Goal: Task Accomplishment & Management: Complete application form

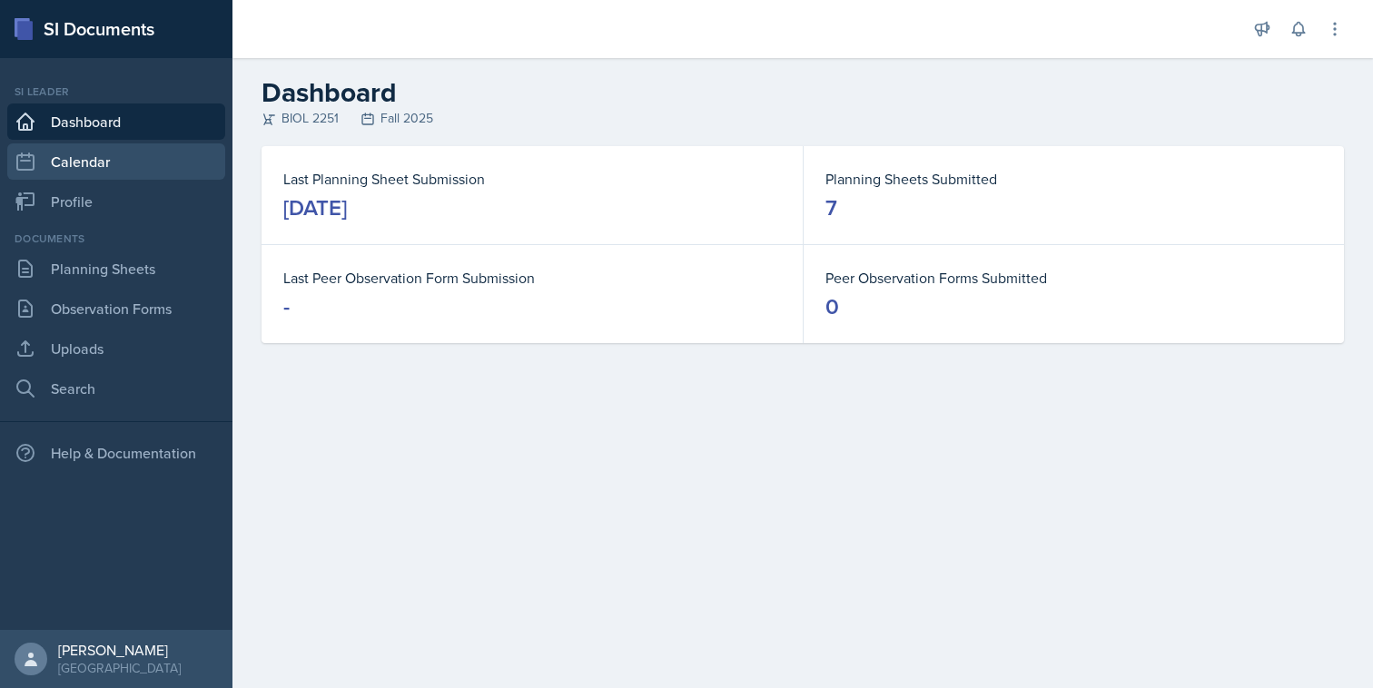
click at [110, 175] on link "Calendar" at bounding box center [116, 161] width 218 height 36
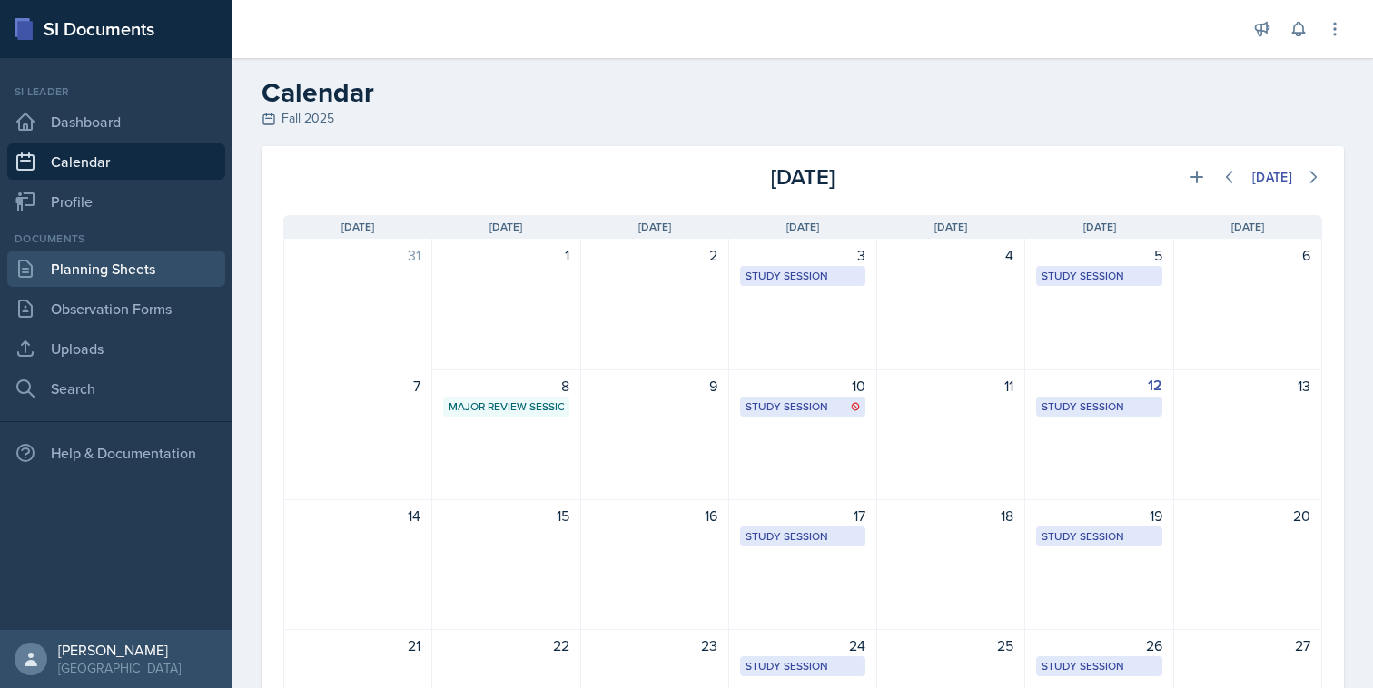
click at [80, 267] on link "Planning Sheets" at bounding box center [116, 269] width 218 height 36
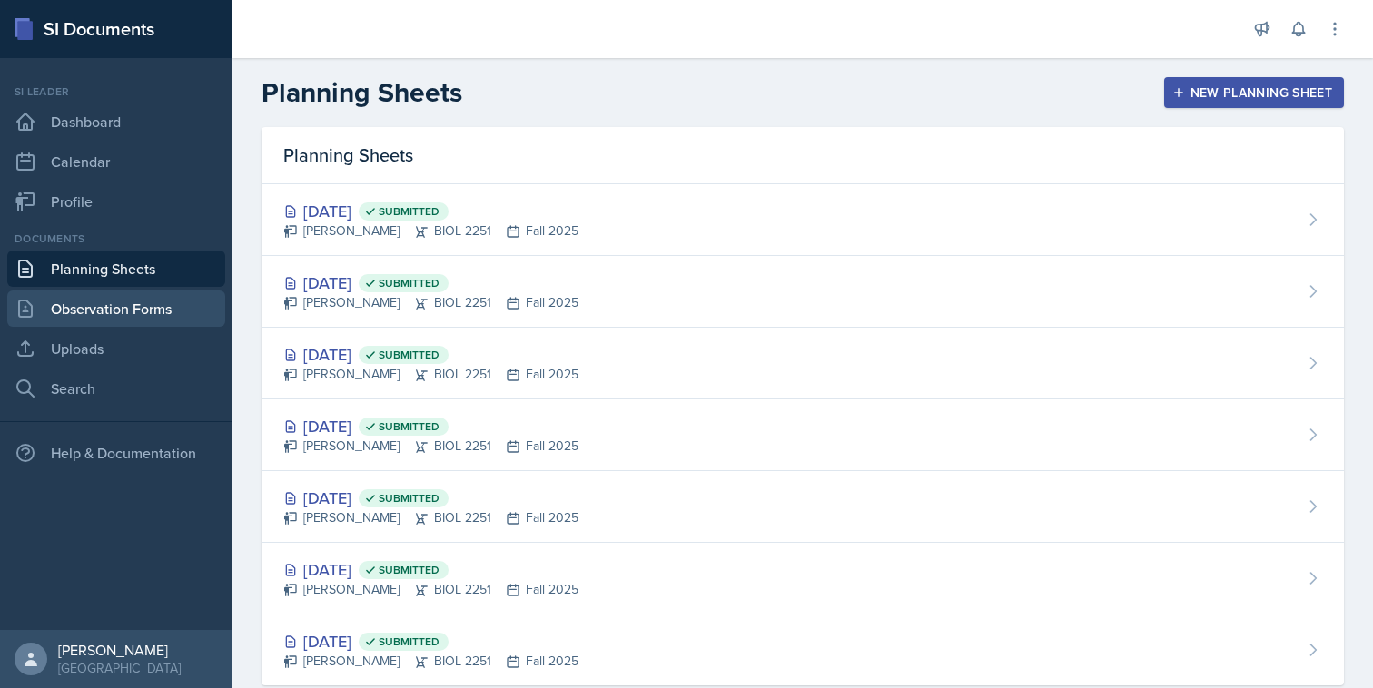
click at [75, 311] on link "Observation Forms" at bounding box center [116, 309] width 218 height 36
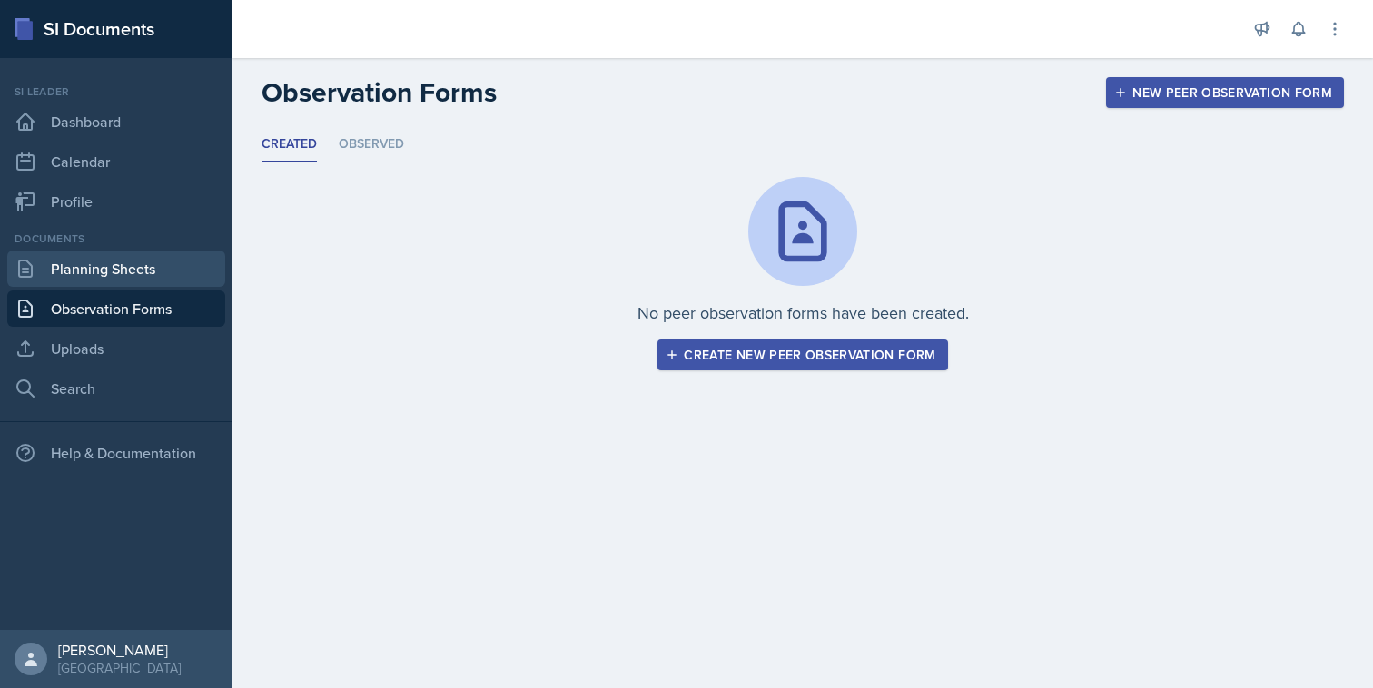
click at [97, 286] on link "Planning Sheets" at bounding box center [116, 269] width 218 height 36
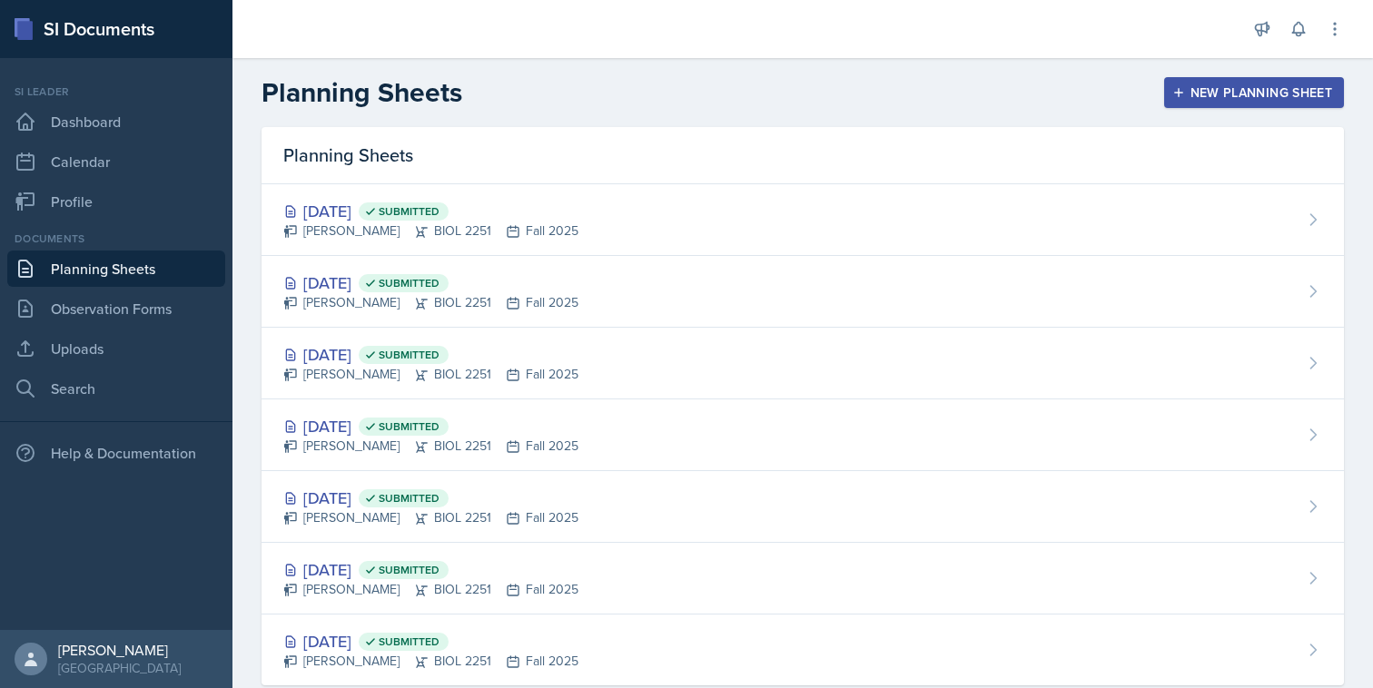
click at [1168, 94] on button "New Planning Sheet" at bounding box center [1254, 92] width 180 height 31
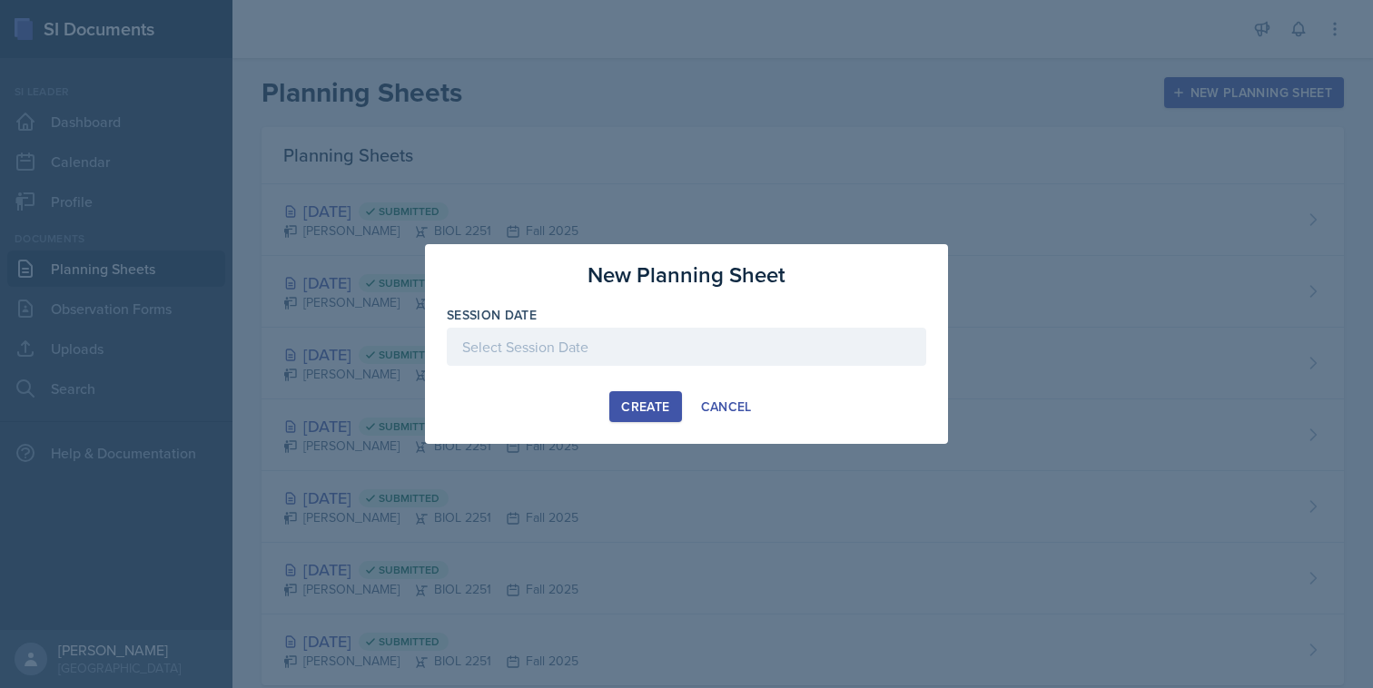
click at [674, 351] on div at bounding box center [687, 347] width 480 height 38
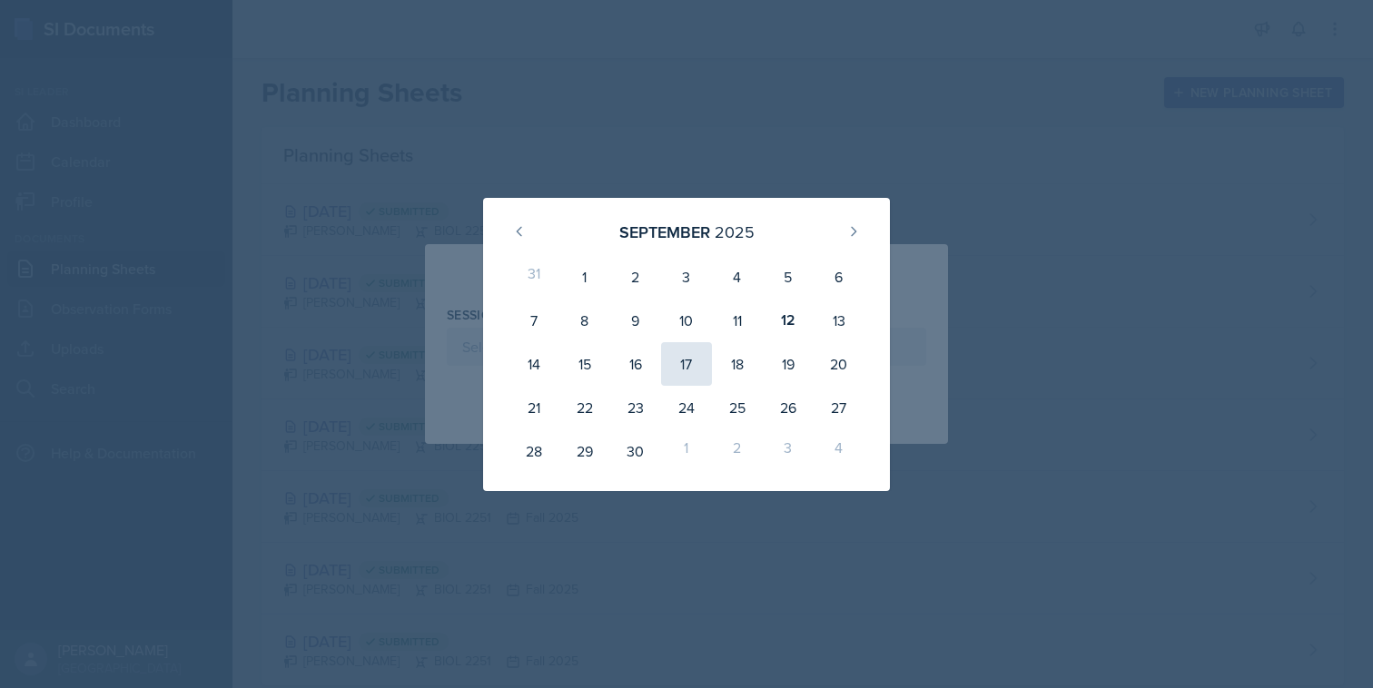
click at [689, 359] on div "17" at bounding box center [686, 364] width 51 height 44
type input "[DATE]"
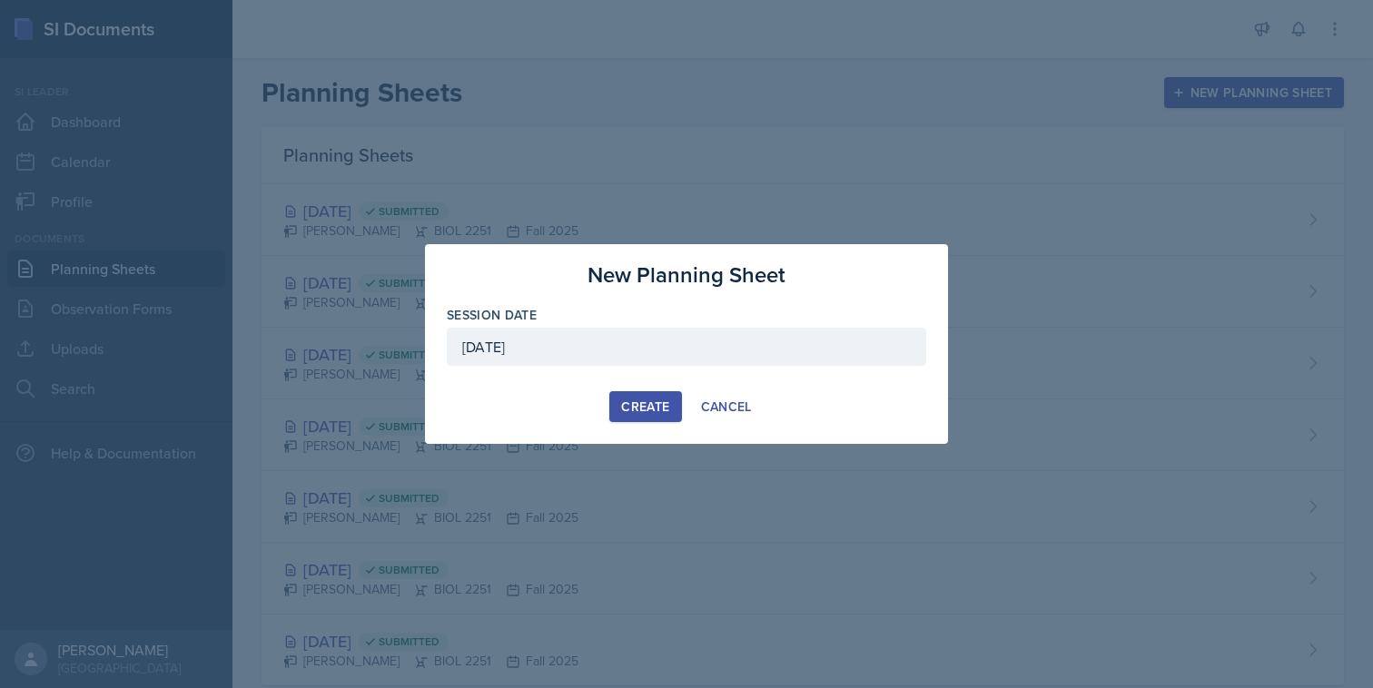
click at [634, 404] on div "Create" at bounding box center [645, 407] width 48 height 15
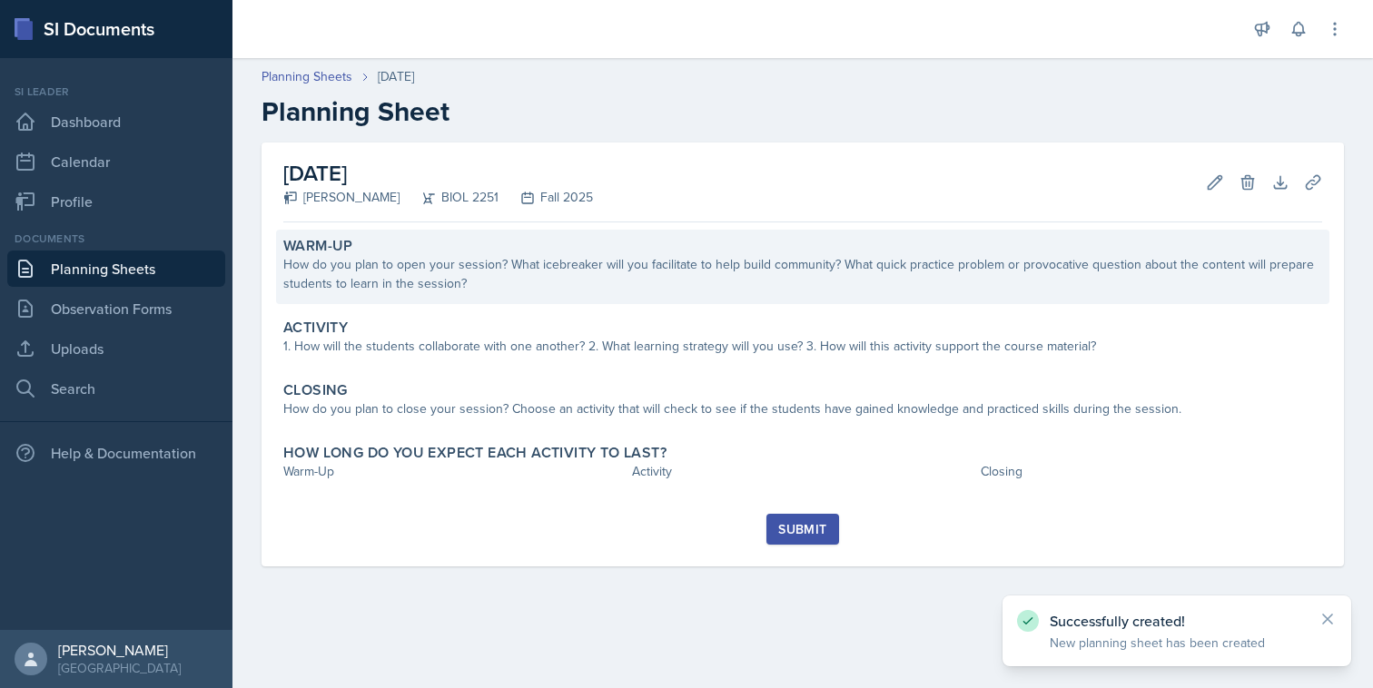
click at [684, 272] on div "How do you plan to open your session? What icebreaker will you facilitate to he…" at bounding box center [802, 274] width 1039 height 38
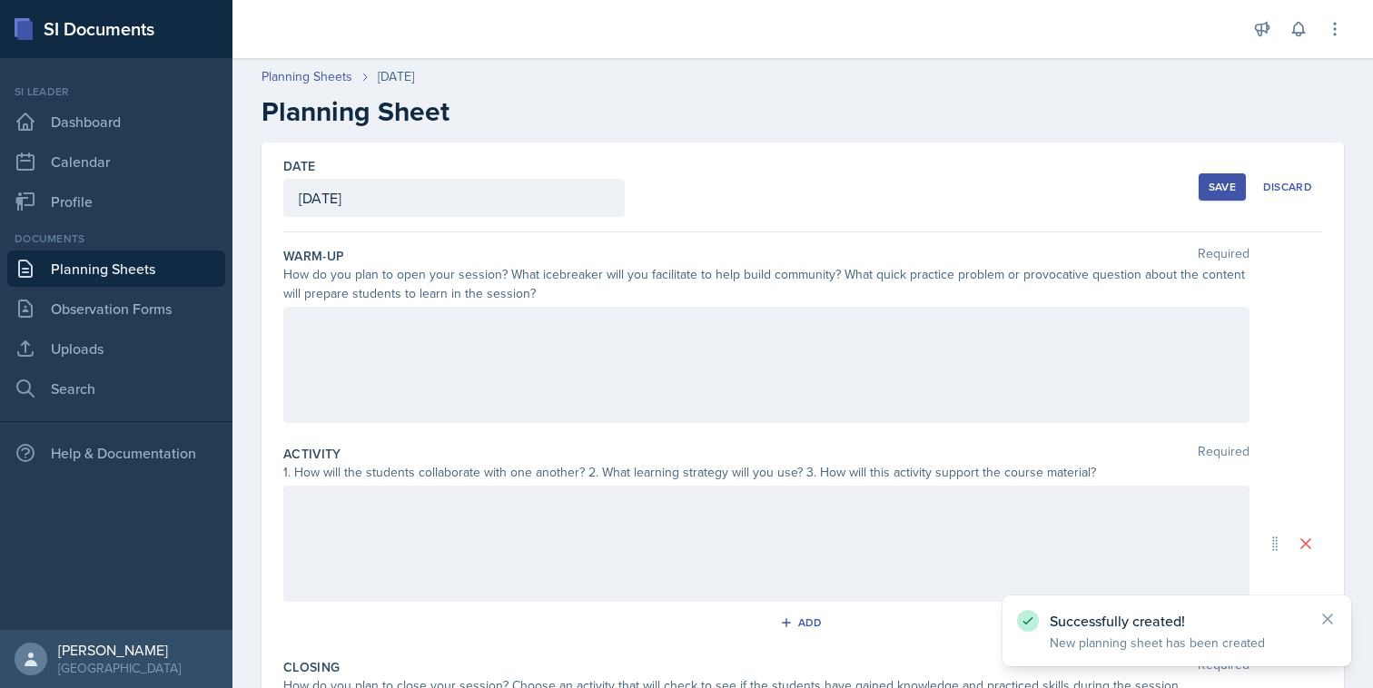
click at [549, 381] on div at bounding box center [766, 365] width 966 height 116
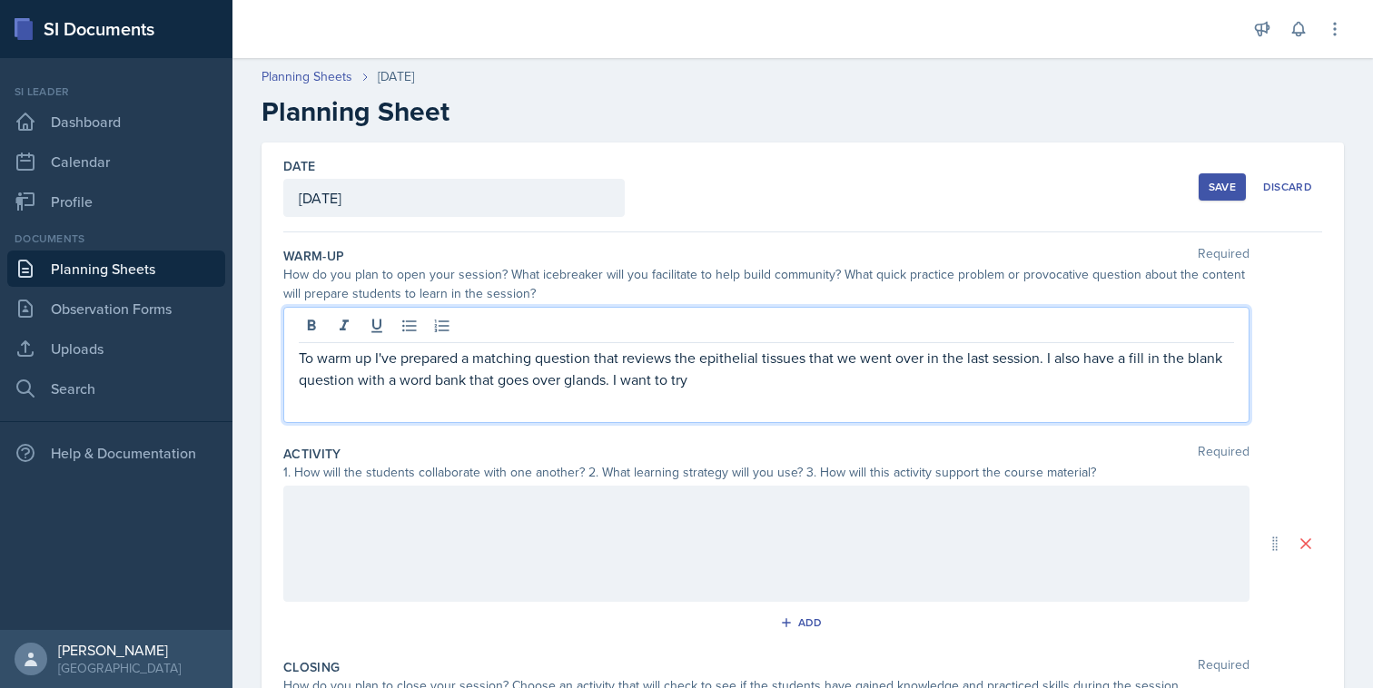
drag, startPoint x: 695, startPoint y: 378, endPoint x: 616, endPoint y: 379, distance: 79.0
click at [616, 378] on p "To warm up I've prepared a matching question that reviews the epithelial tissue…" at bounding box center [766, 369] width 935 height 44
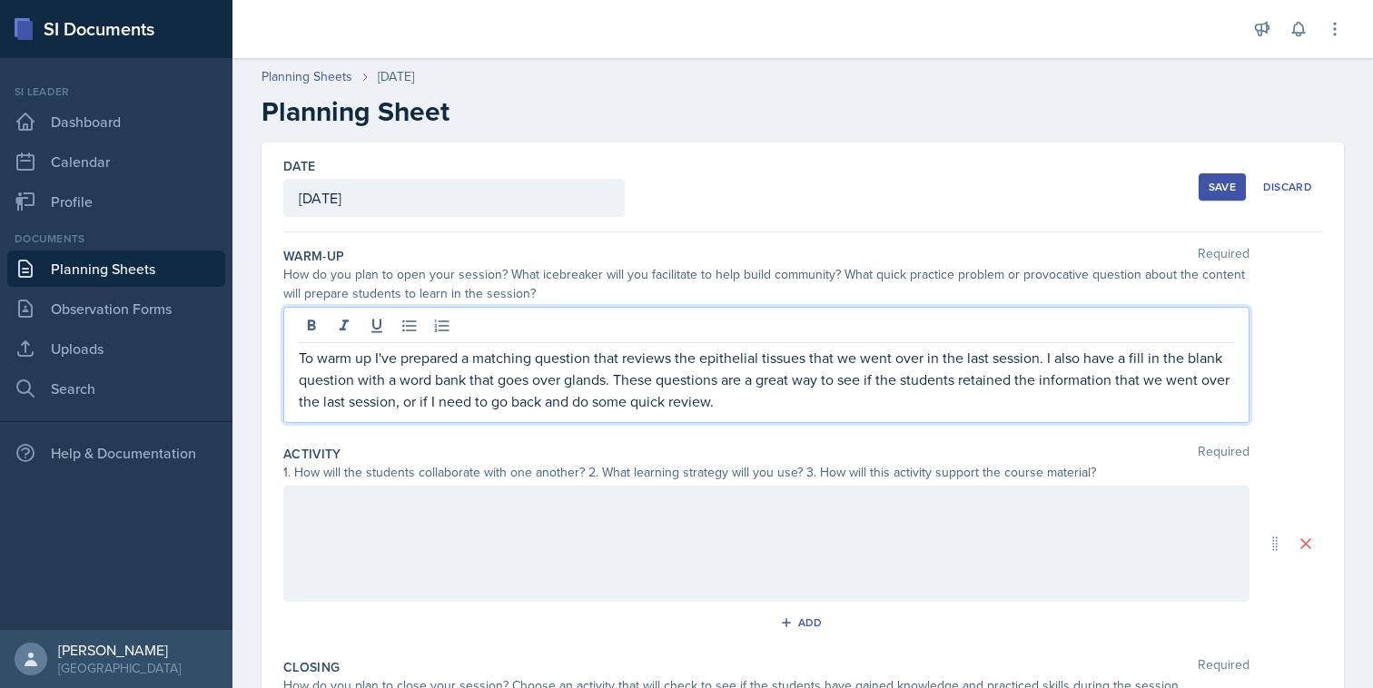
click at [676, 499] on div at bounding box center [766, 544] width 966 height 116
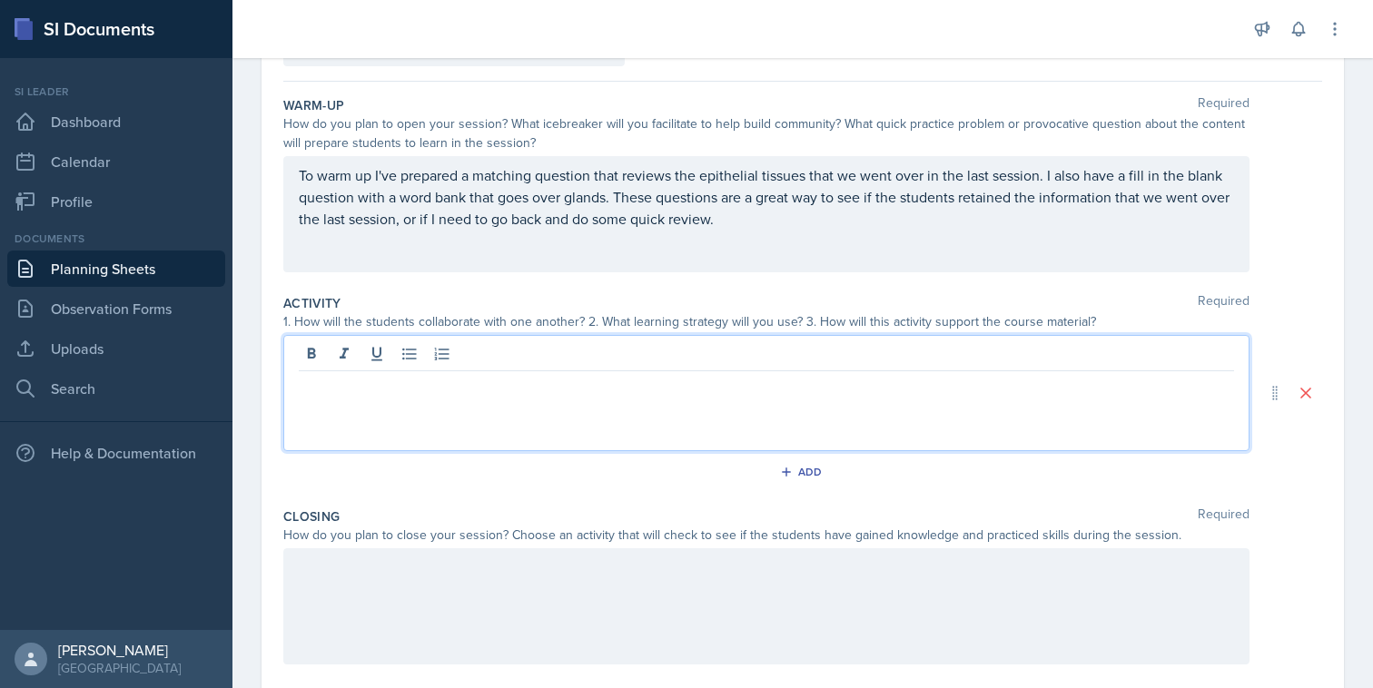
scroll to position [156, 0]
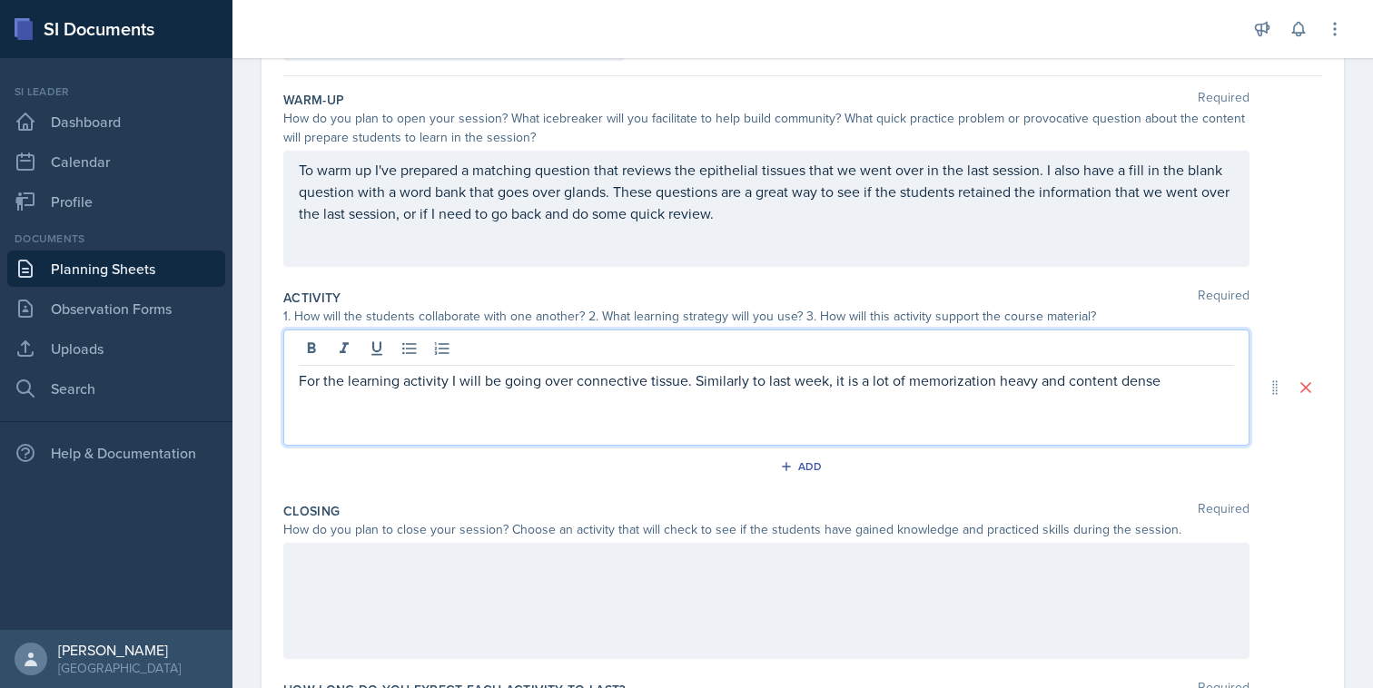
click at [1123, 387] on p "For the learning activity I will be going over connective tissue. Similarly to …" at bounding box center [766, 381] width 935 height 22
click at [1202, 381] on p "For the learning activity I will be going over connective tissue. Similarly to …" at bounding box center [766, 381] width 935 height 22
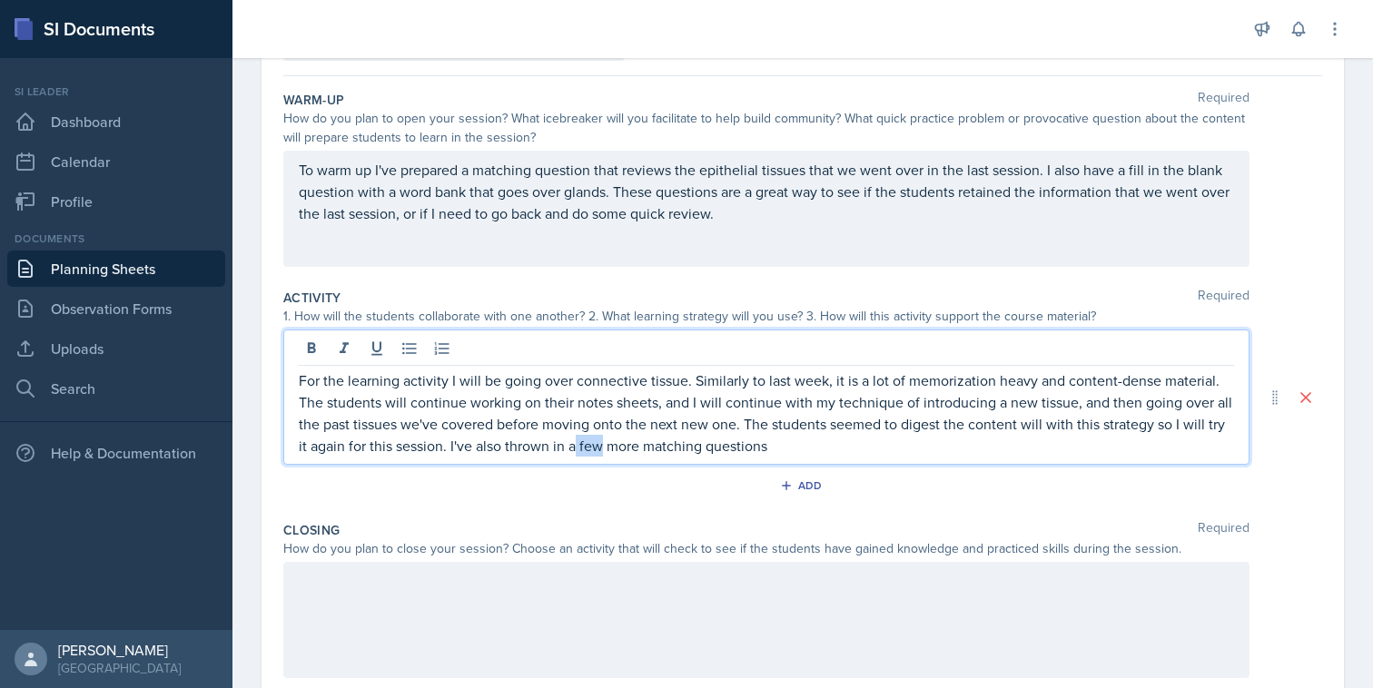
drag, startPoint x: 601, startPoint y: 450, endPoint x: 578, endPoint y: 450, distance: 23.6
click at [578, 450] on p "For the learning activity I will be going over connective tissue. Similarly to …" at bounding box center [766, 413] width 935 height 87
click at [649, 452] on p "For the learning activity I will be going over connective tissue. Similarly to …" at bounding box center [766, 413] width 935 height 87
drag, startPoint x: 638, startPoint y: 452, endPoint x: 577, endPoint y: 452, distance: 61.8
click at [577, 452] on p "For the learning activity I will be going over connective tissue. Similarly to …" at bounding box center [766, 413] width 935 height 87
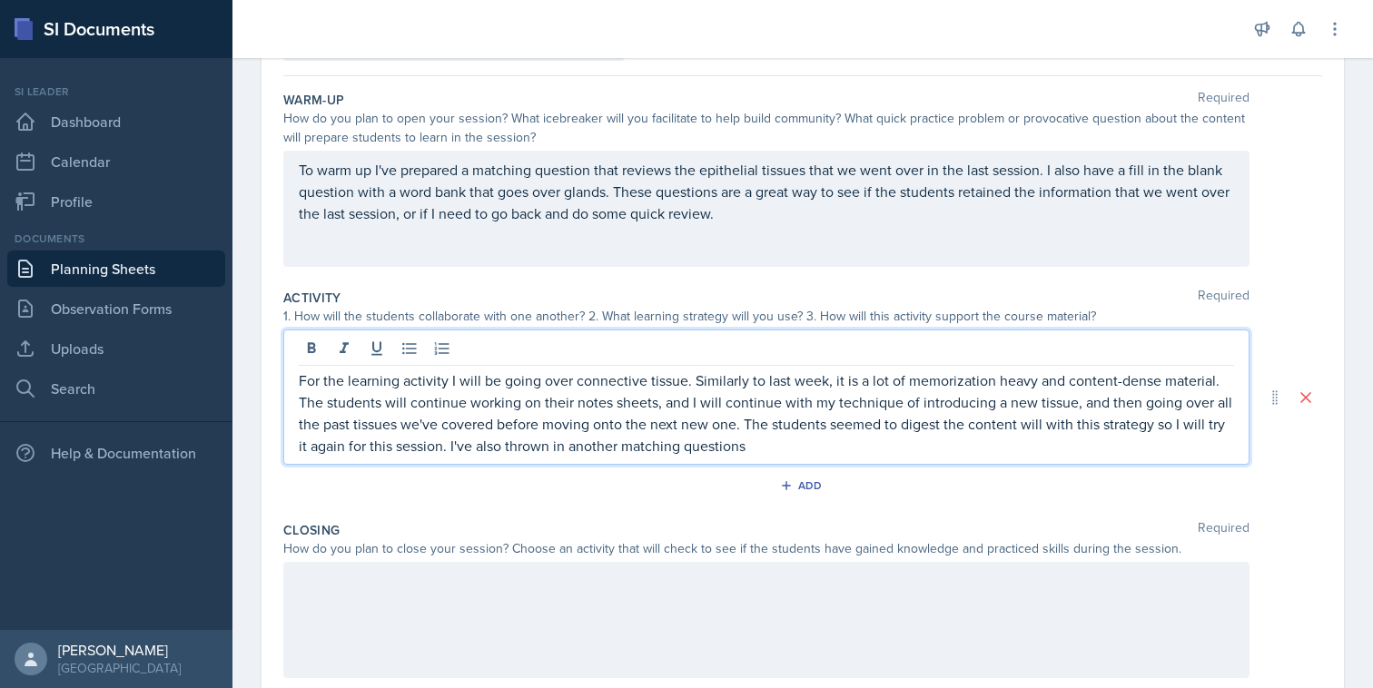
click at [765, 440] on p "For the learning activity I will be going over connective tissue. Similarly to …" at bounding box center [766, 413] width 935 height 87
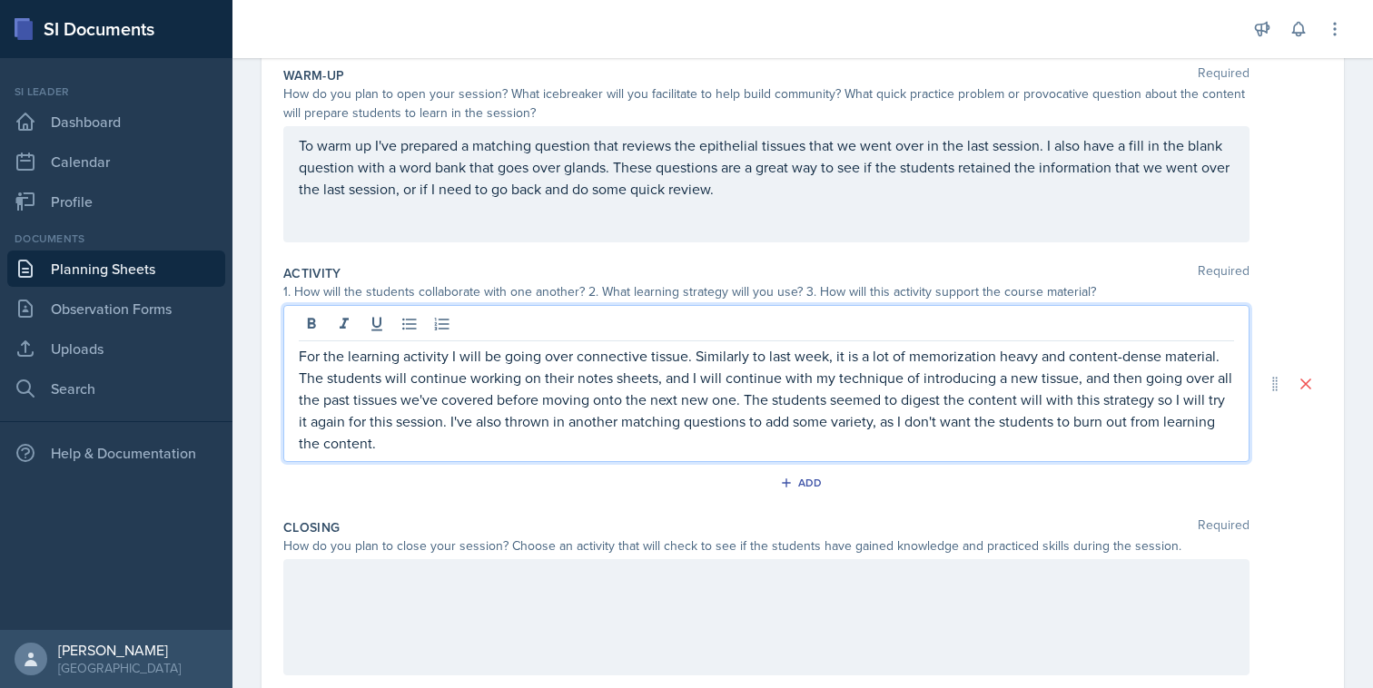
scroll to position [192, 0]
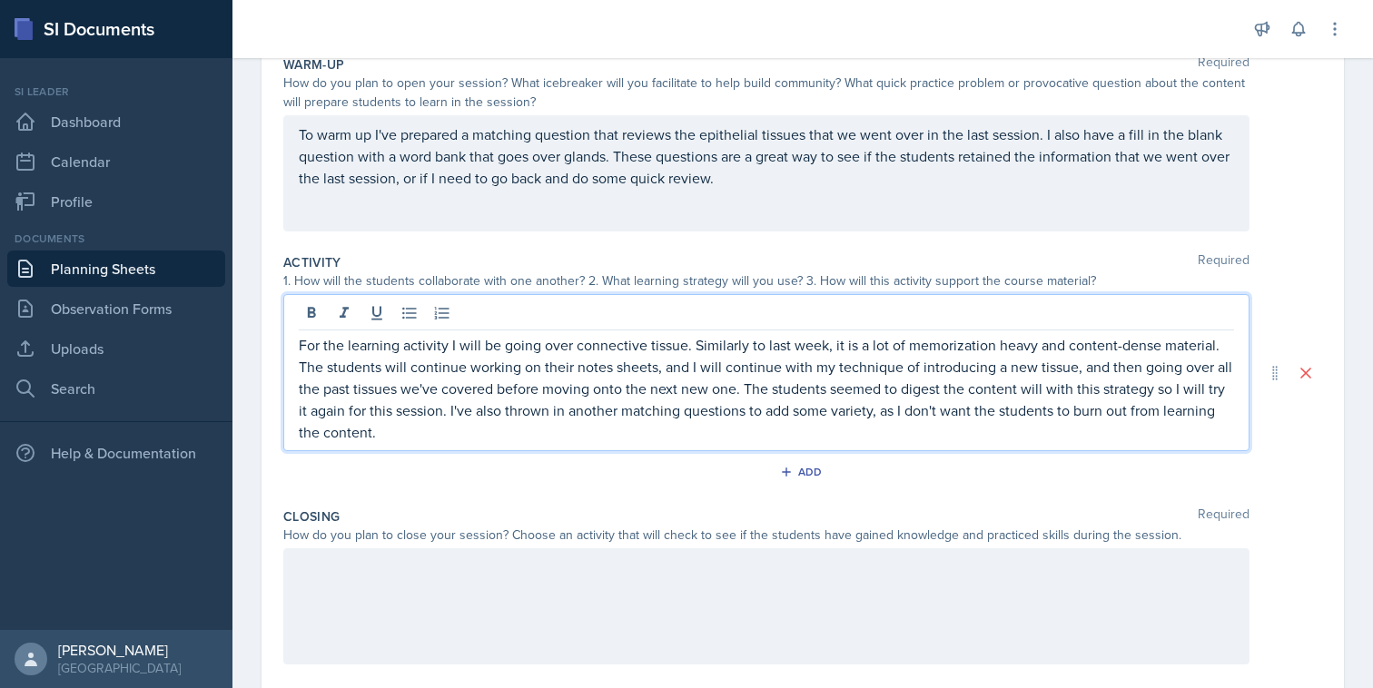
click at [527, 488] on div "Add" at bounding box center [802, 476] width 1039 height 35
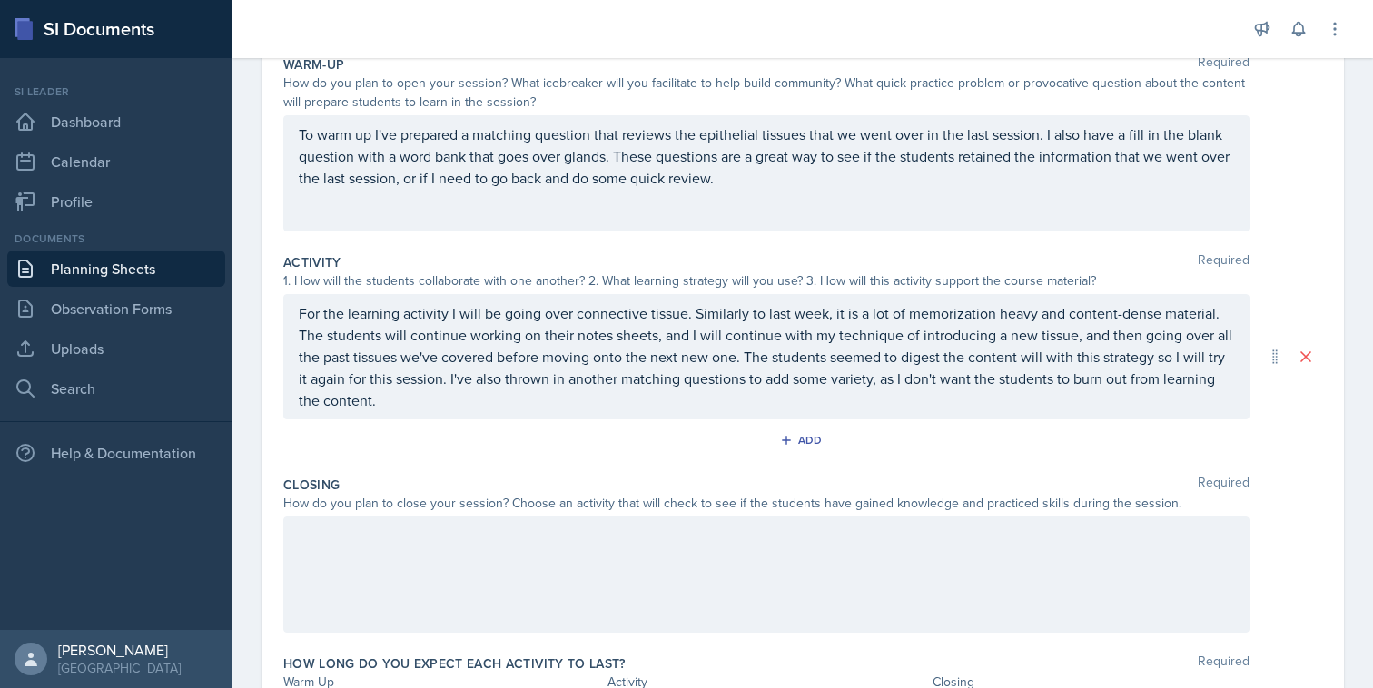
click at [643, 381] on p "For the learning activity I will be going over connective tissue. Similarly to …" at bounding box center [766, 356] width 935 height 109
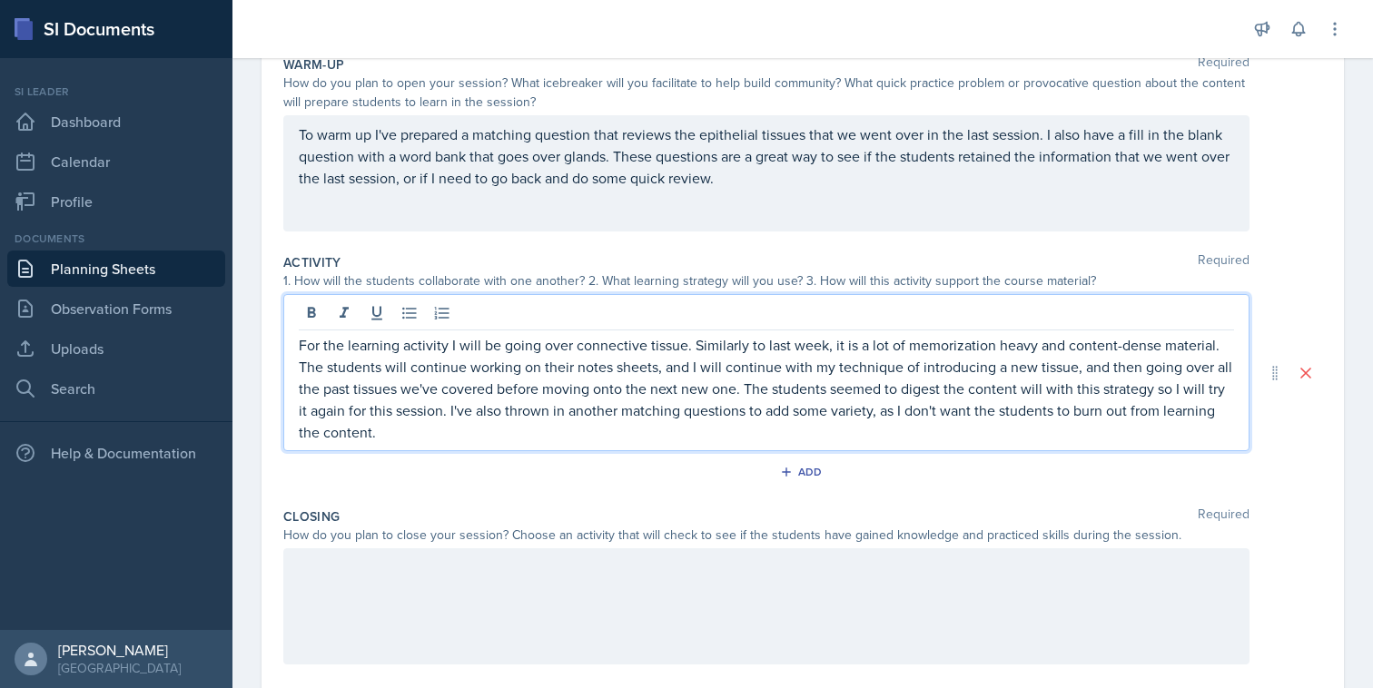
click at [749, 416] on p "For the learning activity I will be going over connective tissue. Similarly to …" at bounding box center [766, 388] width 935 height 109
click at [745, 416] on p "For the learning activity I will be going over connective tissue. Similarly to …" at bounding box center [766, 388] width 935 height 109
click at [654, 523] on div "Closing Required" at bounding box center [802, 517] width 1039 height 18
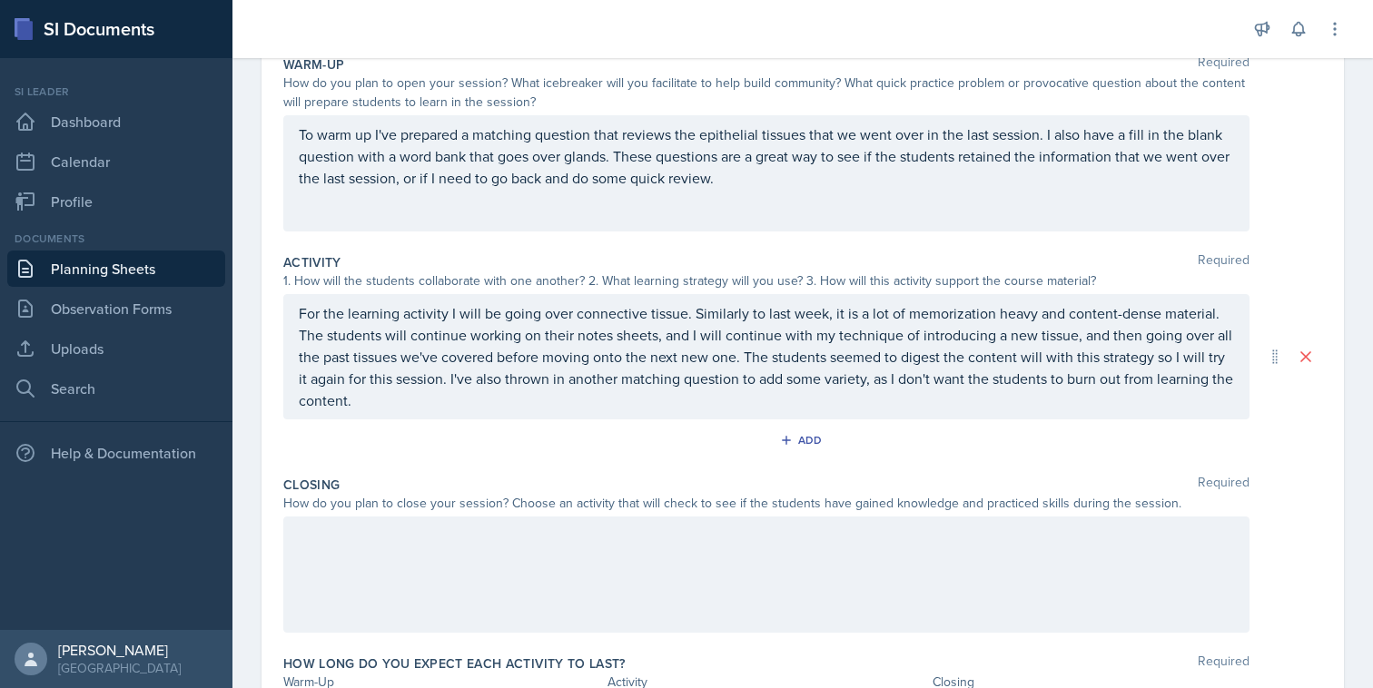
scroll to position [310, 0]
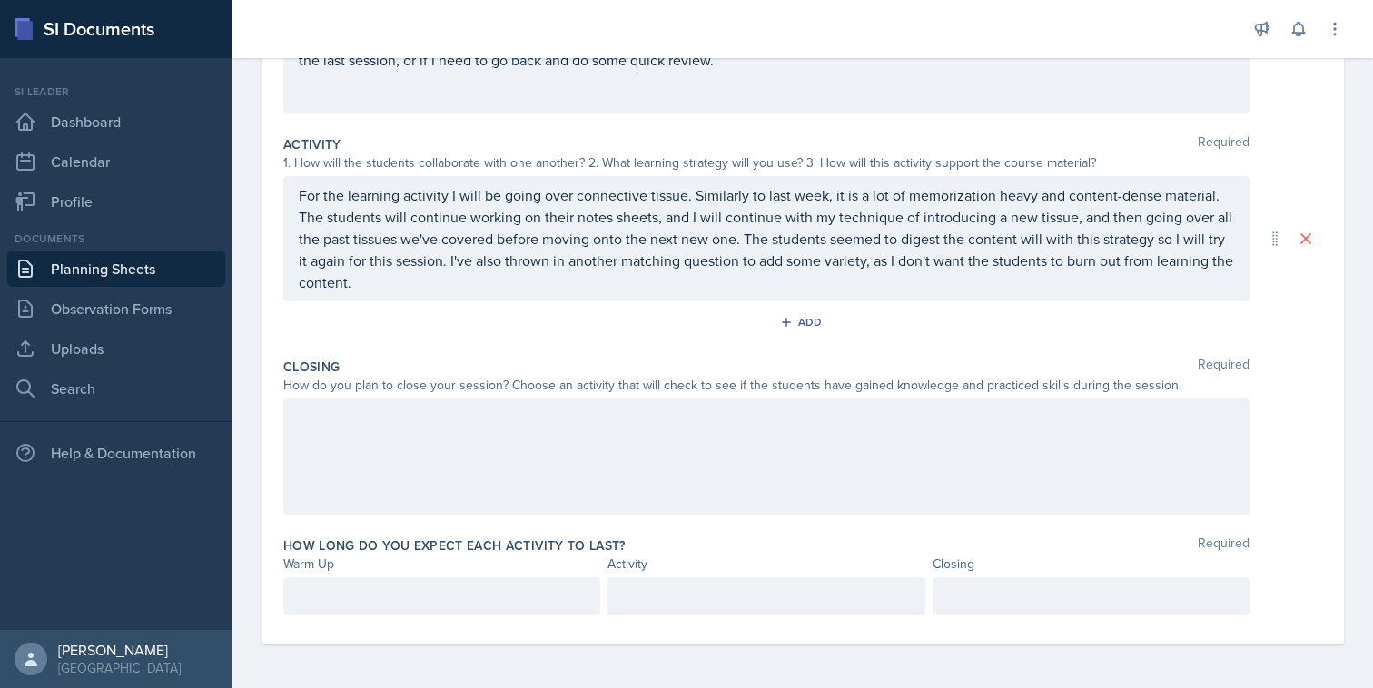
click at [647, 427] on div at bounding box center [766, 457] width 966 height 116
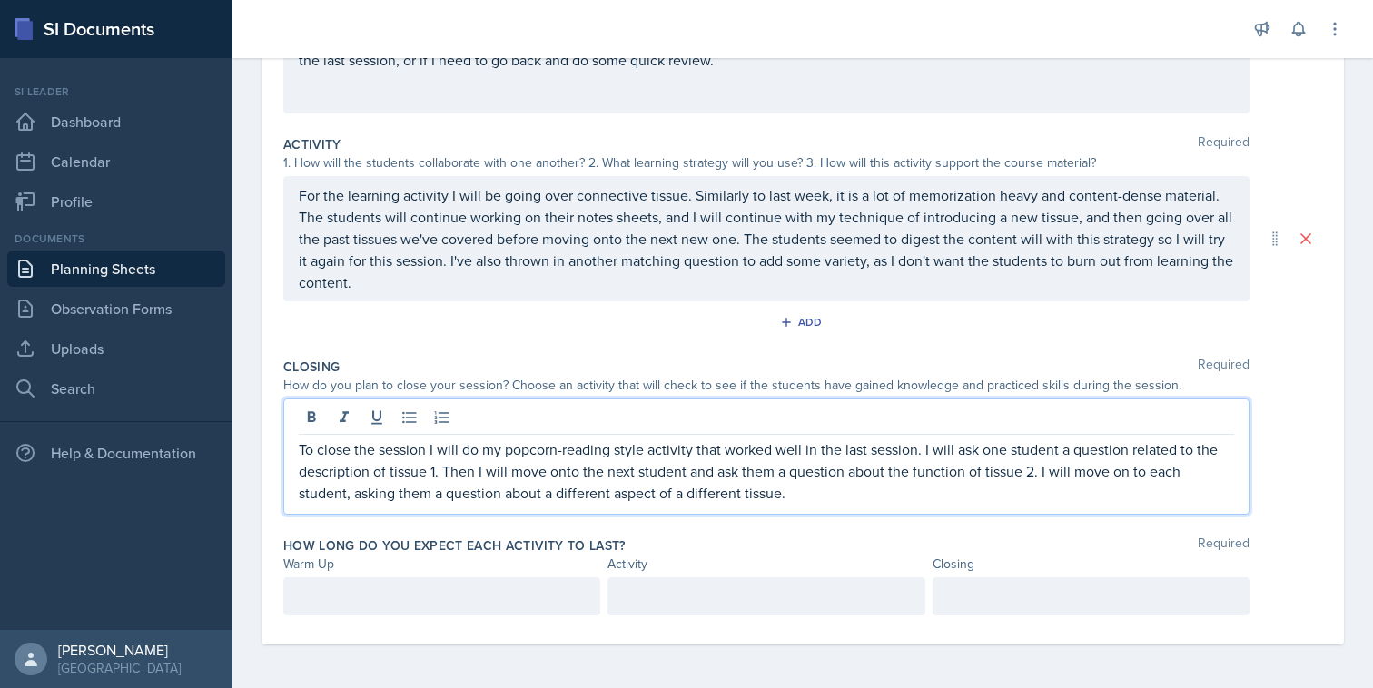
click at [1134, 475] on p "To close the session I will do my popcorn-reading style activity that worked we…" at bounding box center [766, 471] width 935 height 65
drag, startPoint x: 1015, startPoint y: 509, endPoint x: 1073, endPoint y: 478, distance: 66.2
click at [1073, 478] on div "To close the session I will do my popcorn-reading style activity that worked we…" at bounding box center [766, 457] width 966 height 116
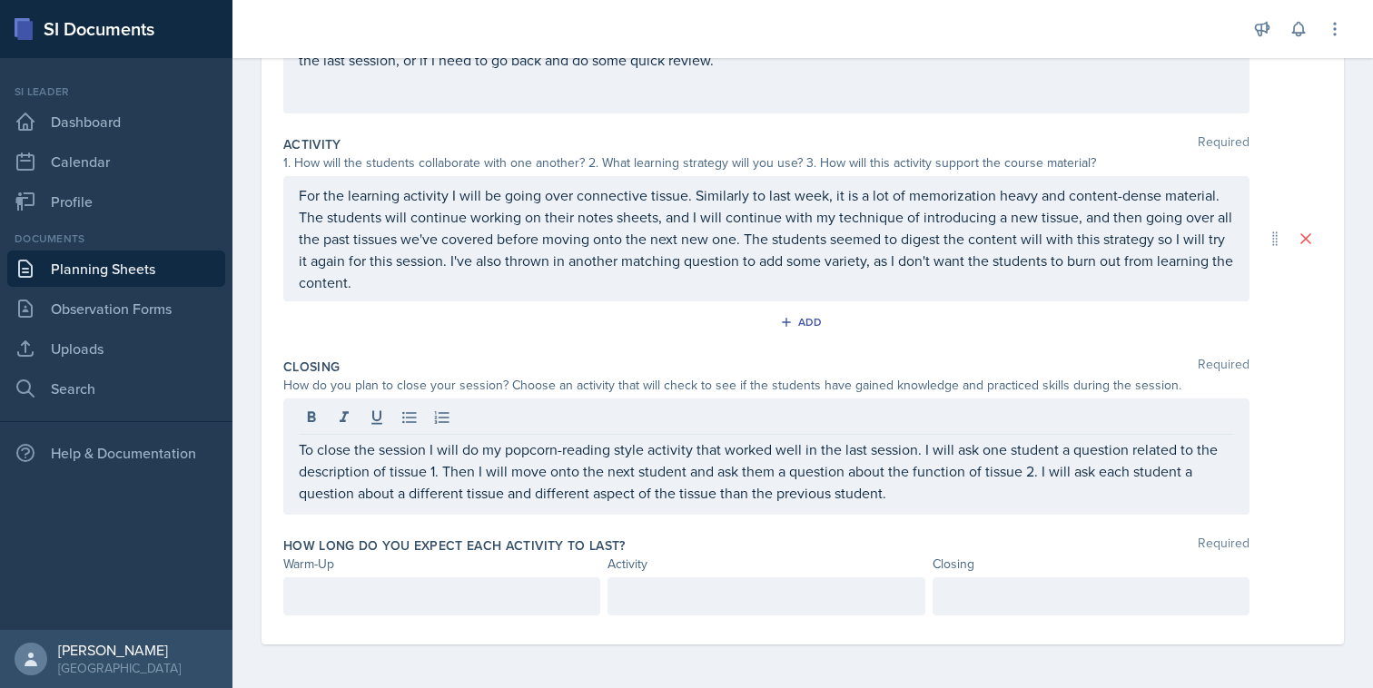
click at [593, 589] on div at bounding box center [441, 597] width 317 height 38
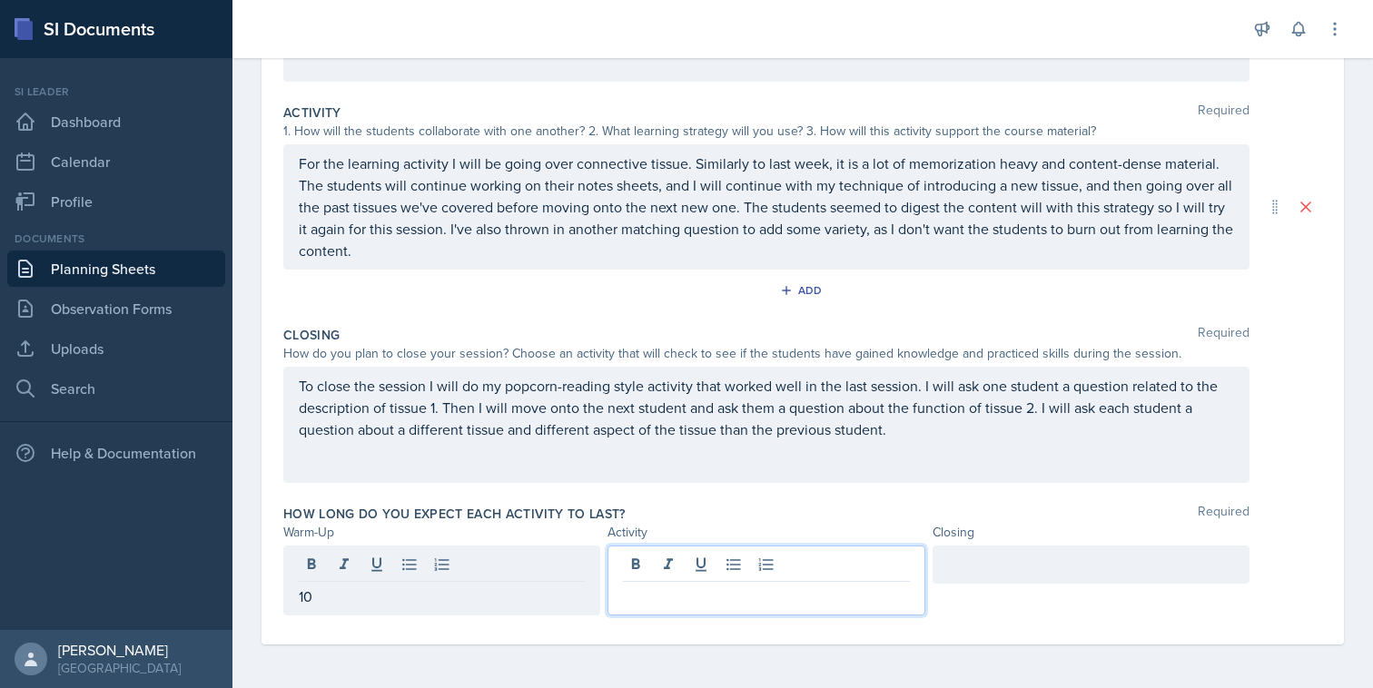
click at [661, 558] on div at bounding box center [766, 581] width 317 height 70
click at [1005, 559] on div at bounding box center [1091, 565] width 317 height 38
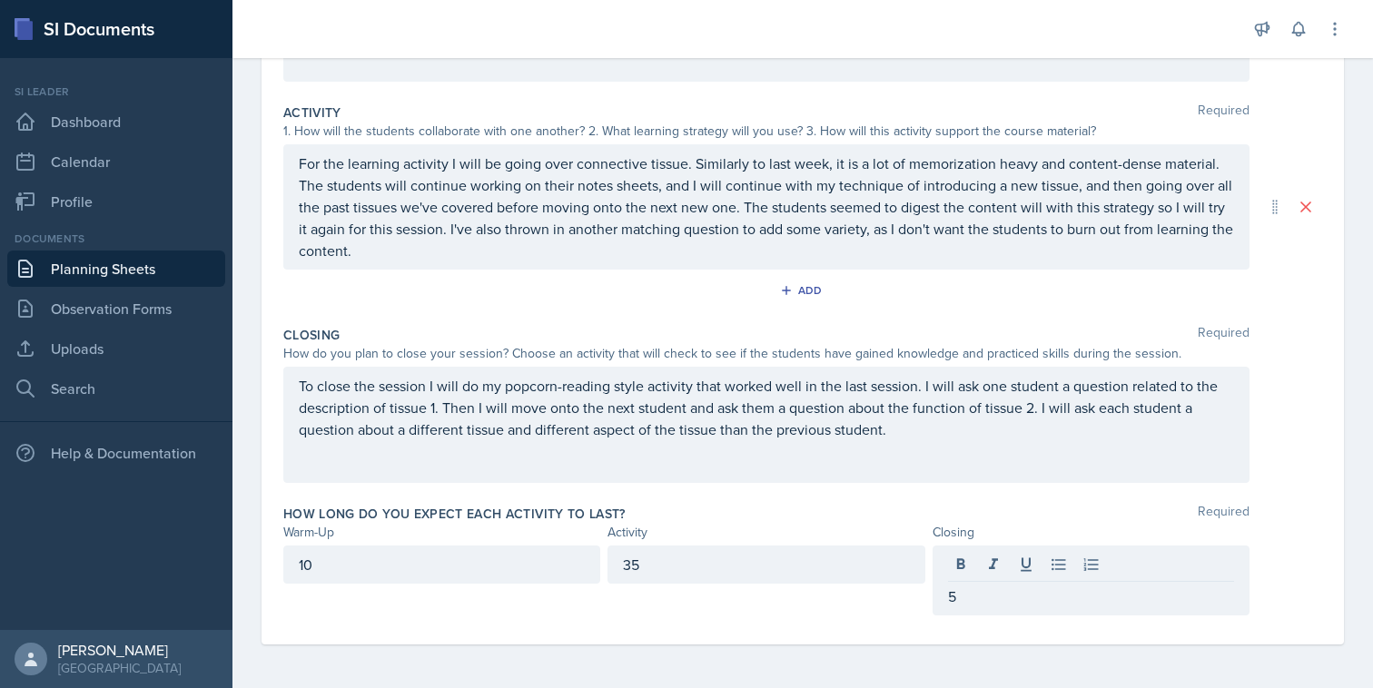
click at [851, 629] on div "How long do you expect each activity to last? Required Warm-Up Activity Closing…" at bounding box center [802, 564] width 1039 height 133
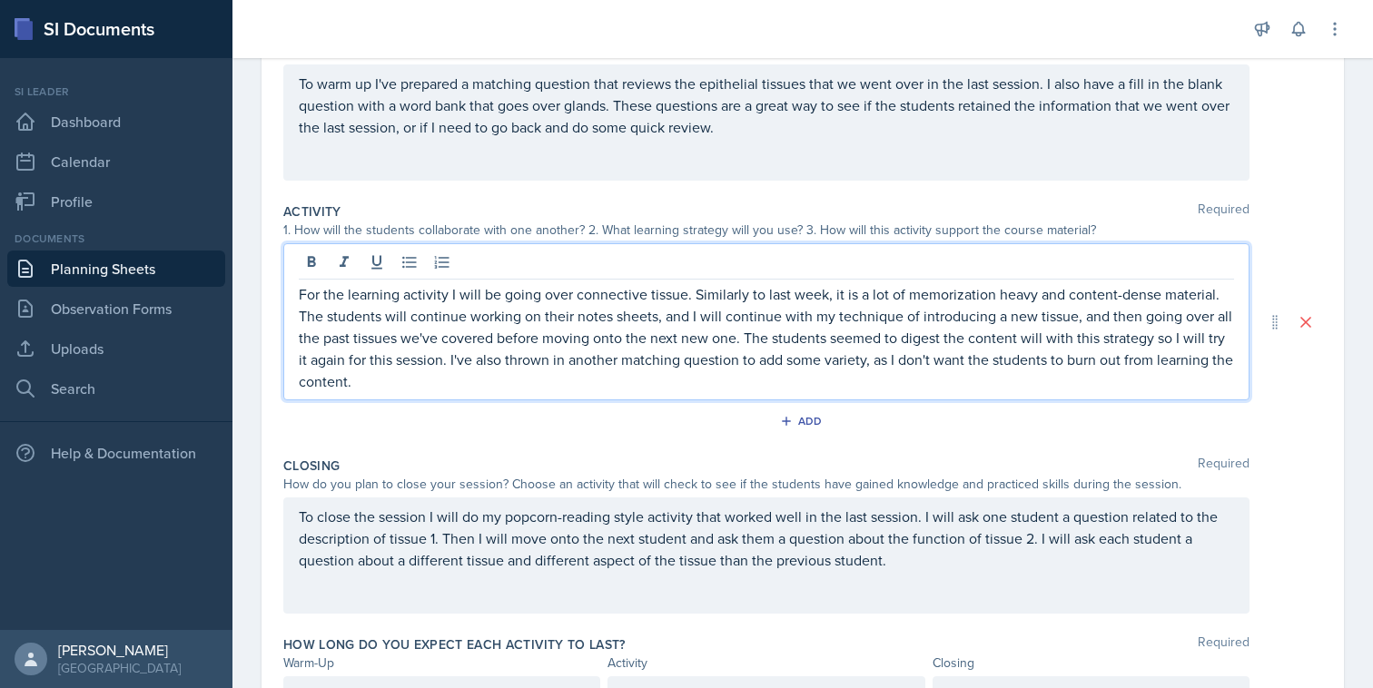
scroll to position [274, 0]
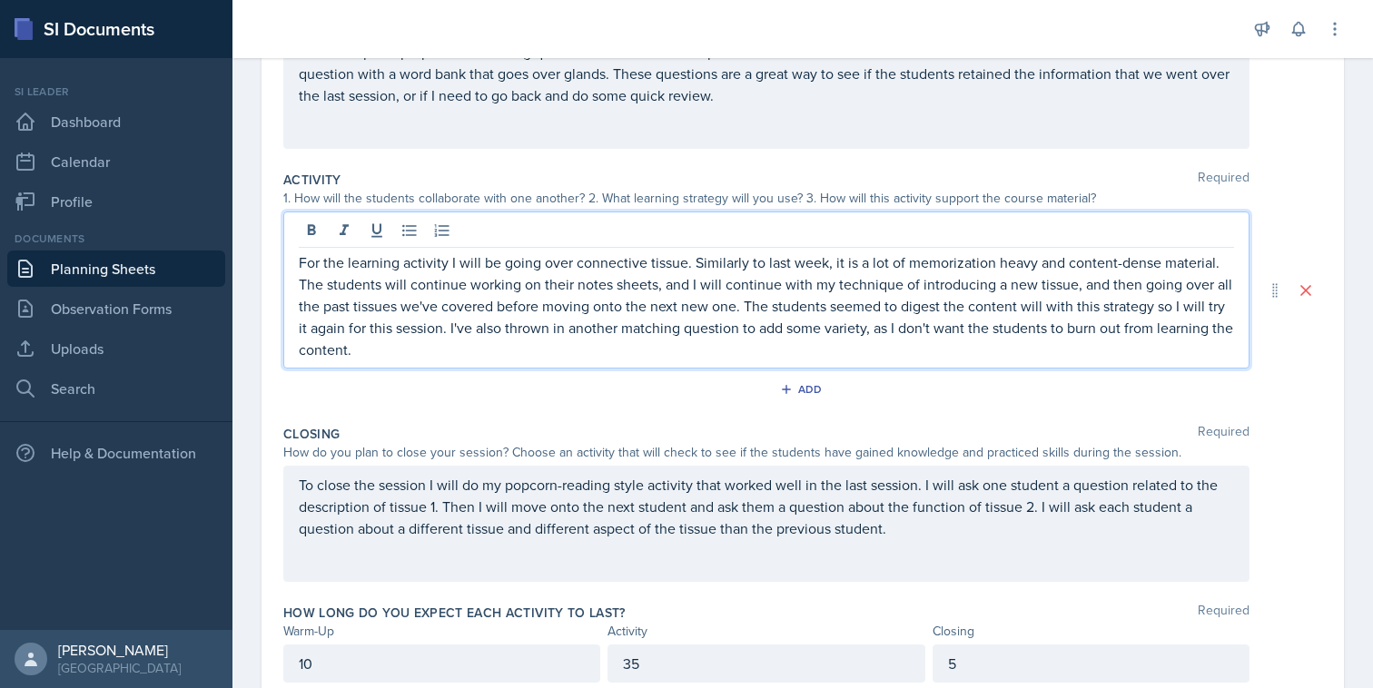
click at [641, 356] on p "For the learning activity I will be going over connective tissue. Similarly to …" at bounding box center [766, 306] width 935 height 109
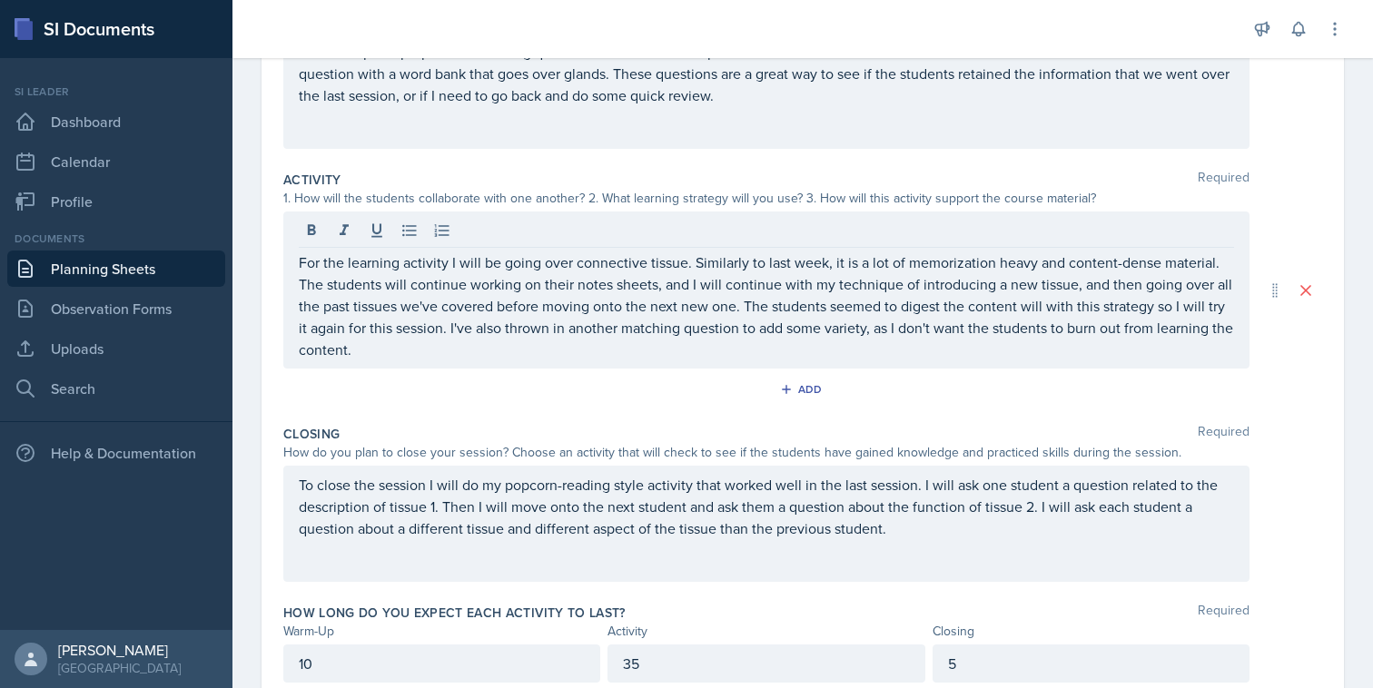
click at [1104, 406] on div "Add" at bounding box center [802, 393] width 1039 height 35
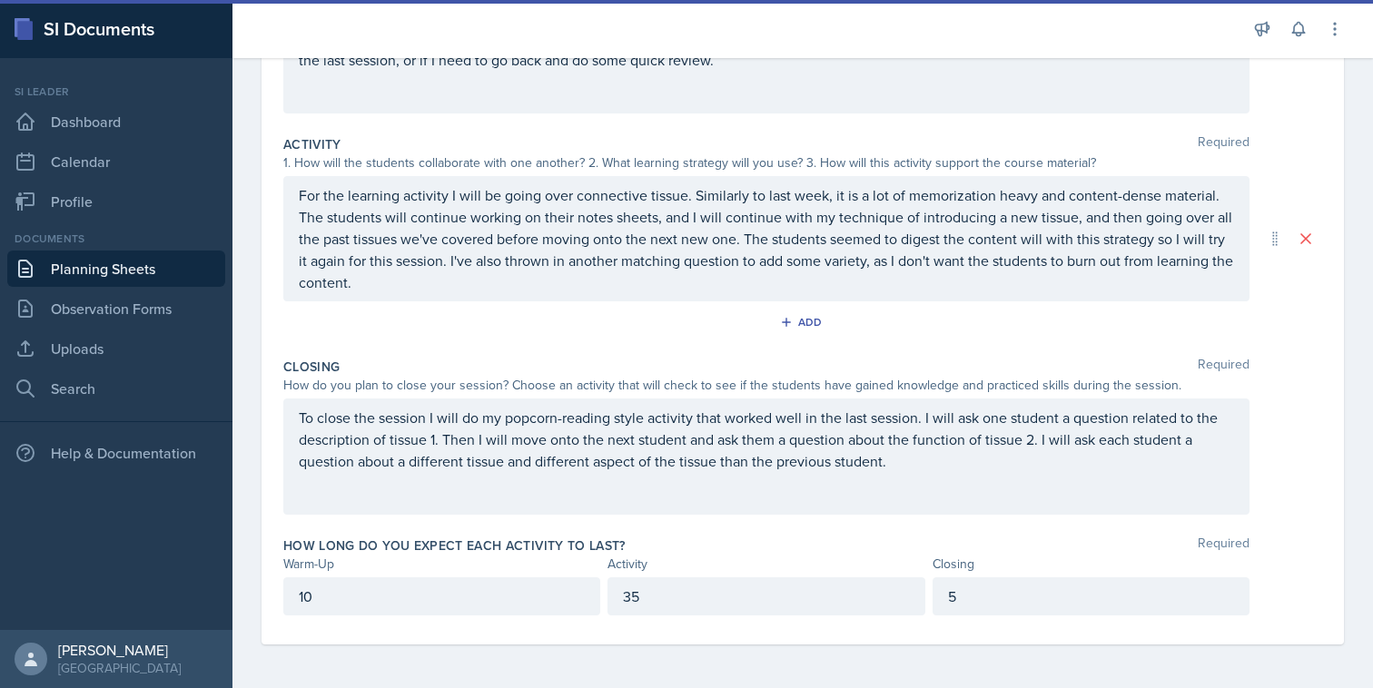
scroll to position [0, 0]
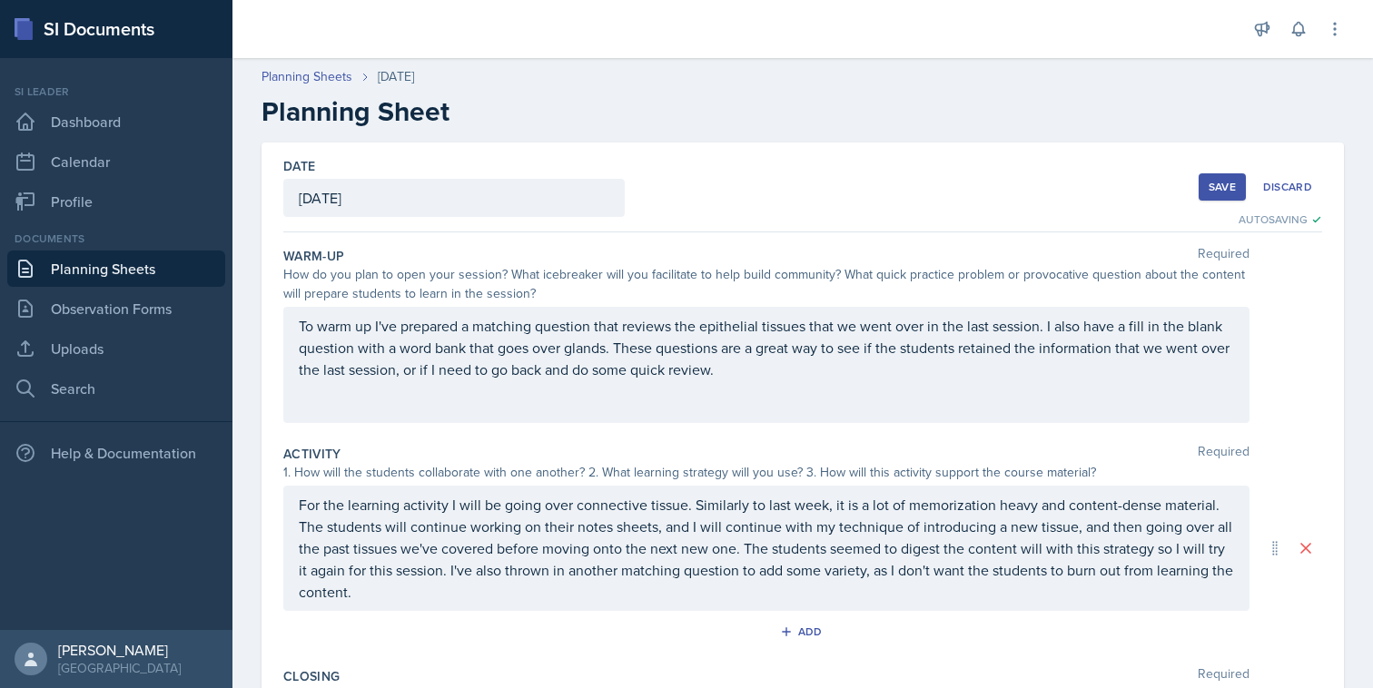
click at [1213, 181] on div "Save" at bounding box center [1222, 187] width 27 height 15
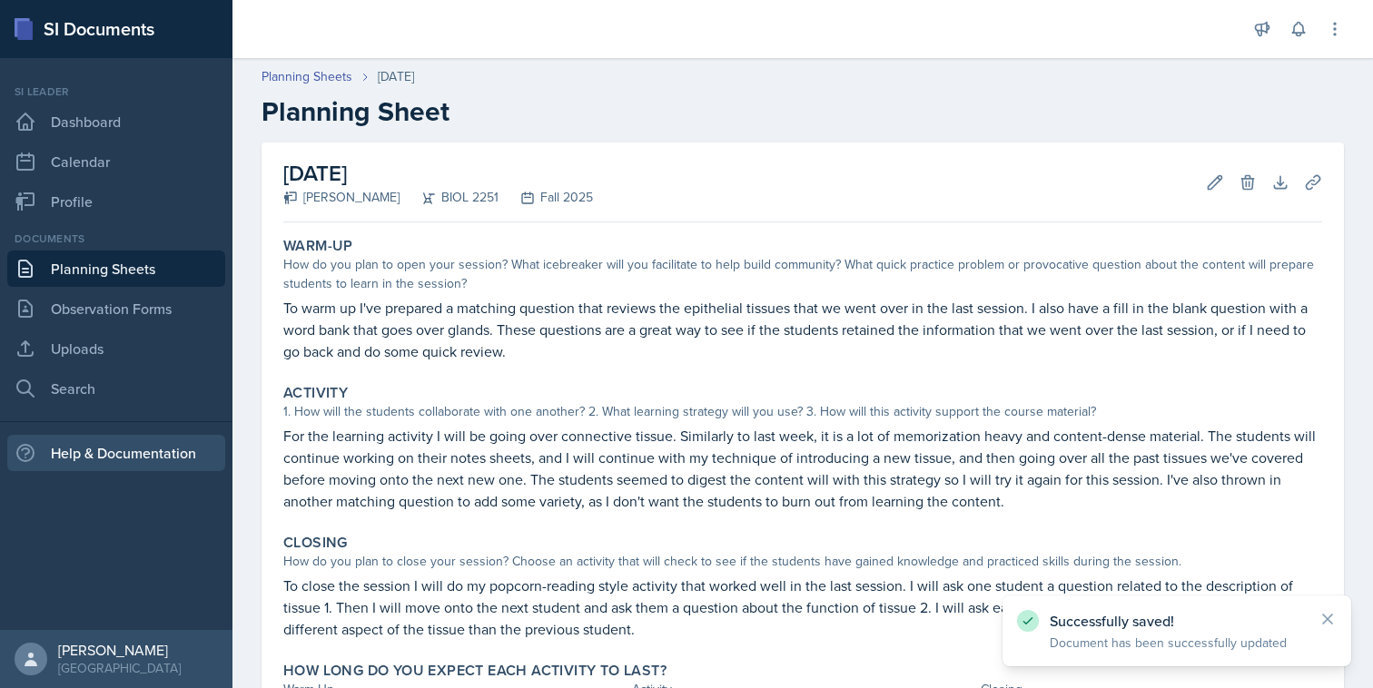
click at [74, 442] on div "Help & Documentation" at bounding box center [116, 453] width 218 height 36
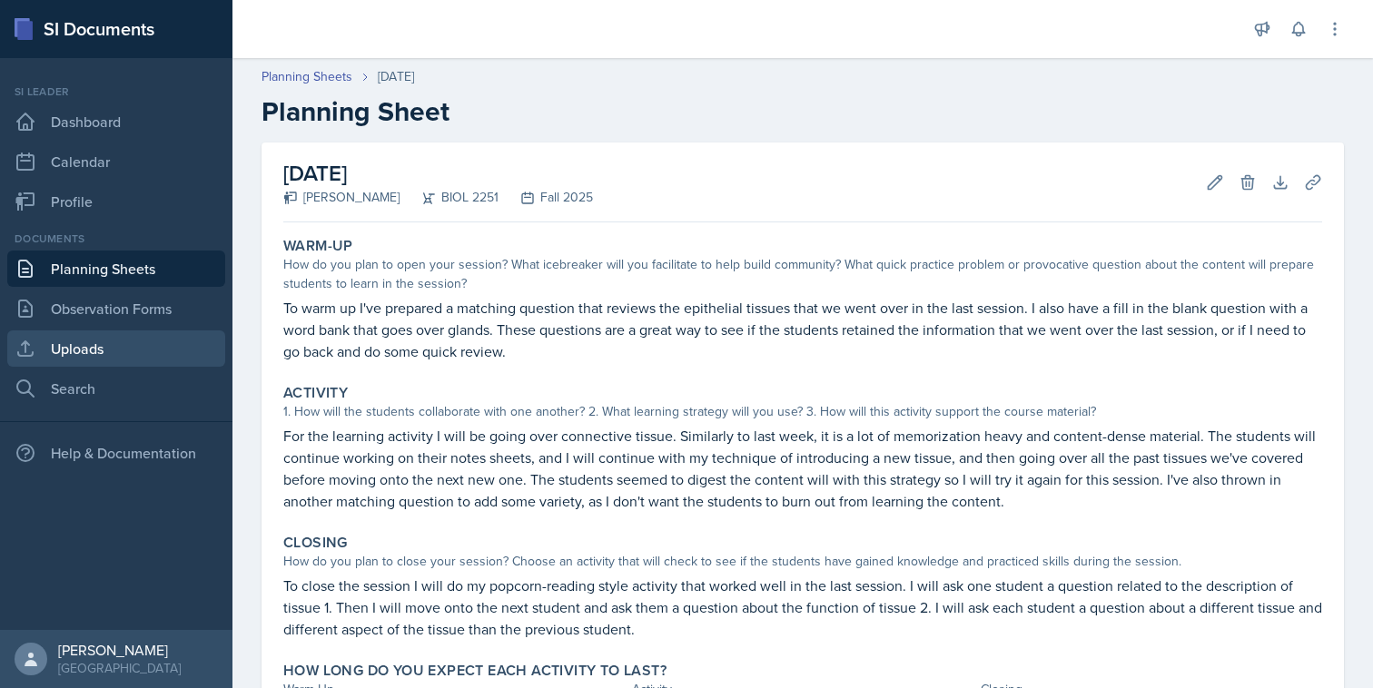
click at [153, 352] on link "Uploads" at bounding box center [116, 349] width 218 height 36
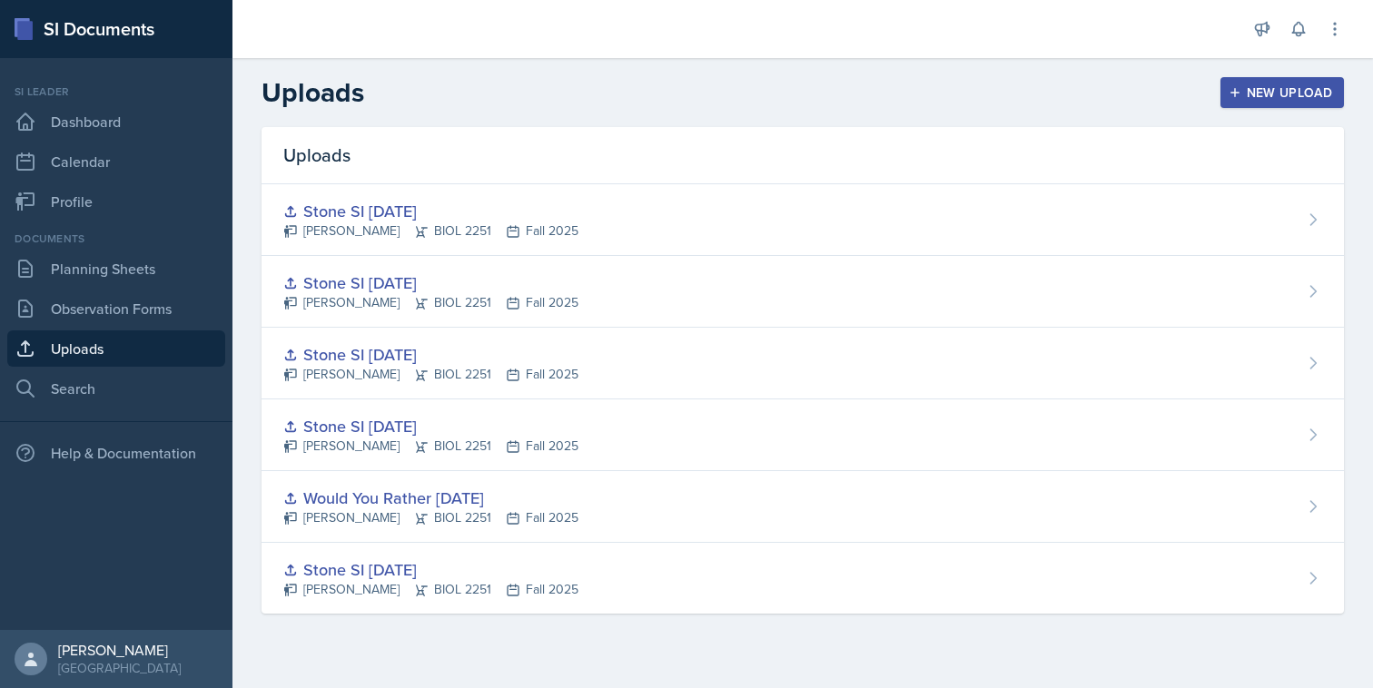
click at [1237, 94] on icon "button" at bounding box center [1235, 92] width 13 height 13
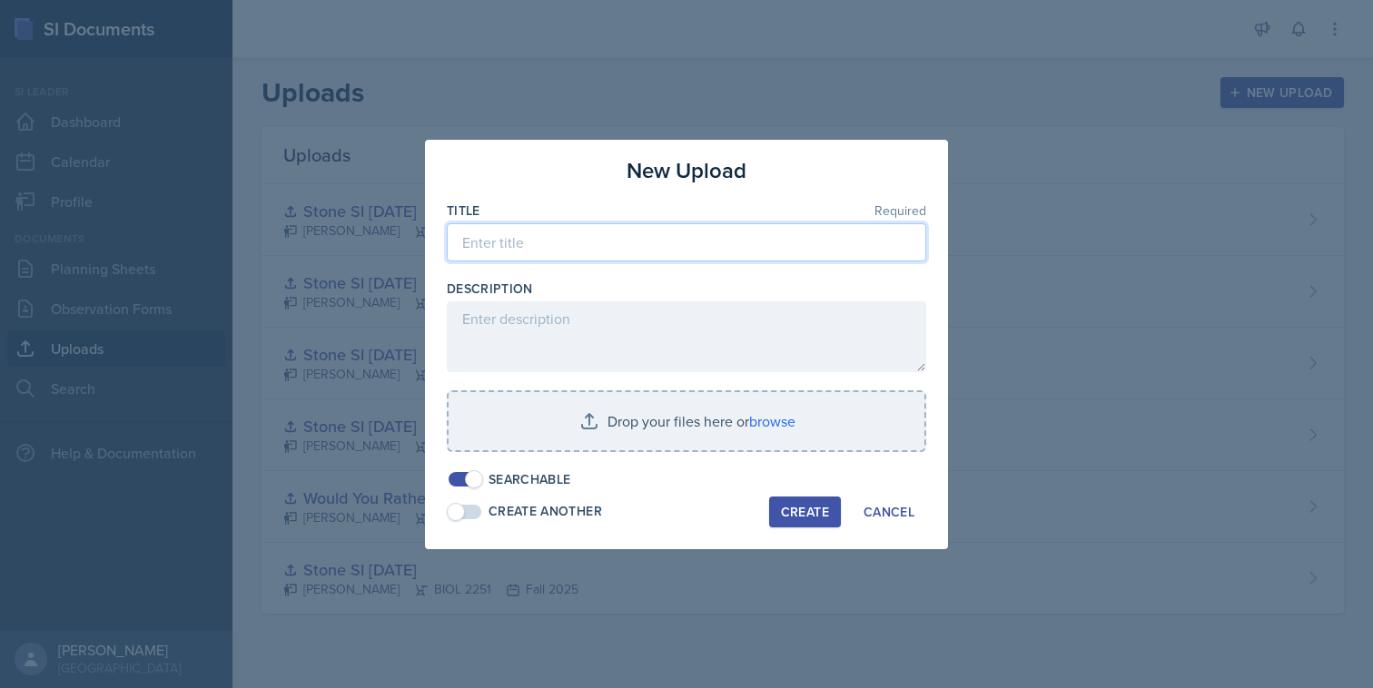
click at [618, 242] on input at bounding box center [687, 242] width 480 height 38
type input "z"
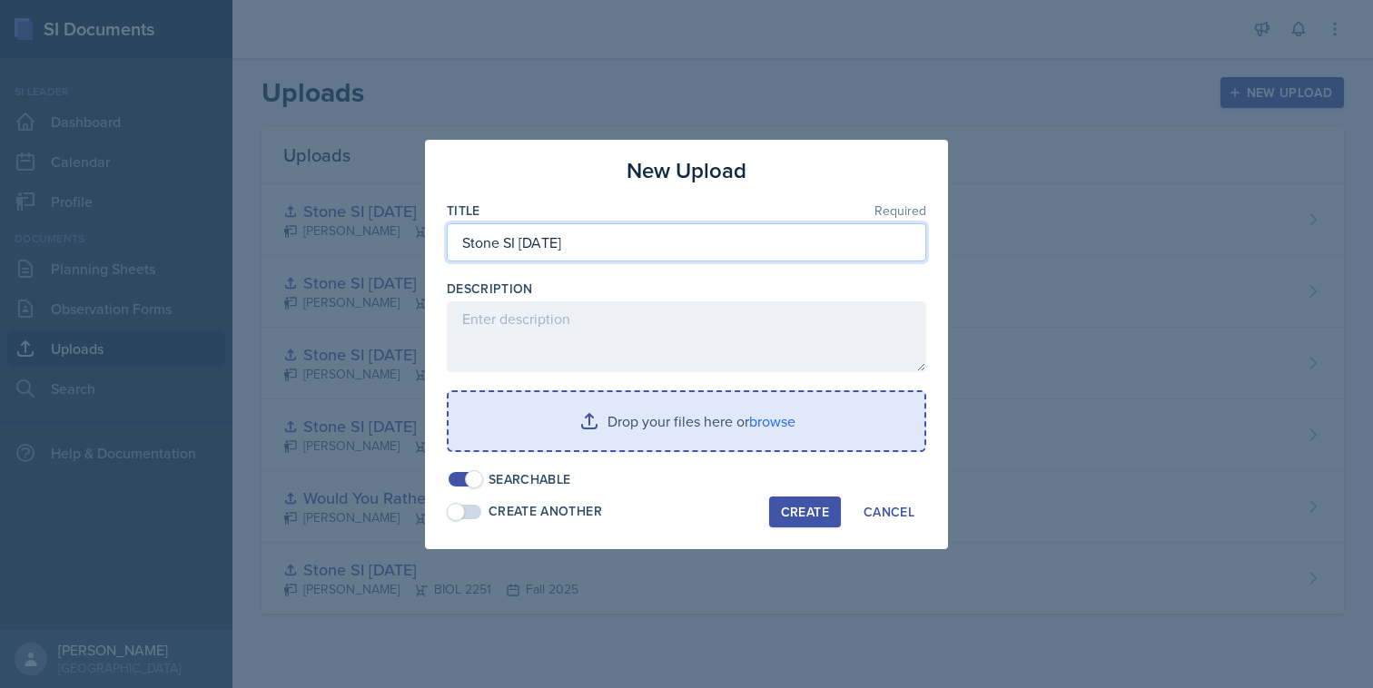
type input "Stone SI [DATE]"
click at [579, 424] on input "file" at bounding box center [687, 421] width 476 height 58
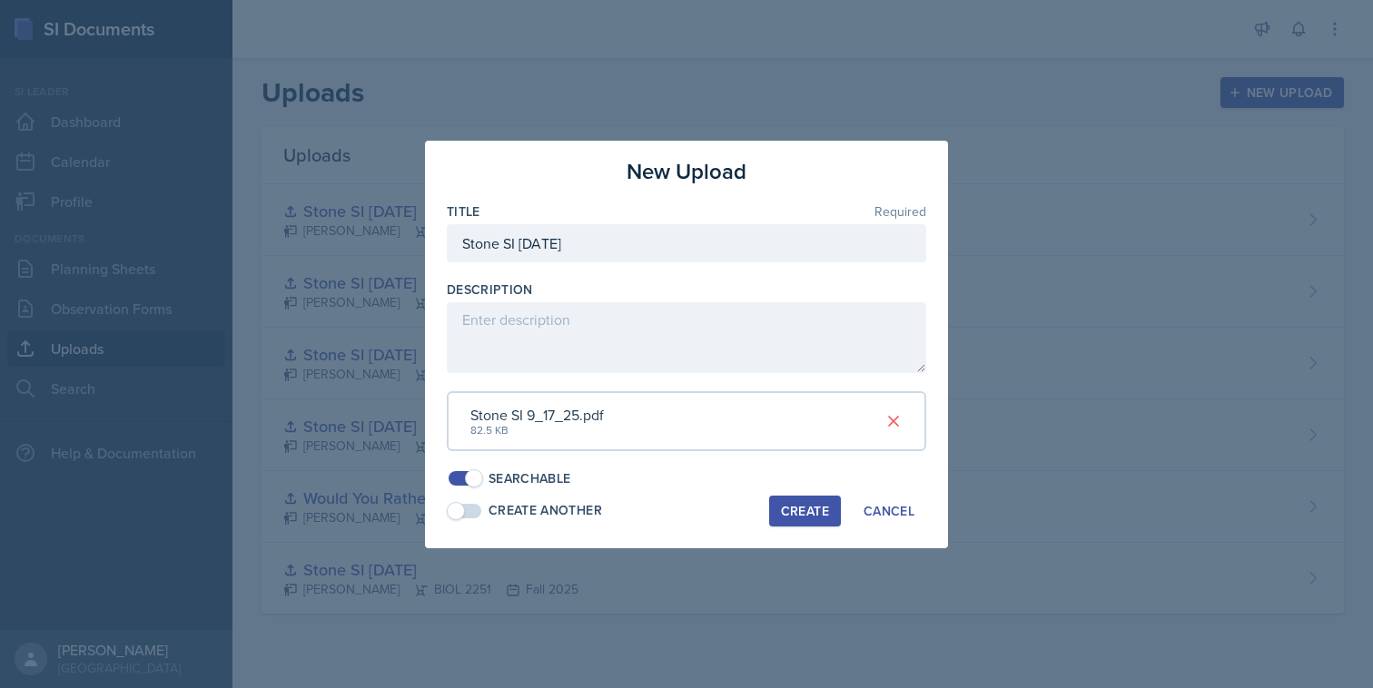
click at [826, 509] on div "Create" at bounding box center [805, 511] width 48 height 15
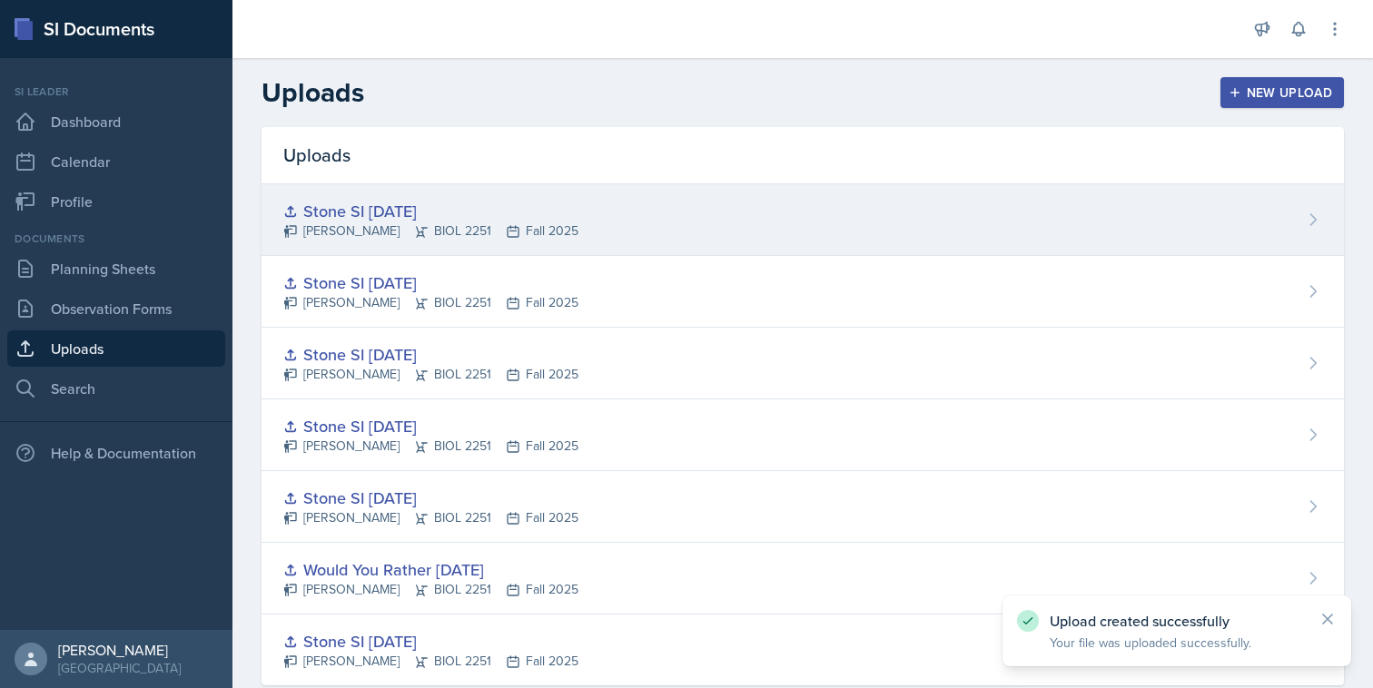
click at [778, 224] on div "Stone SI [DATE] [PERSON_NAME] BIOL 2251 Fall 2025" at bounding box center [803, 220] width 1083 height 72
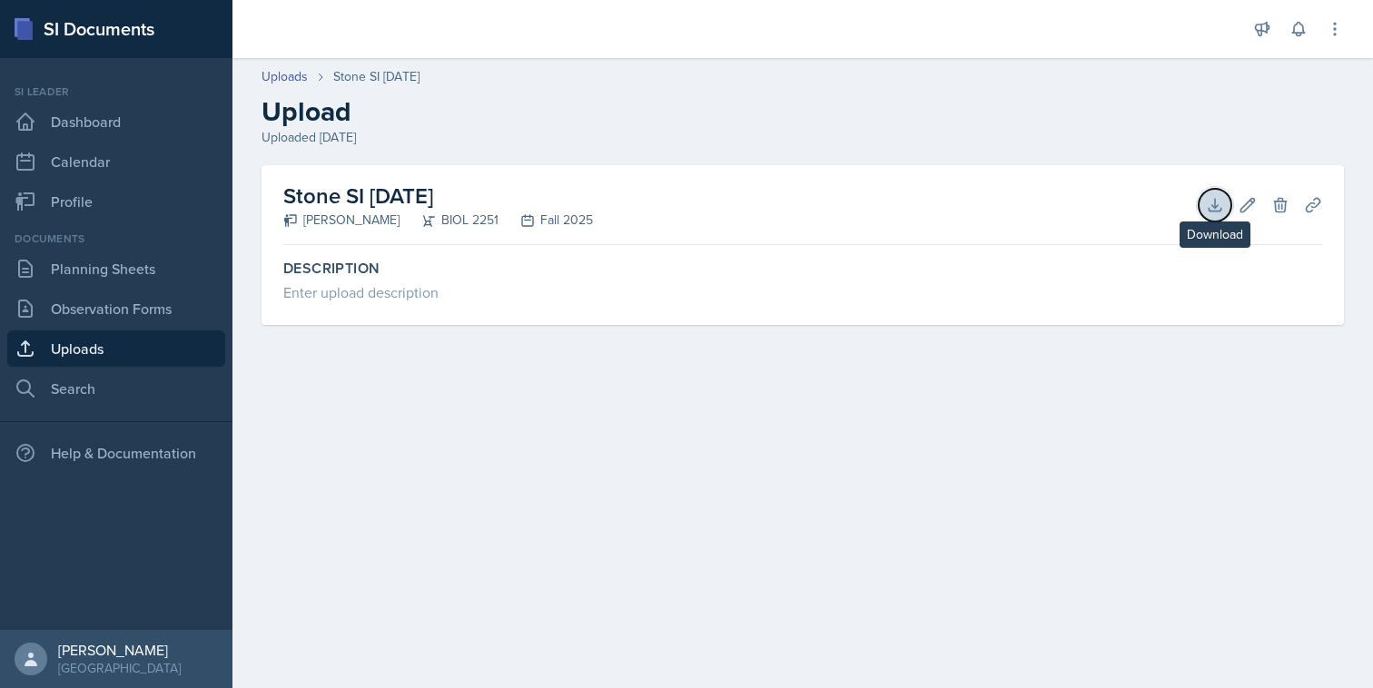
click at [1208, 211] on icon at bounding box center [1215, 205] width 18 height 18
click at [1293, 189] on div "Stone SI [DATE] [PERSON_NAME] BIOL 2251 Fall 2025 Download Edit Delete Planning…" at bounding box center [802, 205] width 1039 height 80
click at [1321, 205] on icon at bounding box center [1313, 205] width 18 height 18
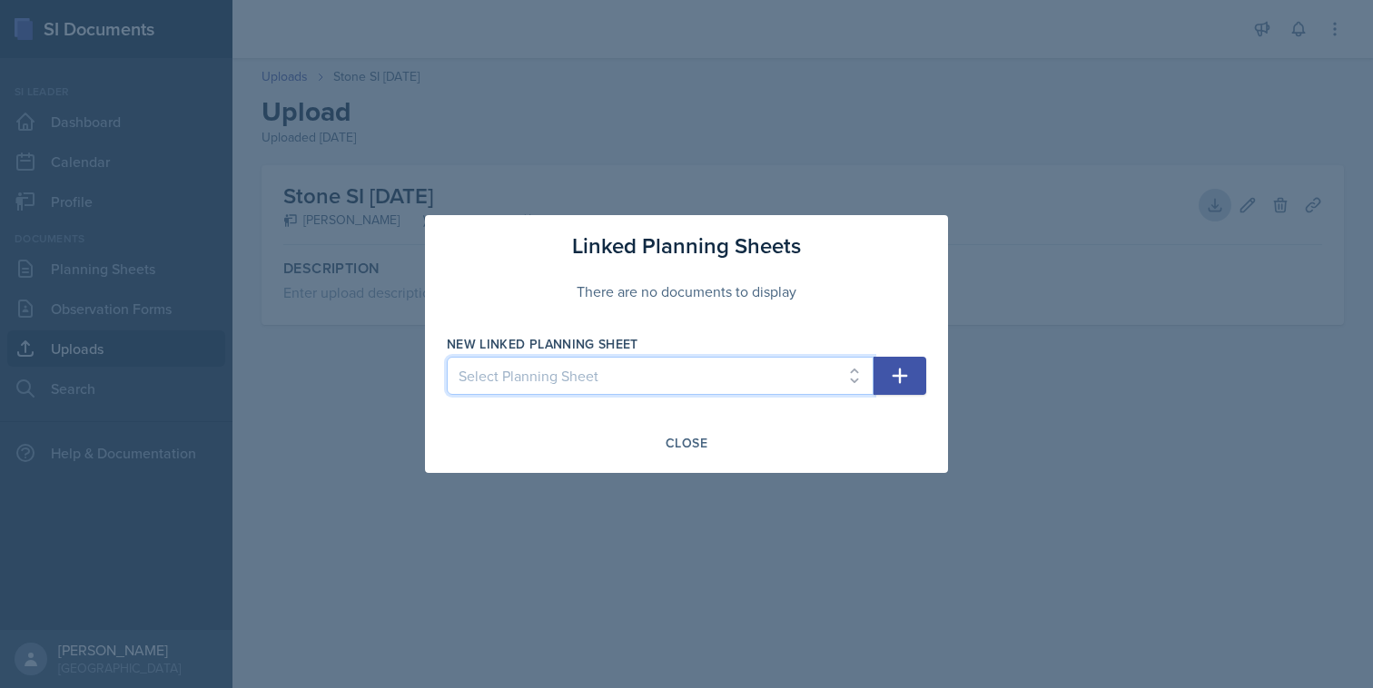
click at [837, 372] on select "Select Planning Sheet [DATE] [DATE] [DATE] [DATE] [DATE] [DATE] [DATE] [DATE]" at bounding box center [660, 376] width 427 height 38
select select "3e9094e8-9d49-472e-8861-155d23dbc6b7"
click at [447, 357] on select "Select Planning Sheet [DATE] [DATE] [DATE] [DATE] [DATE] [DATE] [DATE] [DATE]" at bounding box center [660, 376] width 427 height 38
click at [895, 371] on icon "button" at bounding box center [900, 376] width 22 height 22
select select
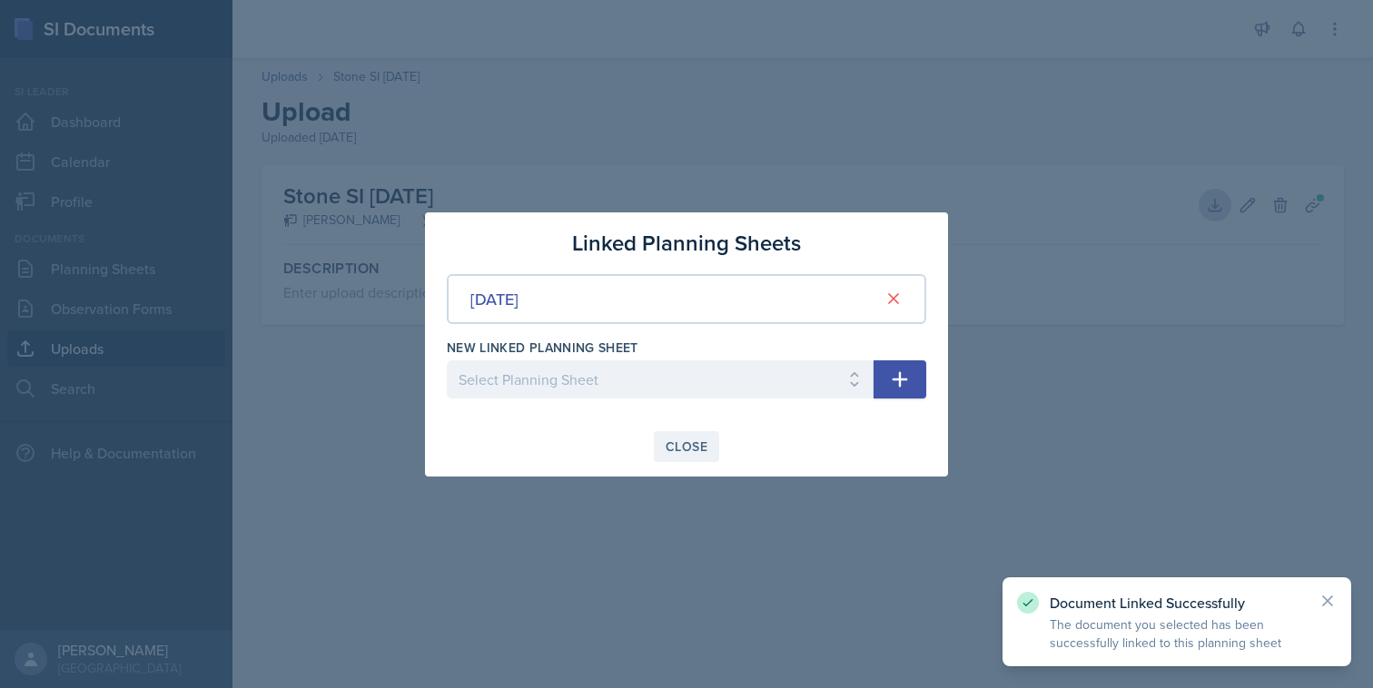
click at [676, 446] on div "Close" at bounding box center [687, 447] width 42 height 15
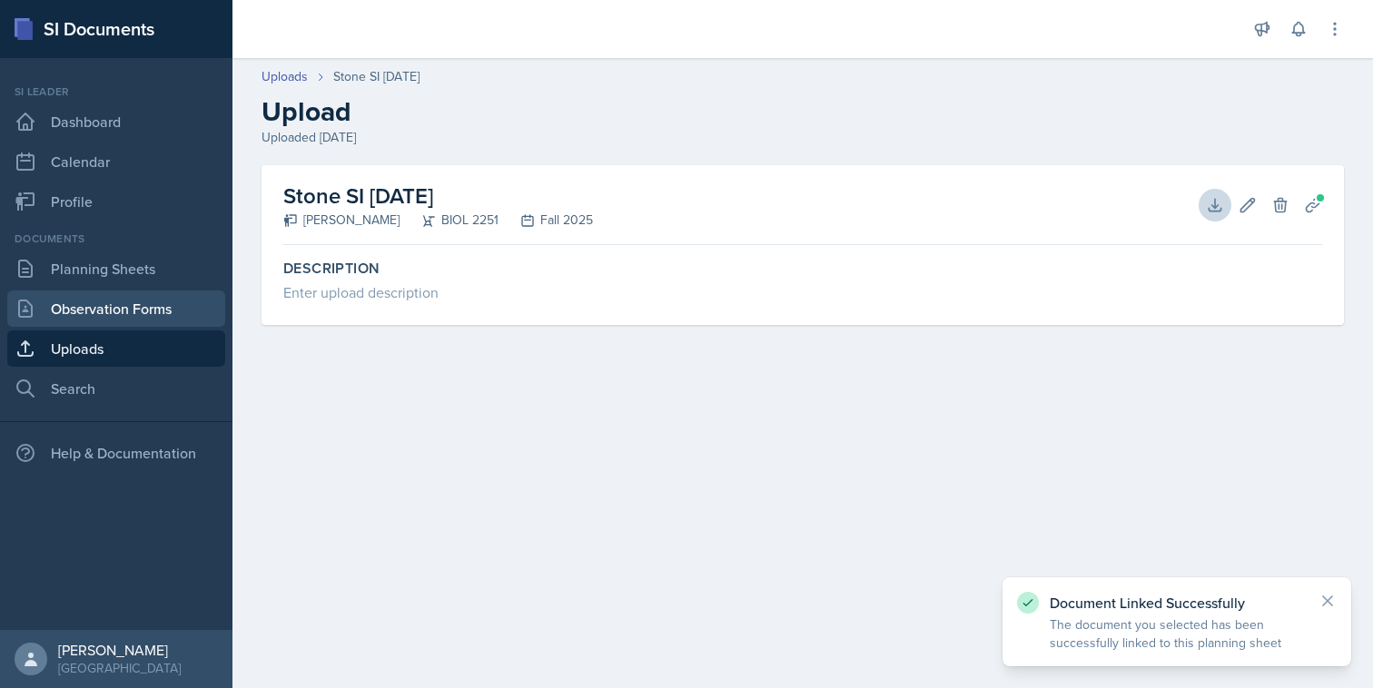
click at [130, 291] on link "Observation Forms" at bounding box center [116, 309] width 218 height 36
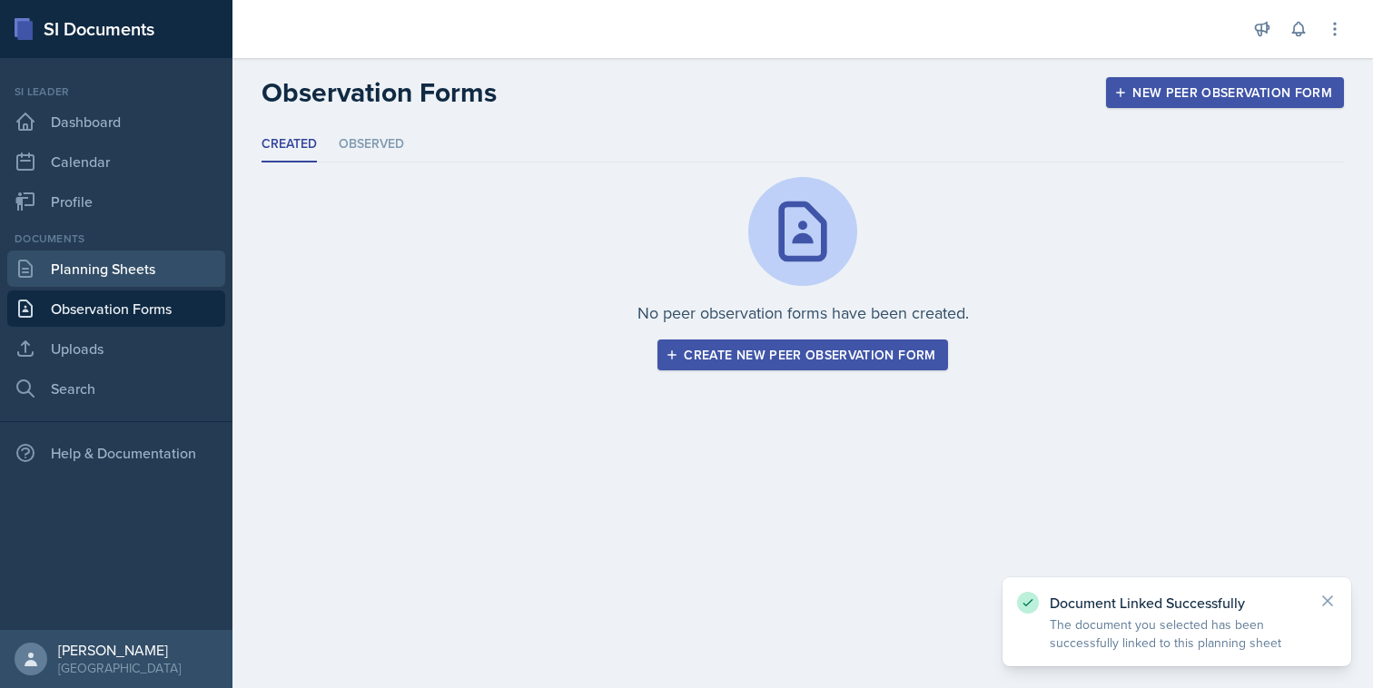
click at [138, 281] on link "Planning Sheets" at bounding box center [116, 269] width 218 height 36
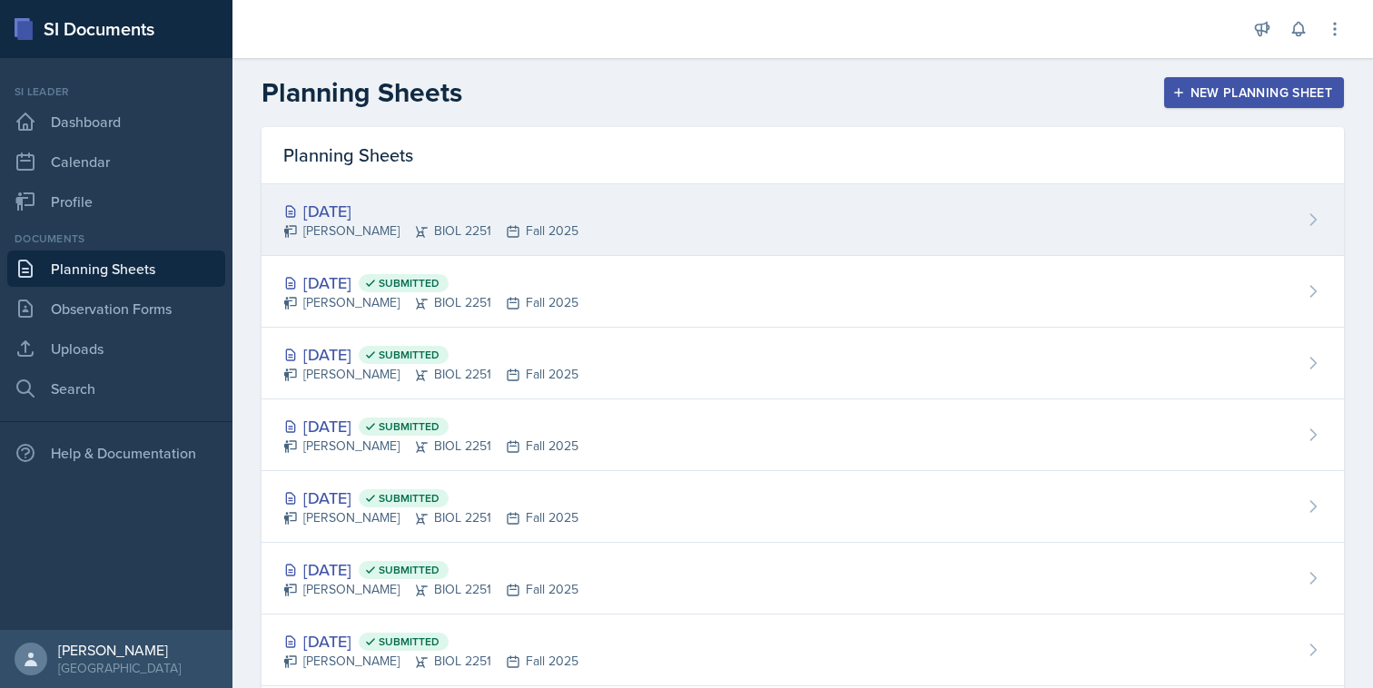
click at [422, 231] on div "[PERSON_NAME] BIOL 2251 Fall 2025" at bounding box center [430, 231] width 295 height 19
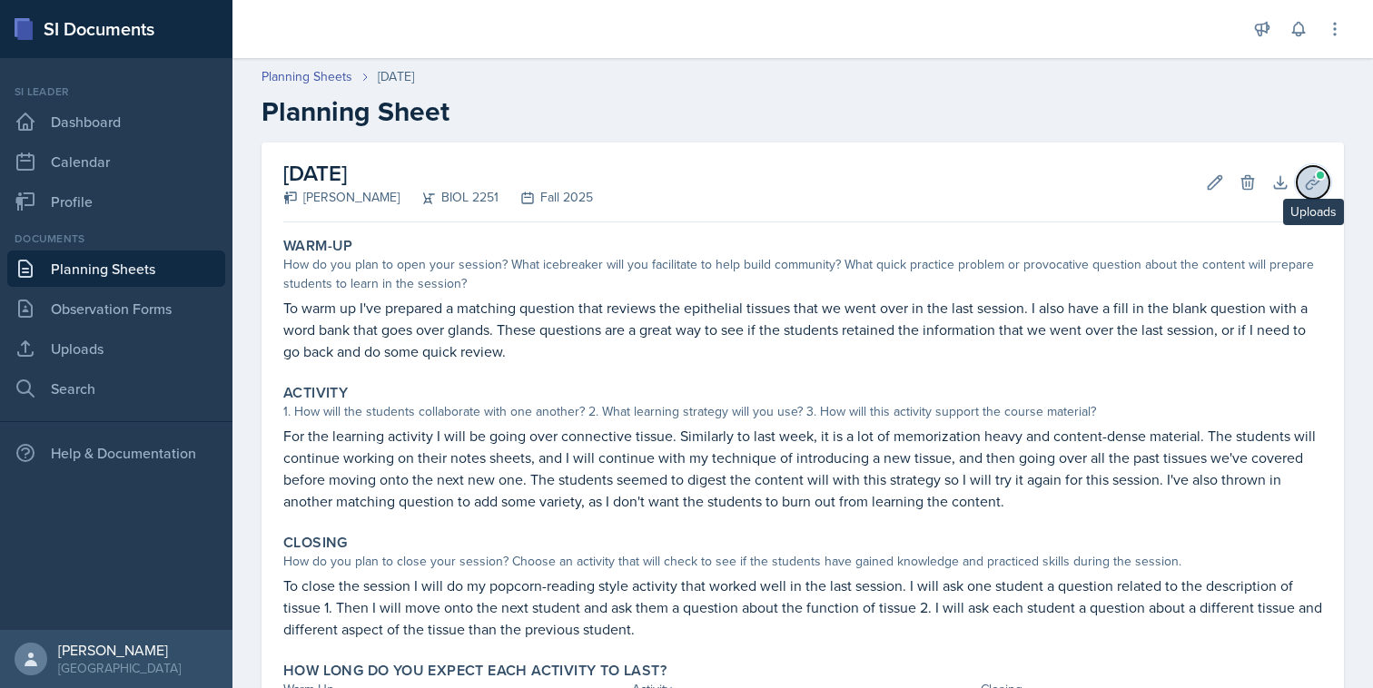
click at [1305, 183] on icon at bounding box center [1313, 182] width 18 height 18
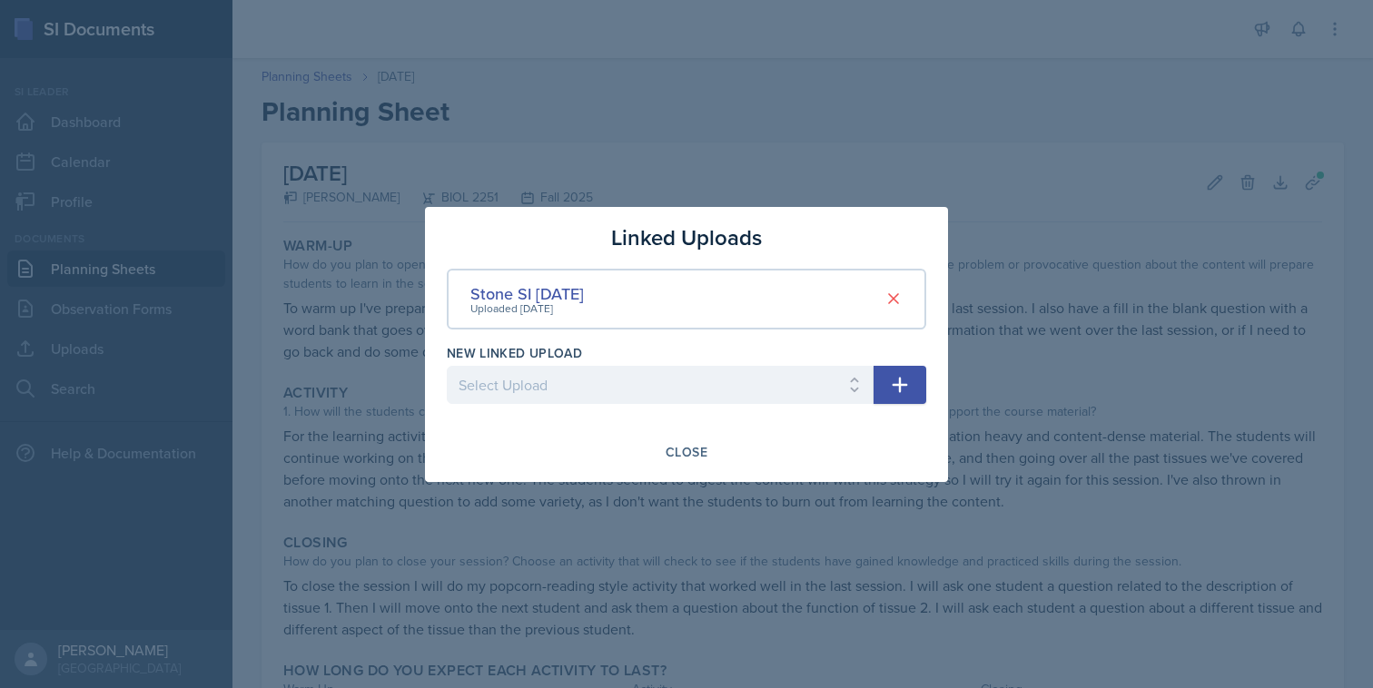
click at [1053, 273] on div at bounding box center [686, 344] width 1373 height 688
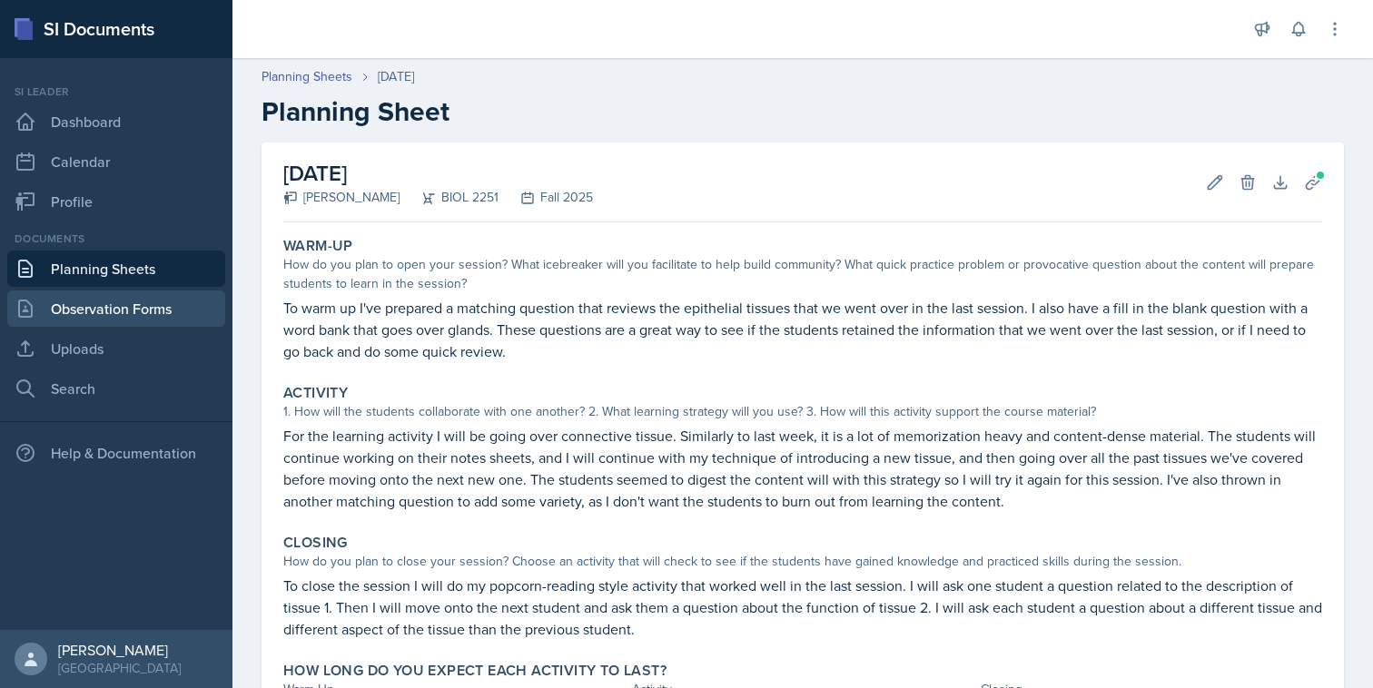
click at [60, 317] on link "Observation Forms" at bounding box center [116, 309] width 218 height 36
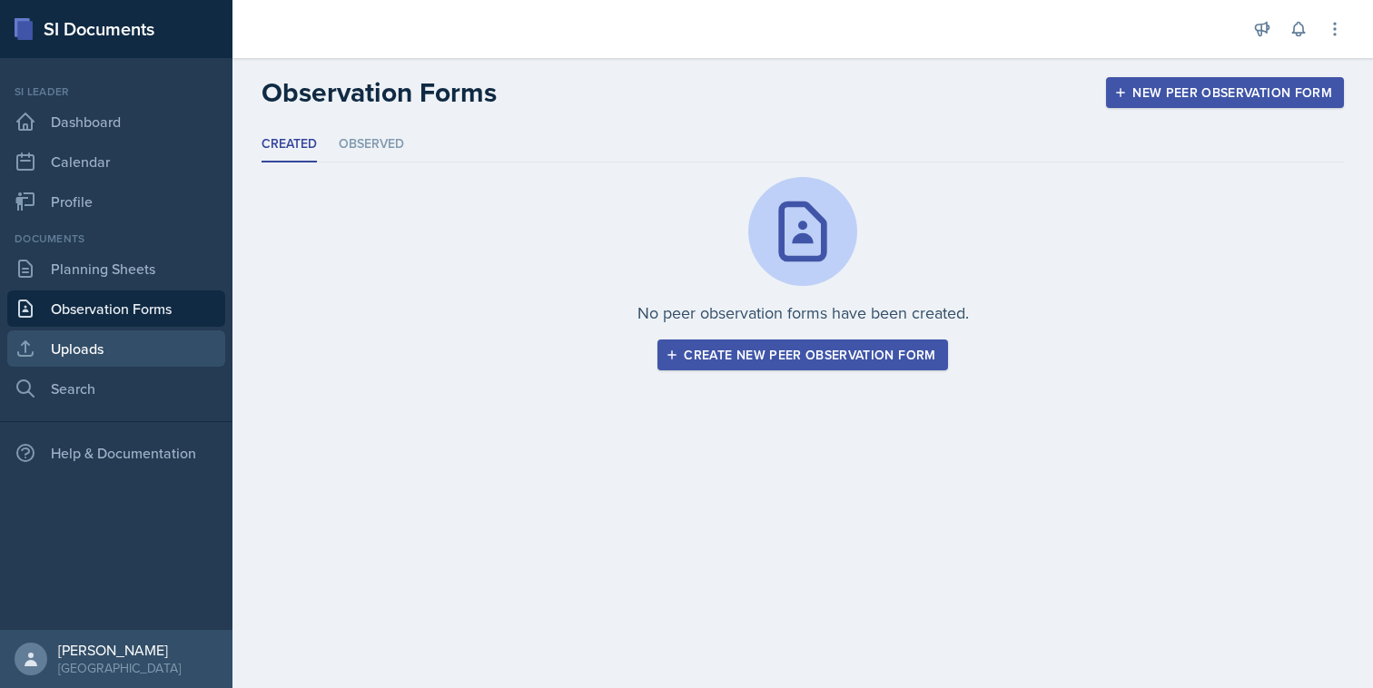
click at [160, 335] on link "Uploads" at bounding box center [116, 349] width 218 height 36
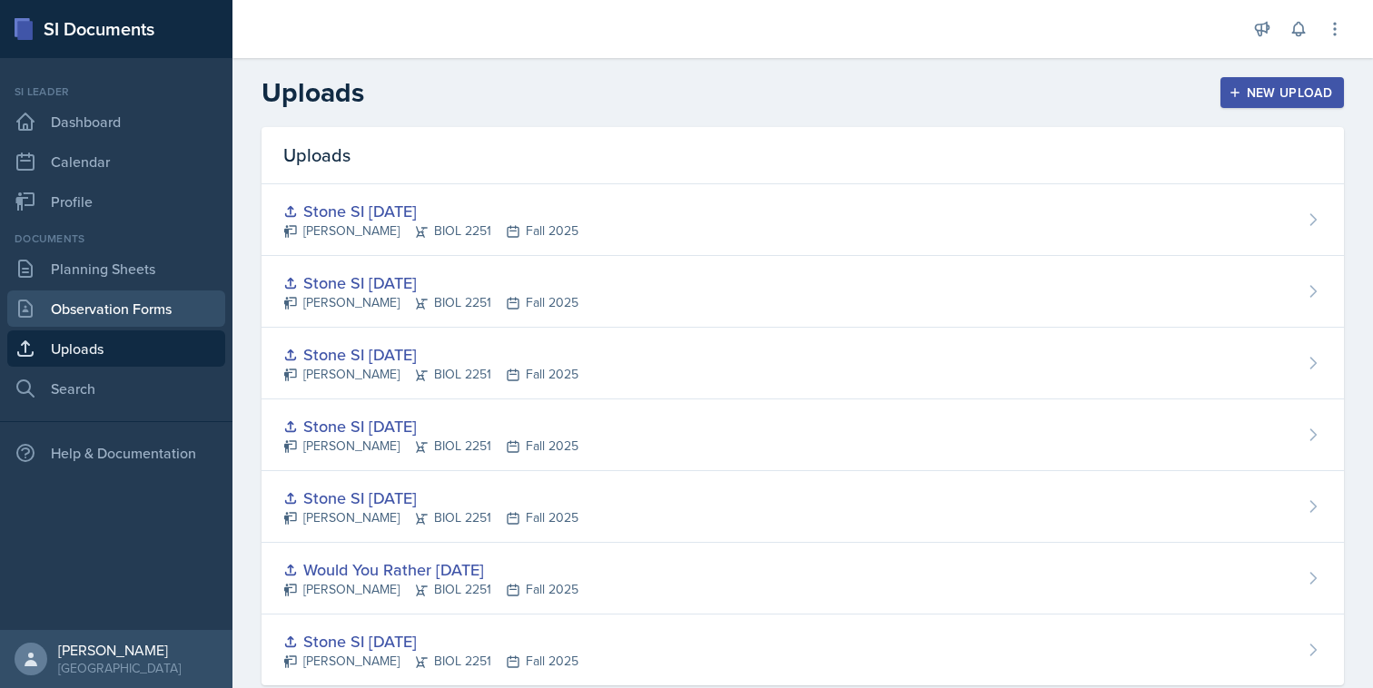
click at [114, 322] on link "Observation Forms" at bounding box center [116, 309] width 218 height 36
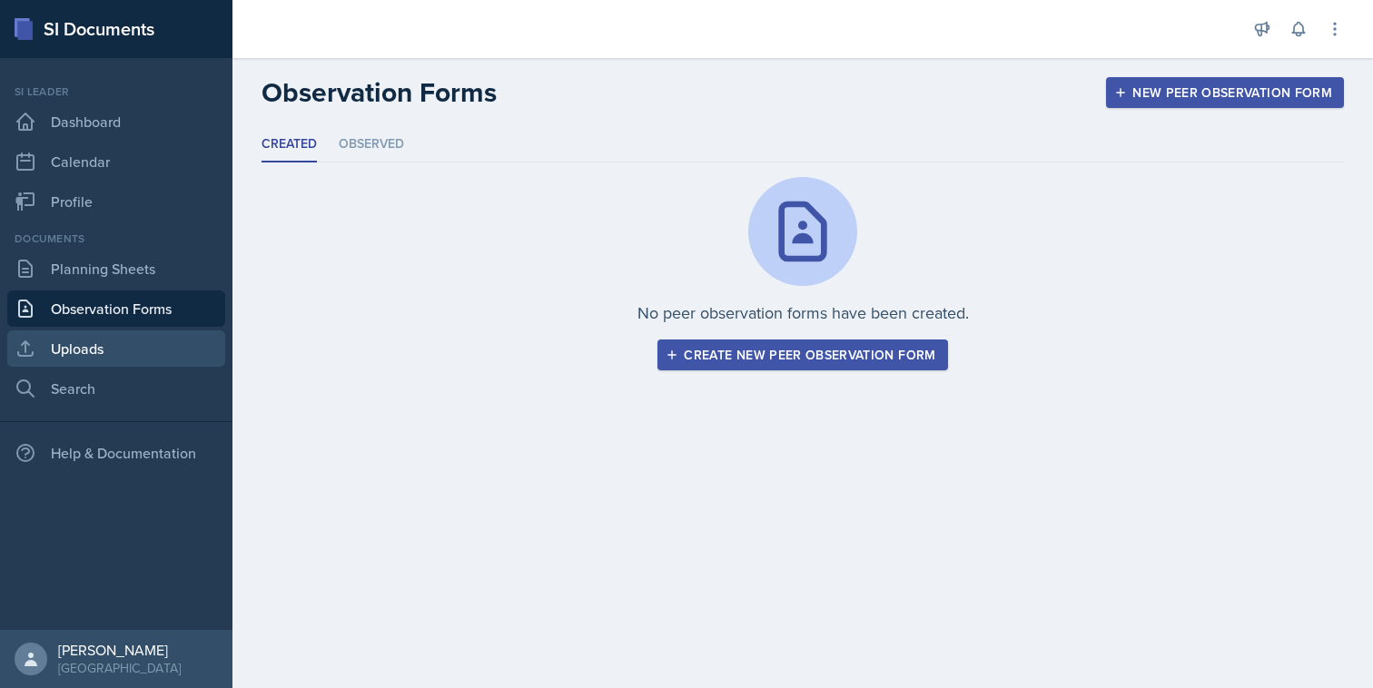
click at [114, 356] on link "Uploads" at bounding box center [116, 349] width 218 height 36
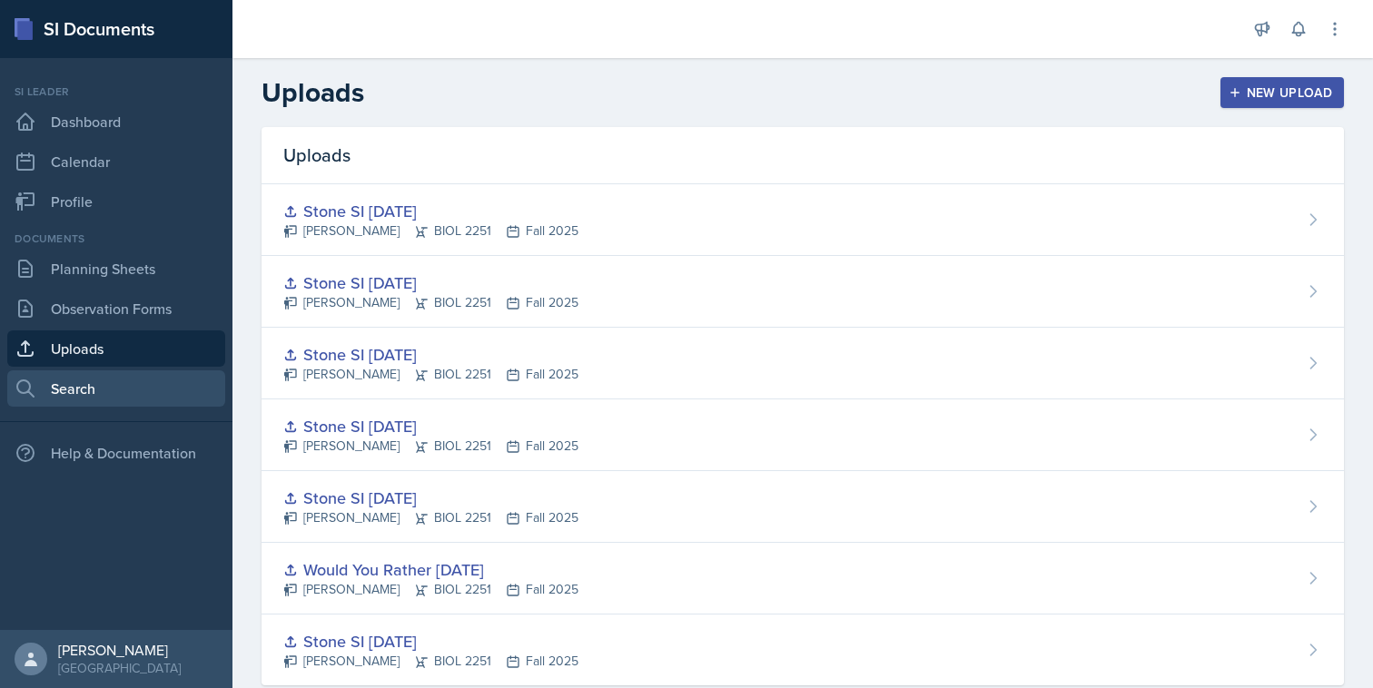
click at [116, 394] on link "Search" at bounding box center [116, 389] width 218 height 36
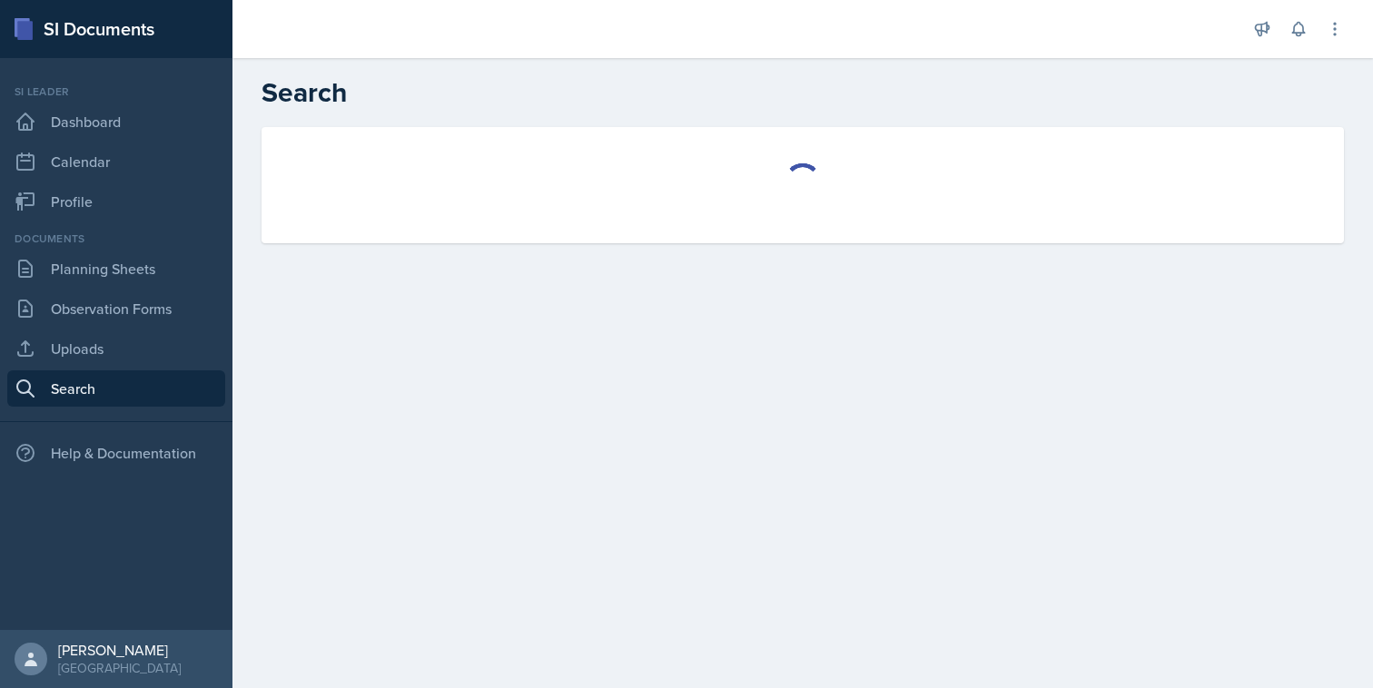
select select "all"
select select "1"
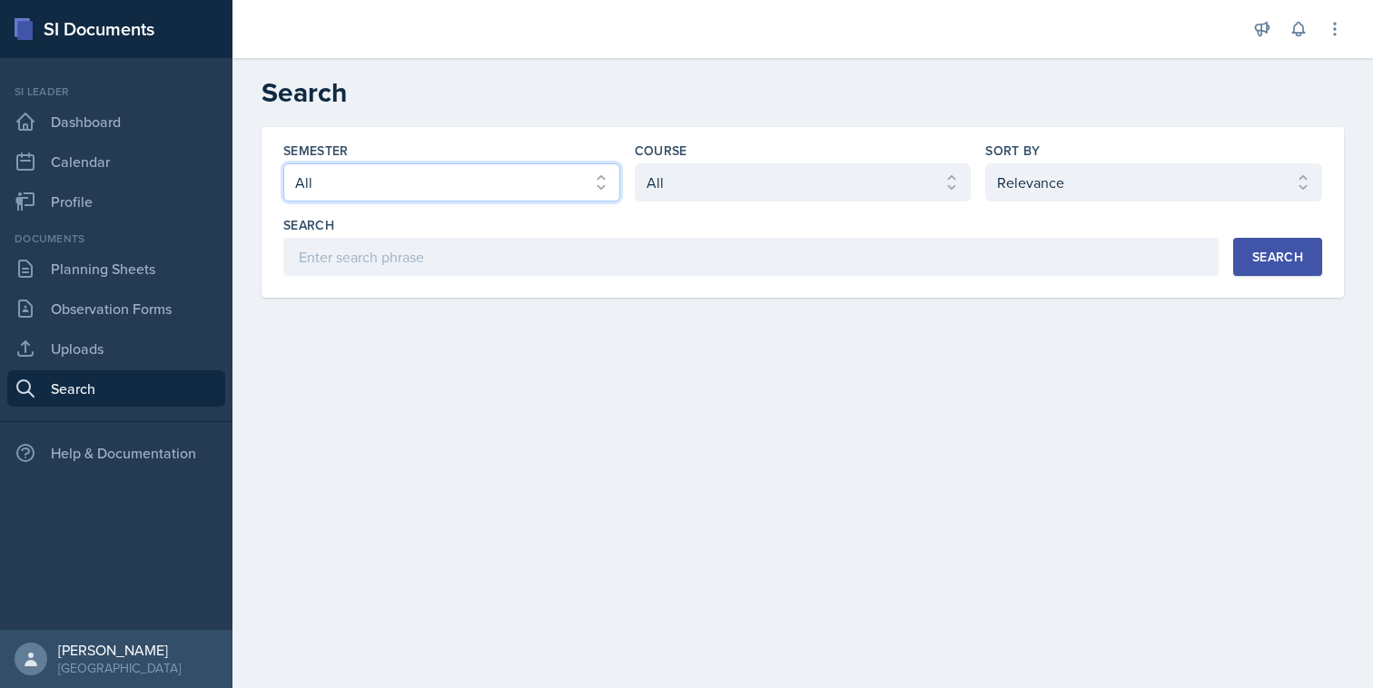
click at [557, 177] on select "Select semester All Fall 2025 Summer 2025 Spring 2025 Fall 2024 Summer 2024 Spr…" at bounding box center [451, 182] width 337 height 38
select select "2bed604d-1099-4043-b1bc-2365e8740244"
click at [283, 163] on select "Select semester All Fall 2025 Summer 2025 Spring 2025 Fall 2024 Summer 2024 Spr…" at bounding box center [451, 182] width 337 height 38
click at [915, 202] on div "Semester Select semester All Fall 2025 Summer 2025 Spring 2025 Fall 2024 Summer…" at bounding box center [802, 209] width 1039 height 134
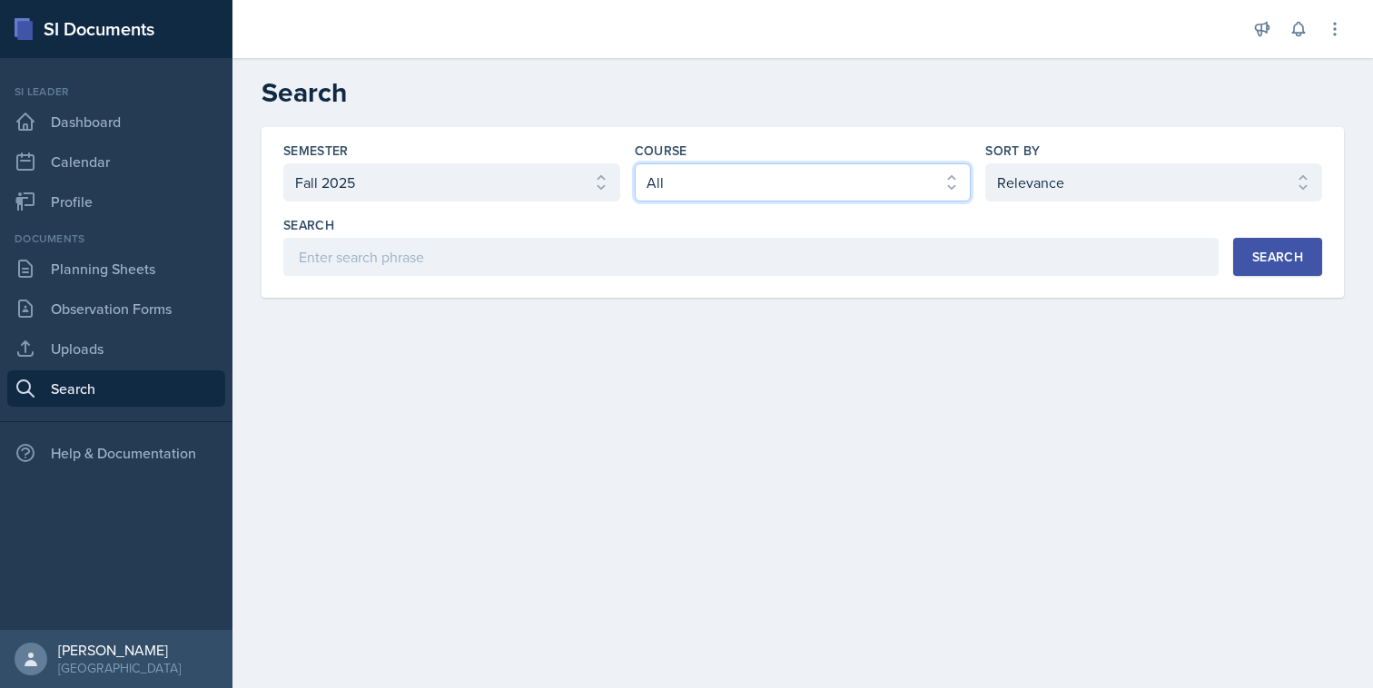
click at [909, 195] on select "Select course All ACCT 2101 ACCT 2102 ACCT 4050 ANTH 1102 ANTH 3301 ARCH 1000 A…" at bounding box center [803, 182] width 337 height 38
select select "7af7e509-a96f-40a7-91fb-963a61fbbc4a"
click at [635, 163] on select "Select course All ACCT 2101 ACCT 2102 ACCT 4050 ANTH 1102 ANTH 3301 ARCH 1000 A…" at bounding box center [803, 182] width 337 height 38
click at [1248, 262] on button "Search" at bounding box center [1277, 257] width 89 height 38
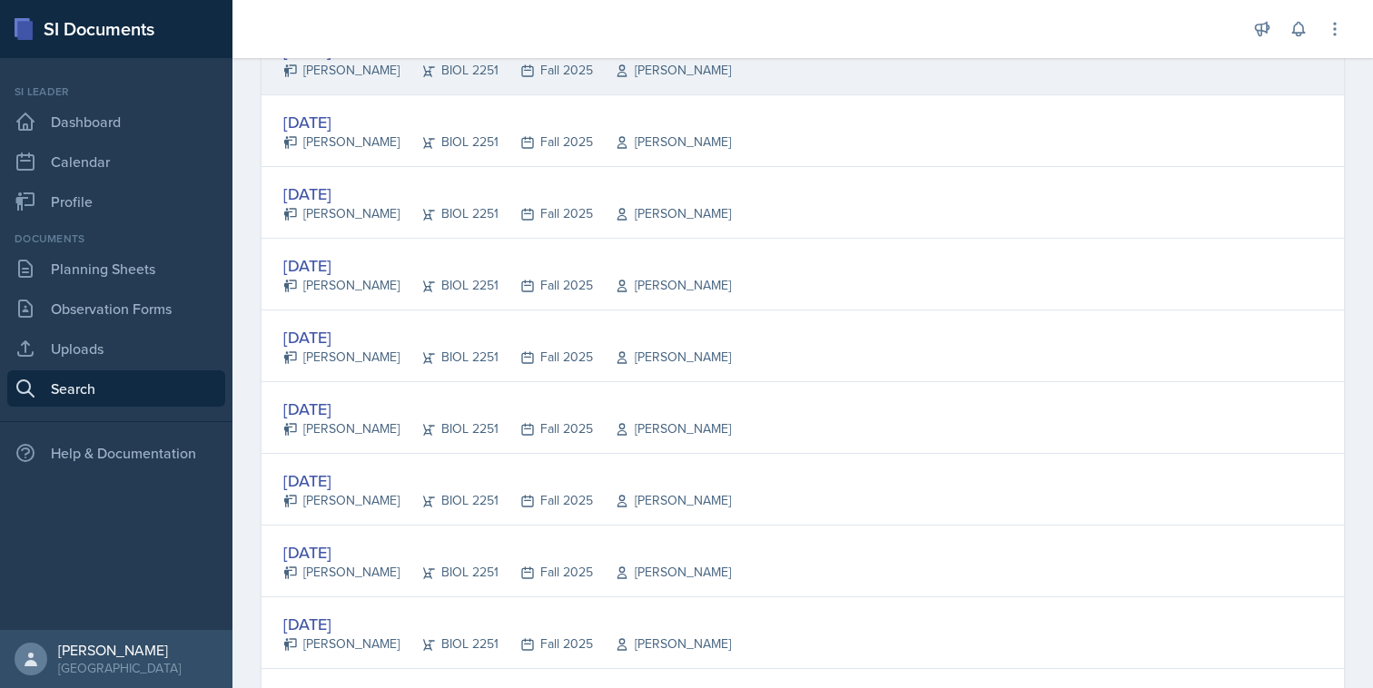
scroll to position [412, 0]
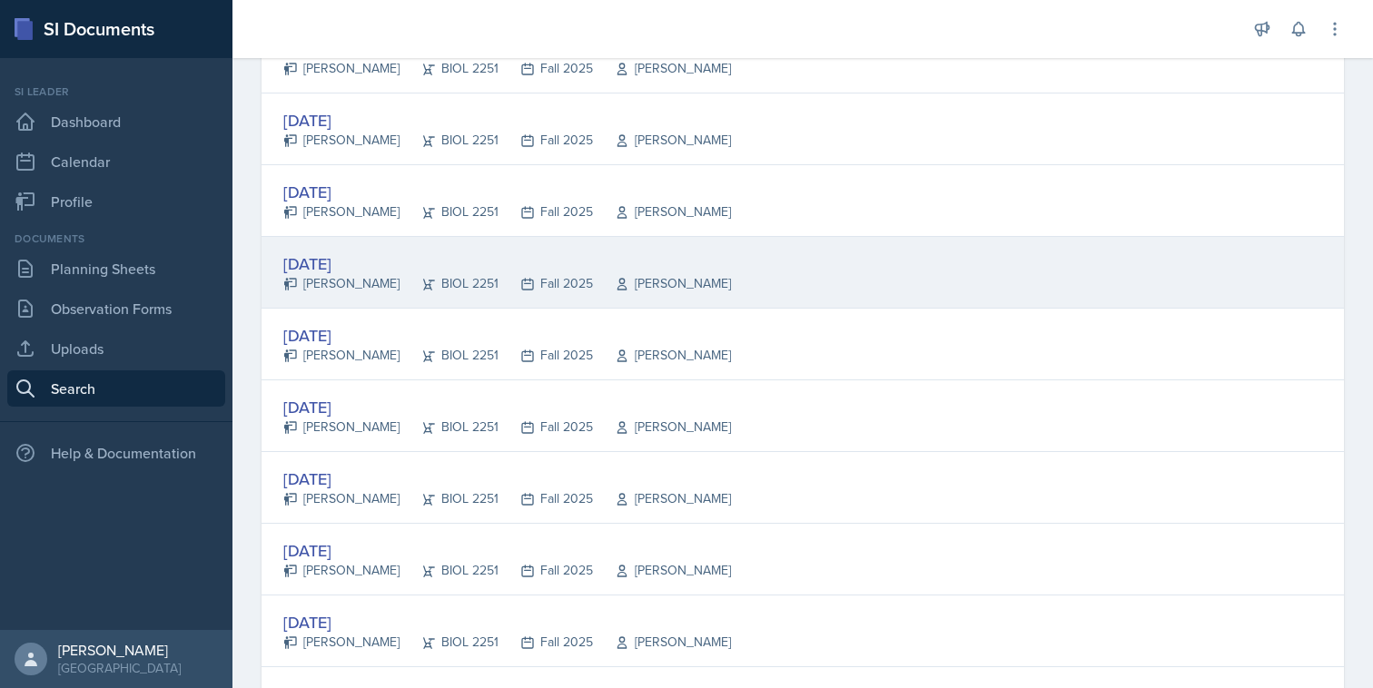
click at [843, 281] on div "[DATE] [PERSON_NAME] BIOL 2251 Fall 2025 Vennece [PERSON_NAME]" at bounding box center [803, 273] width 1083 height 72
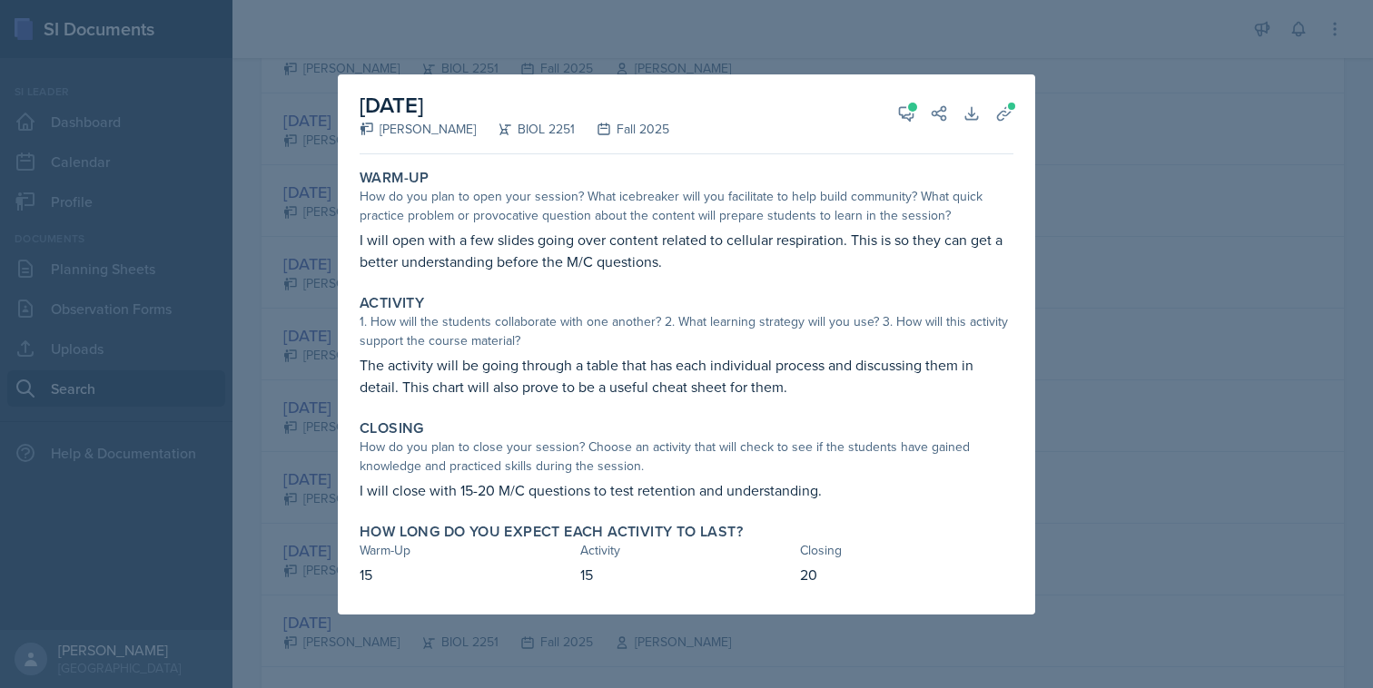
click at [1024, 341] on div "[DATE] [PERSON_NAME] BIOL 2251 Fall 2025 View Comments Comments [DATE] [PERSON_…" at bounding box center [686, 344] width 697 height 540
click at [1039, 281] on div at bounding box center [686, 344] width 1373 height 688
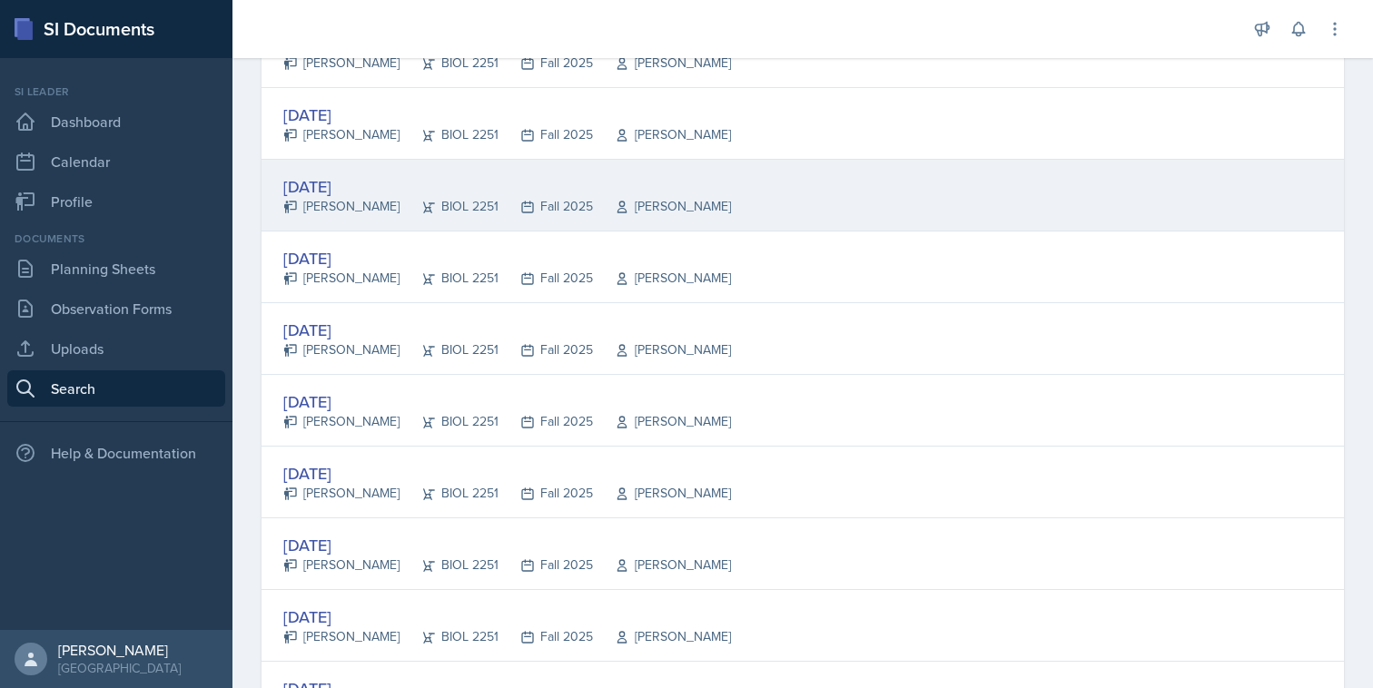
scroll to position [638, 0]
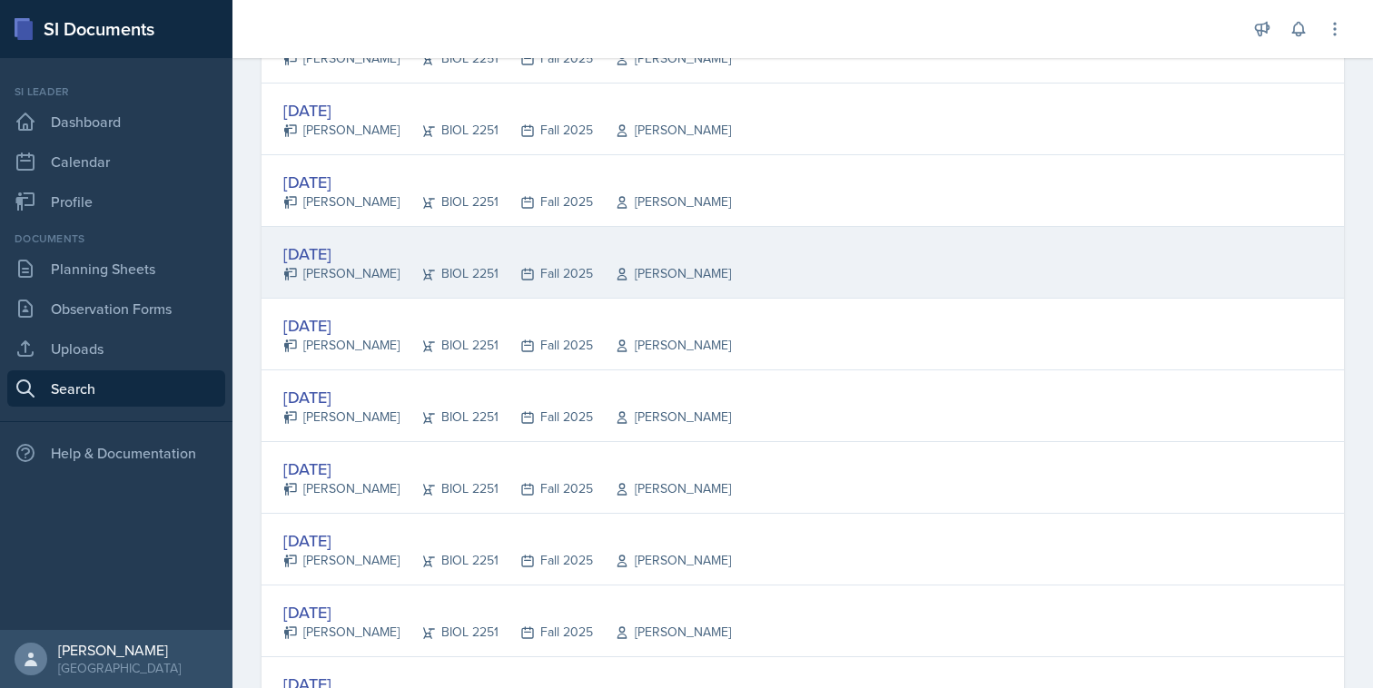
click at [822, 274] on div "[DATE] [PERSON_NAME] BIOL 2251 Fall 2025 [PERSON_NAME]" at bounding box center [803, 263] width 1083 height 72
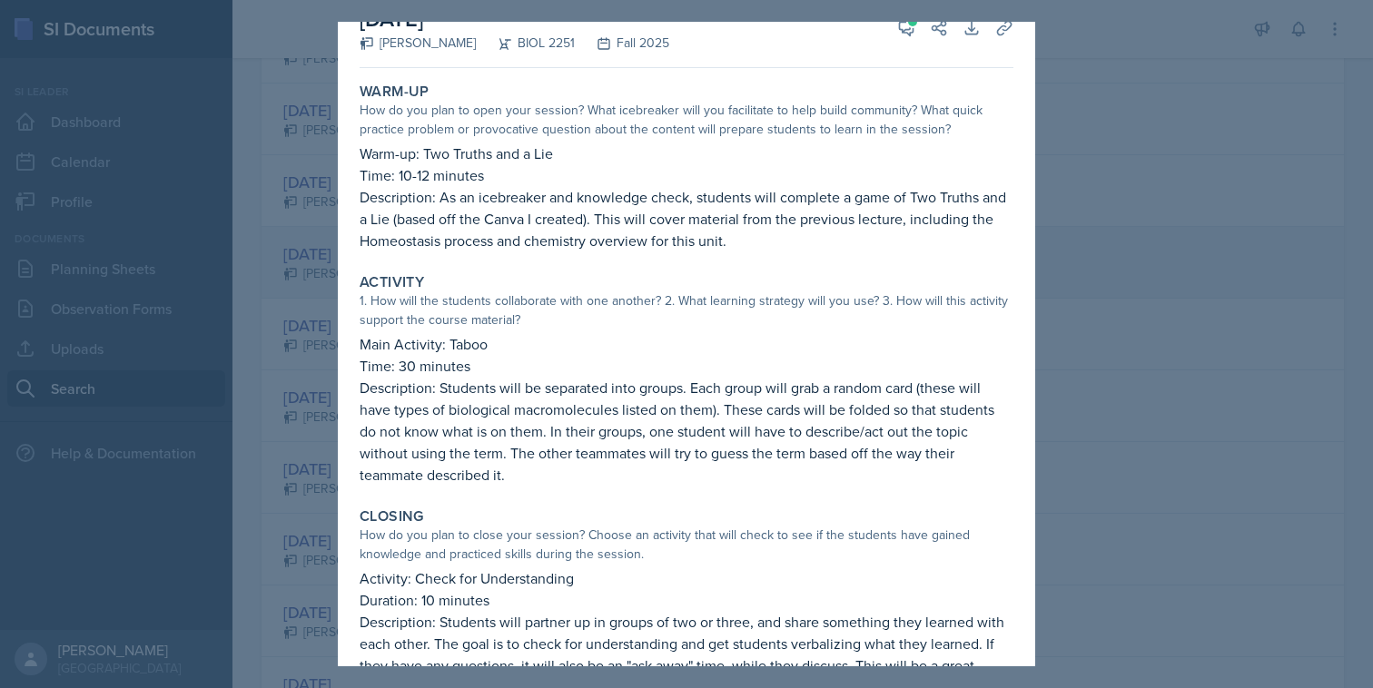
scroll to position [33, 0]
click at [1022, 281] on div "[DATE] [PERSON_NAME] BIOL 2251 Fall 2025 View Comments Comments [DATE] [PERSON_…" at bounding box center [686, 401] width 697 height 824
click at [1068, 217] on div at bounding box center [686, 344] width 1373 height 688
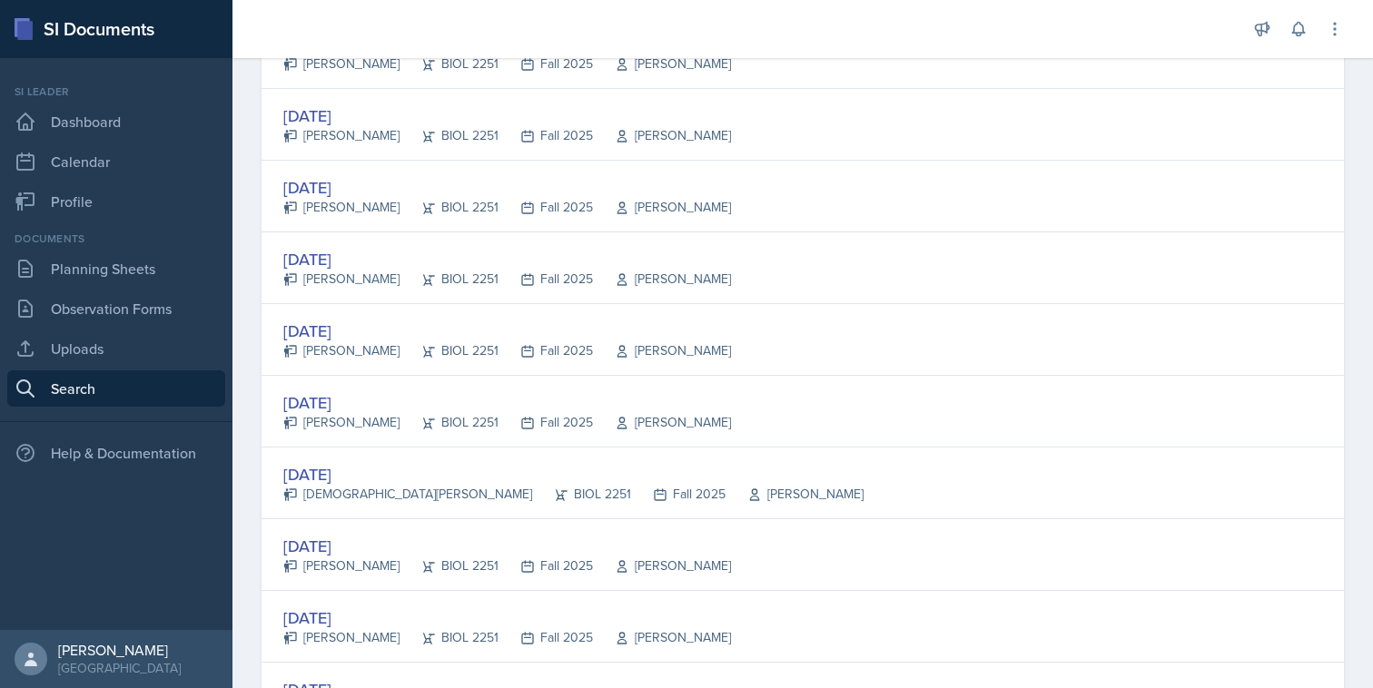
scroll to position [1013, 0]
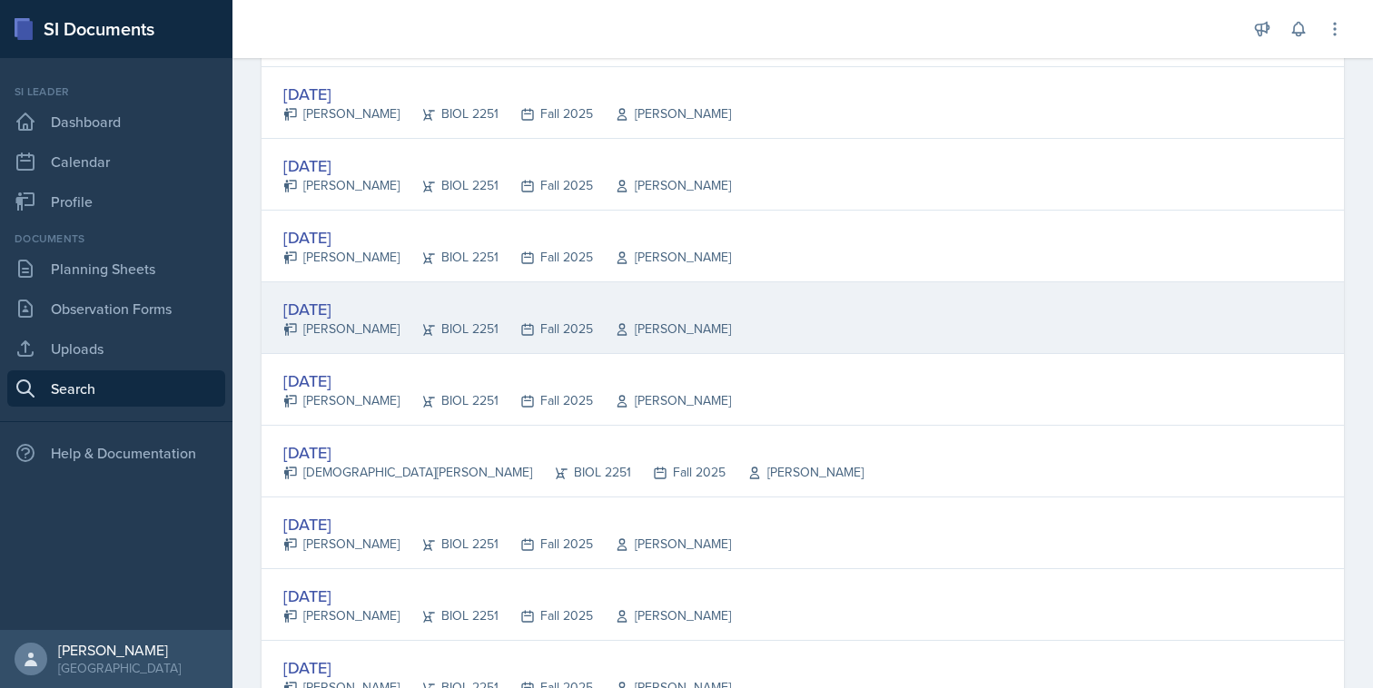
click at [347, 329] on div "[PERSON_NAME]" at bounding box center [341, 329] width 116 height 19
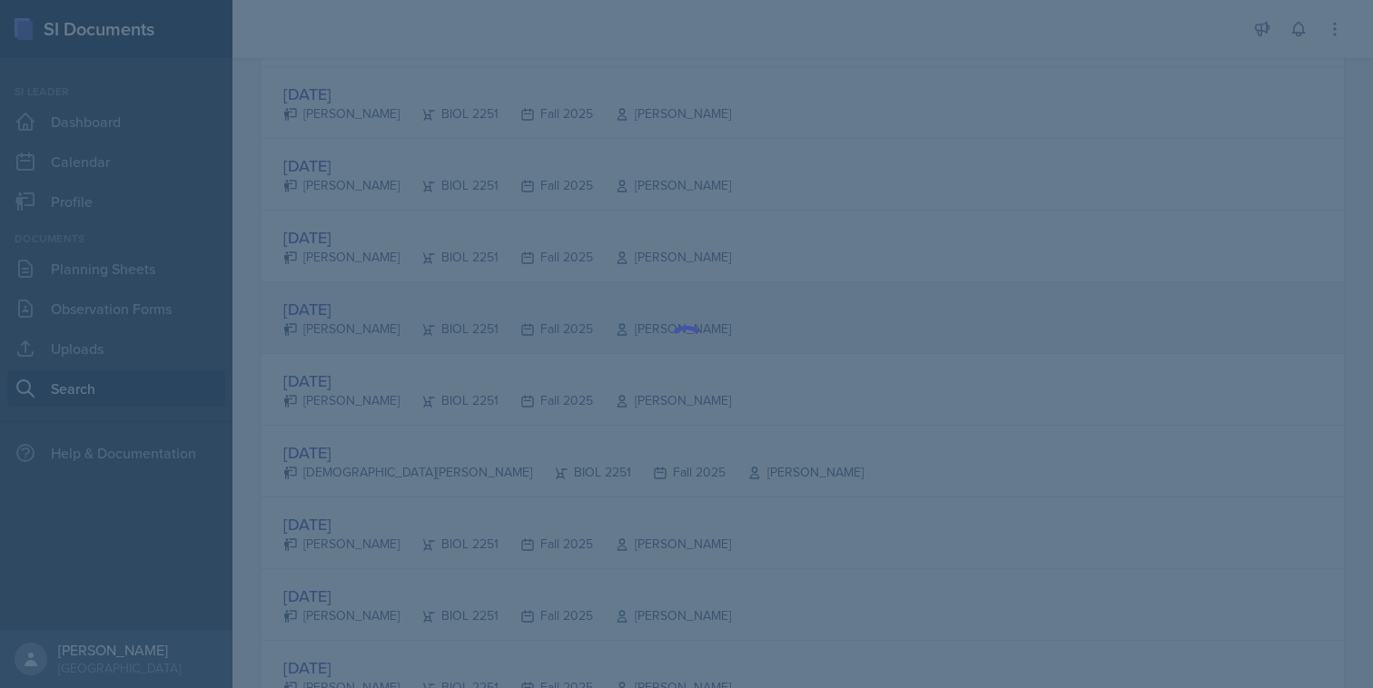
scroll to position [0, 0]
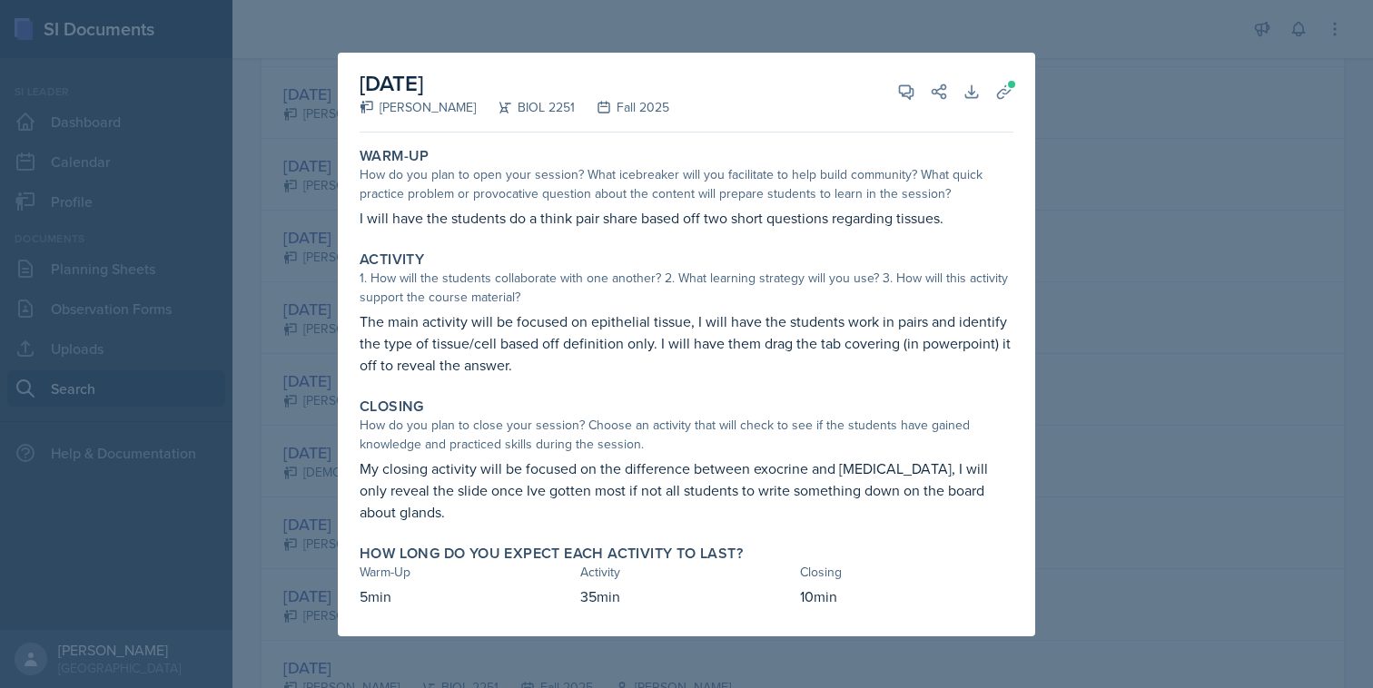
click at [1042, 320] on div at bounding box center [686, 344] width 1373 height 688
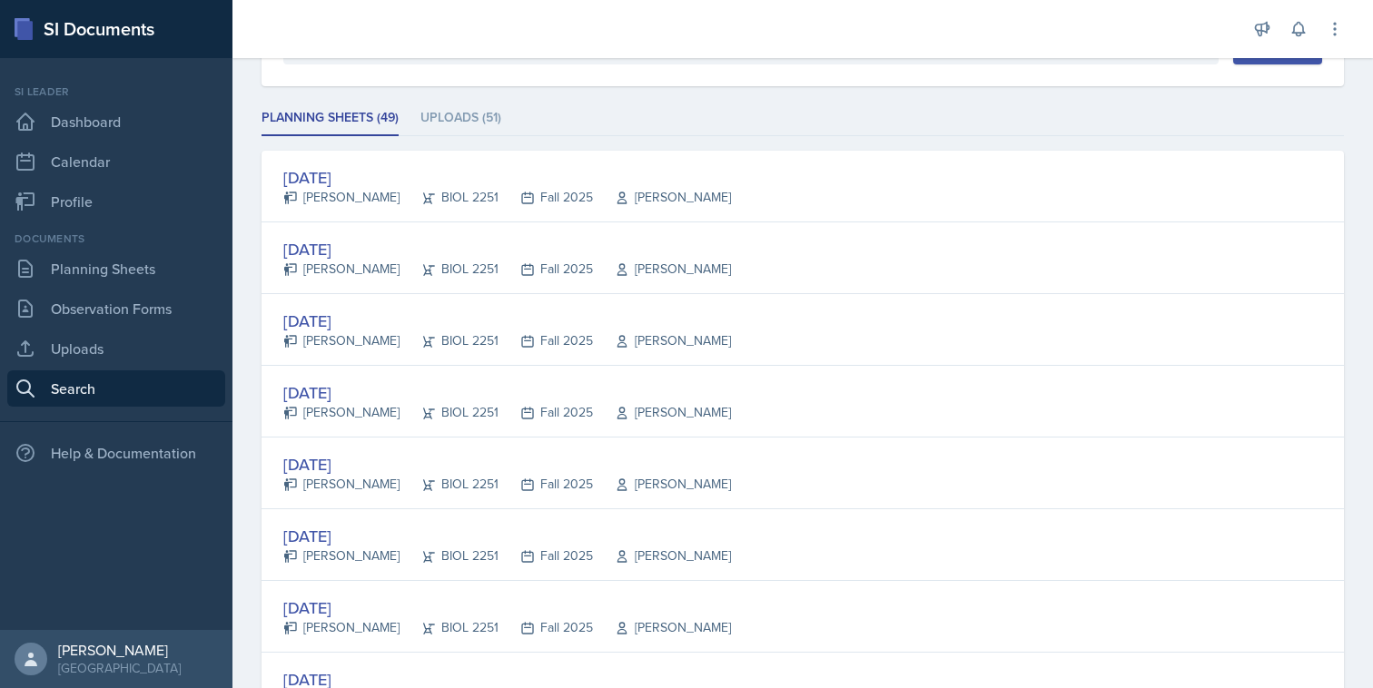
scroll to position [213, 0]
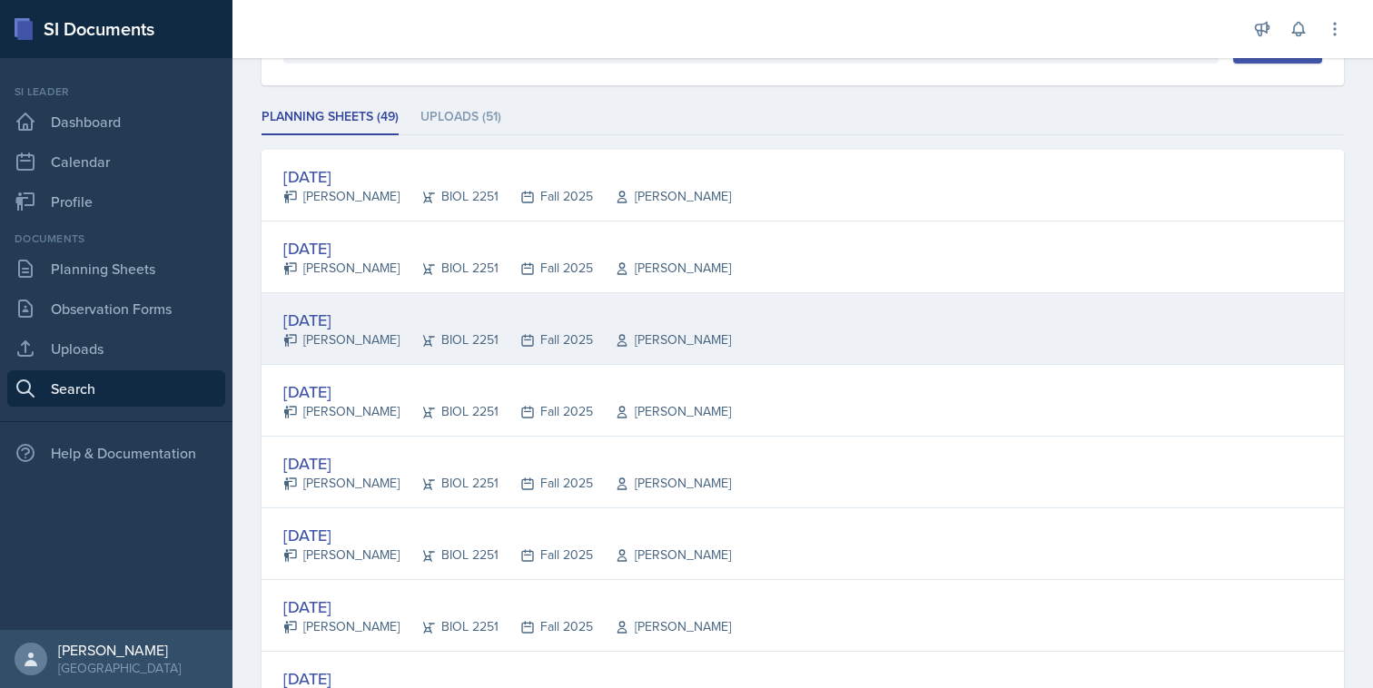
click at [922, 336] on div "[DATE] [PERSON_NAME] BIOL 2251 Fall 2025 Muna Elhassey" at bounding box center [803, 329] width 1083 height 72
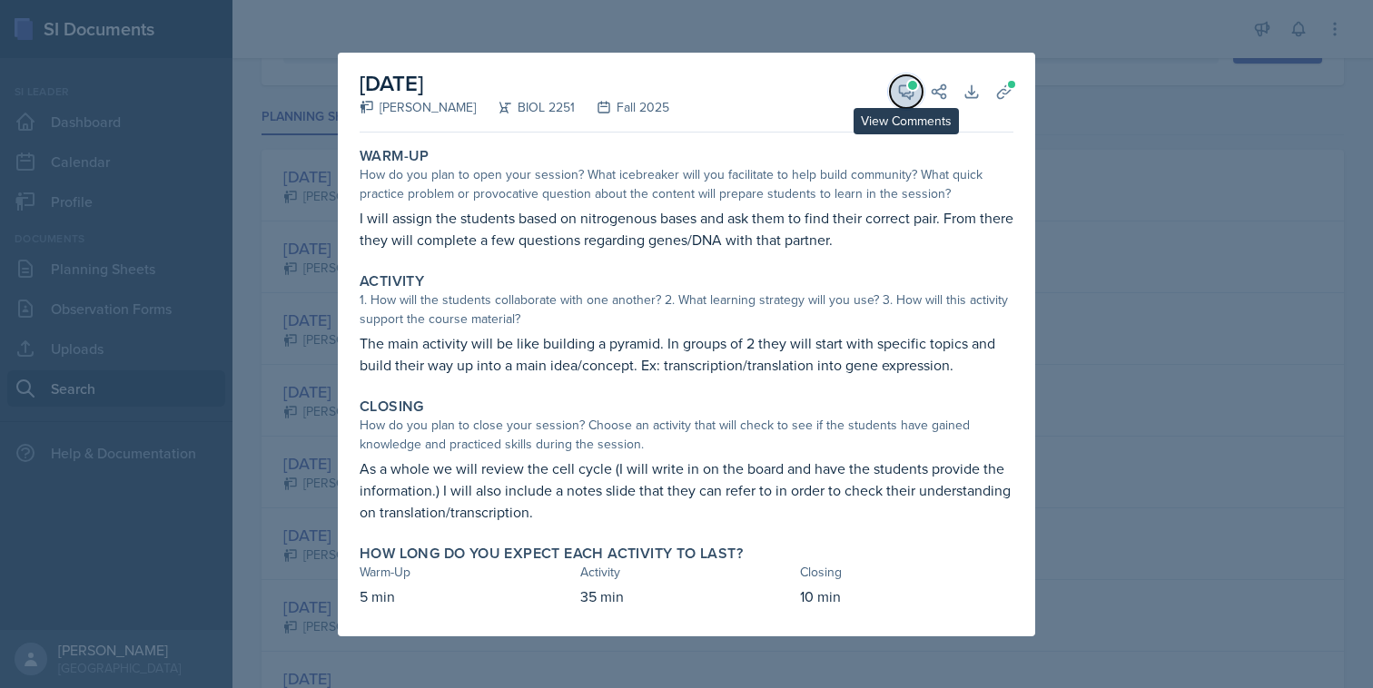
click at [909, 97] on icon at bounding box center [907, 92] width 14 height 14
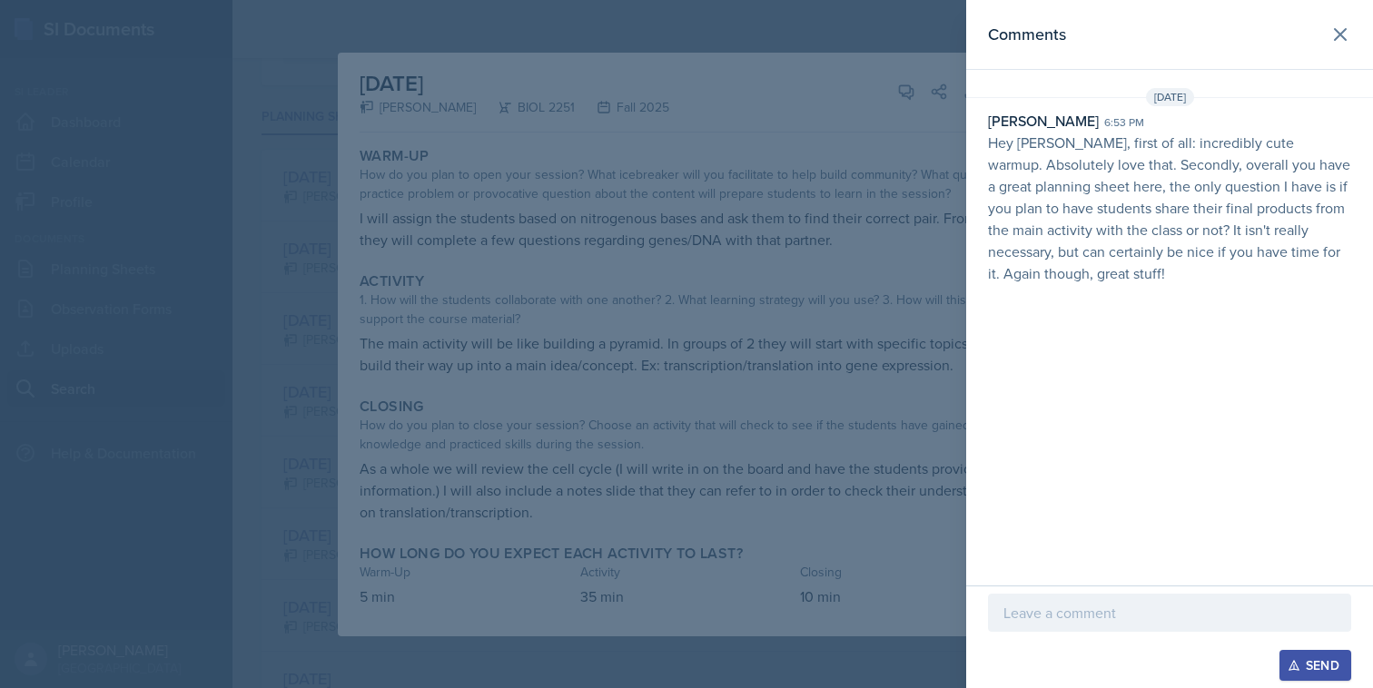
click at [910, 308] on div at bounding box center [686, 344] width 1373 height 688
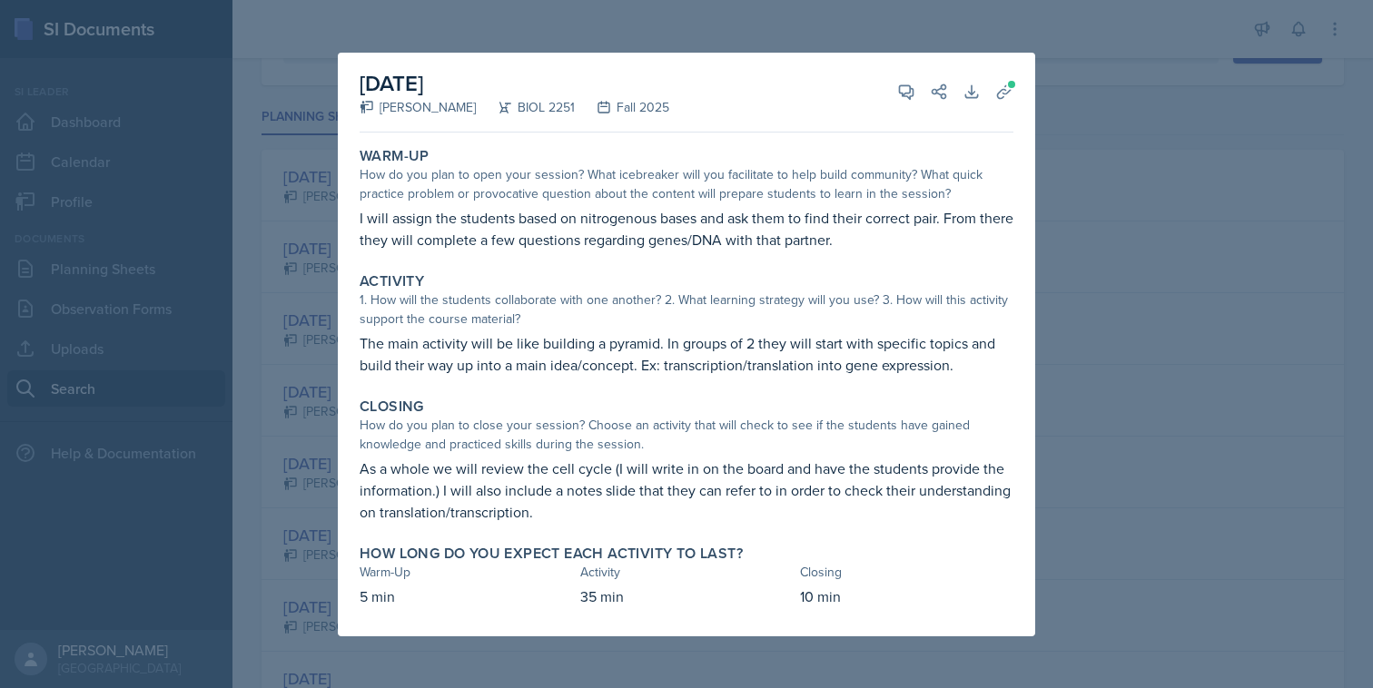
click at [1062, 276] on div at bounding box center [686, 344] width 1373 height 688
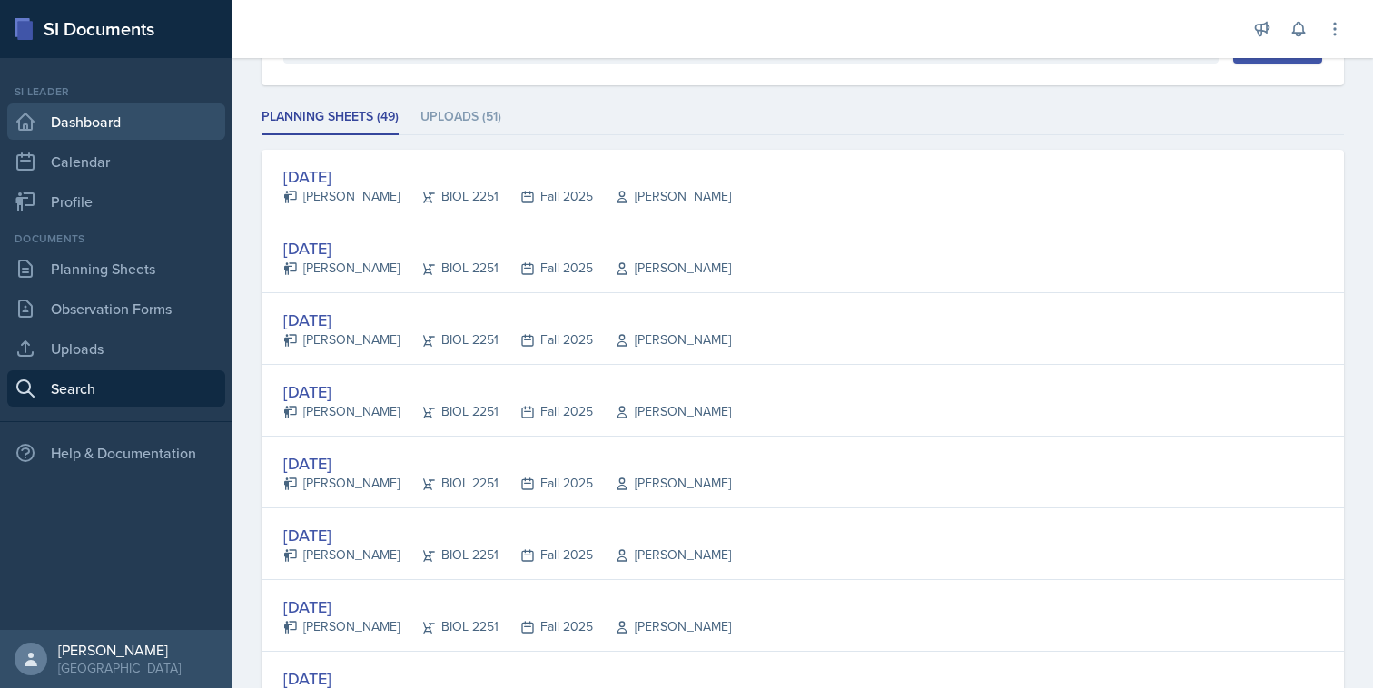
click at [141, 118] on link "Dashboard" at bounding box center [116, 122] width 218 height 36
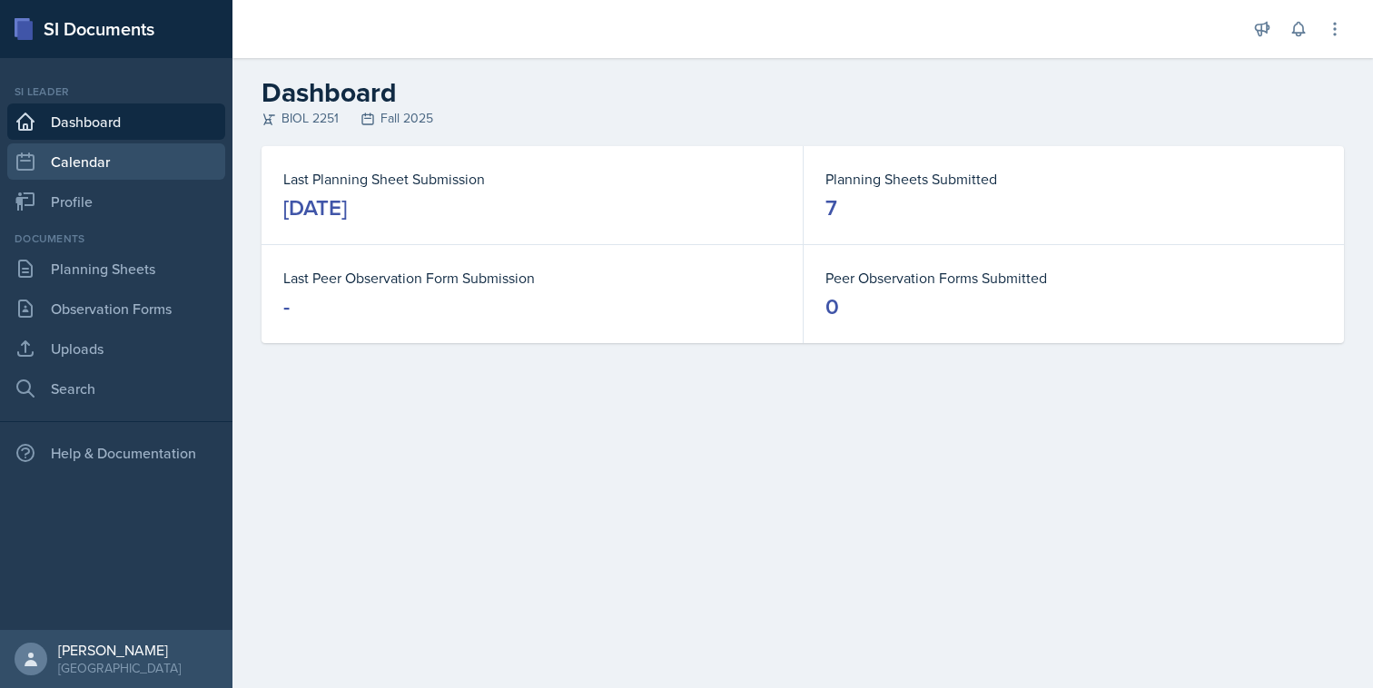
click at [141, 171] on link "Calendar" at bounding box center [116, 161] width 218 height 36
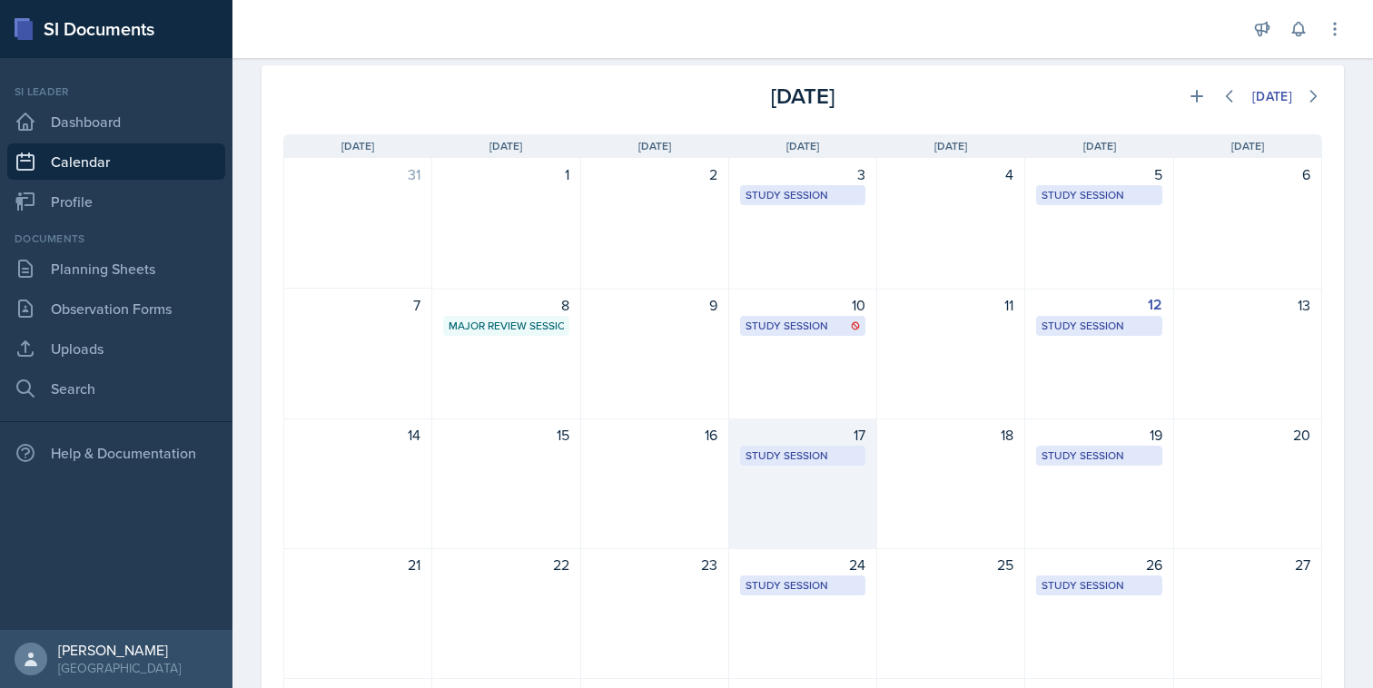
scroll to position [66, 0]
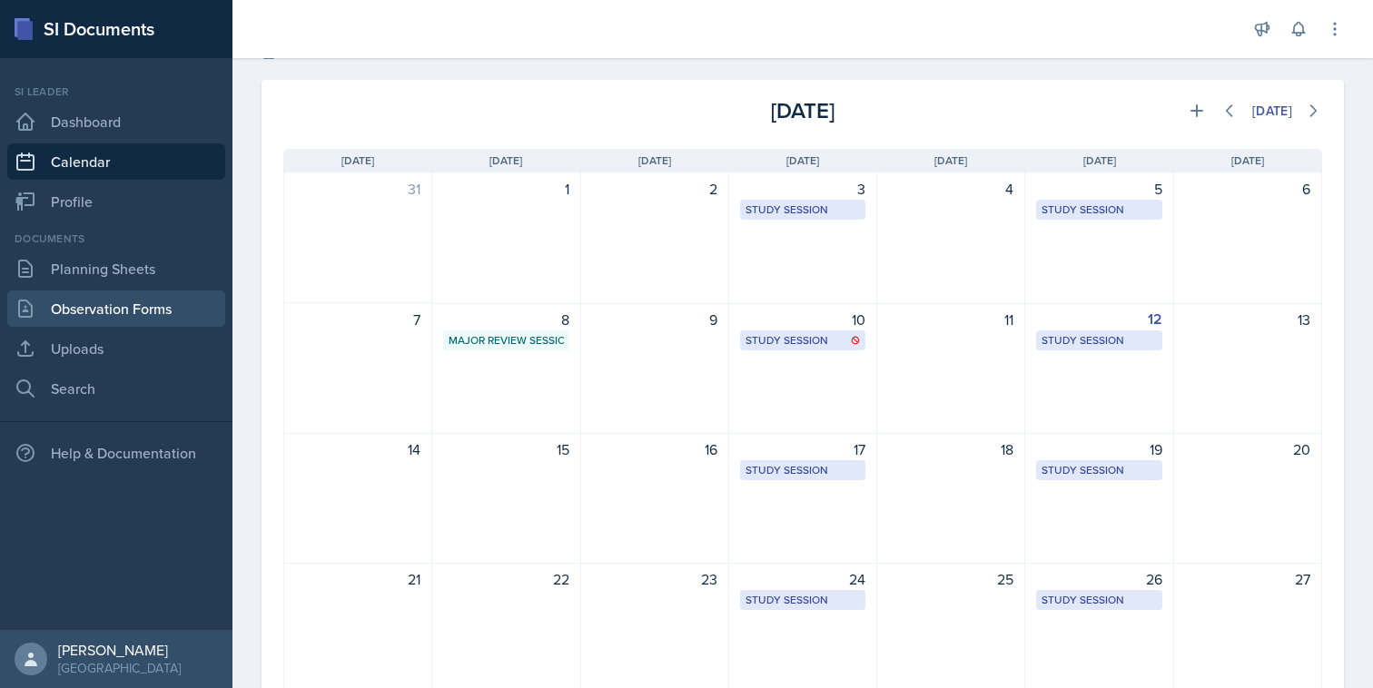
click at [153, 307] on link "Observation Forms" at bounding box center [116, 309] width 218 height 36
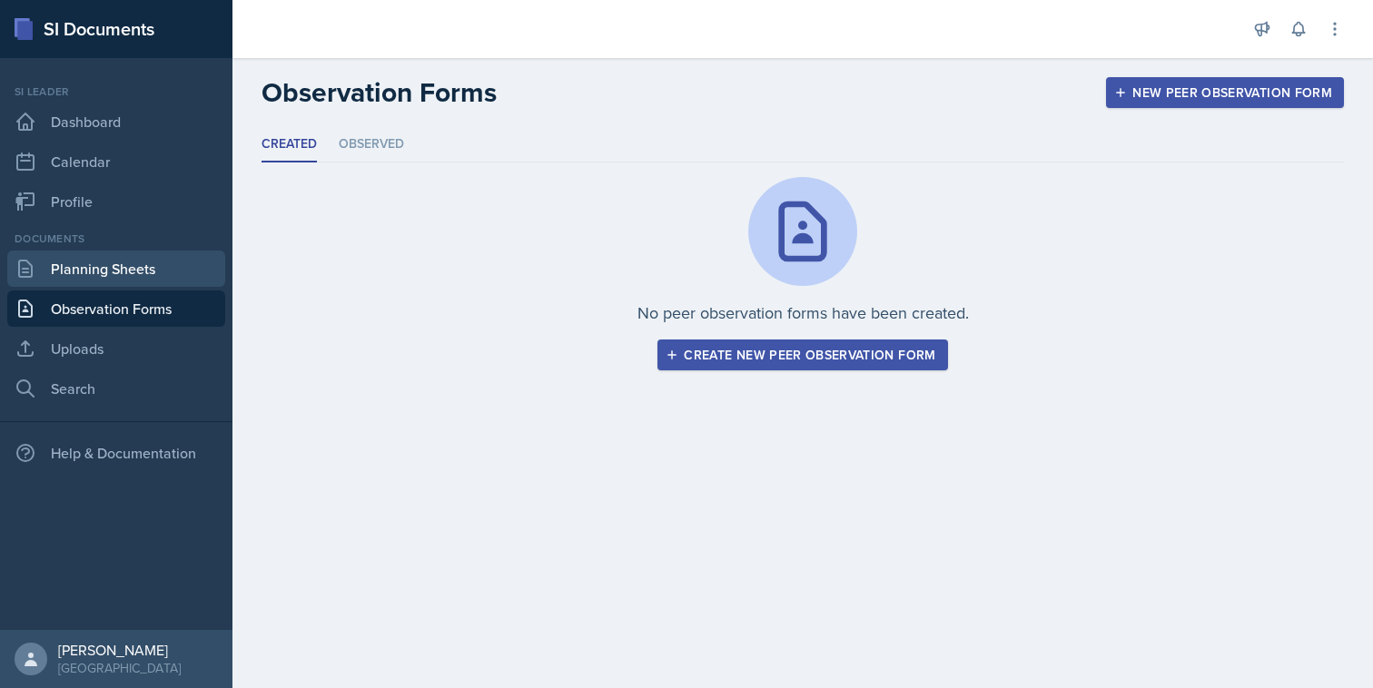
click at [153, 282] on link "Planning Sheets" at bounding box center [116, 269] width 218 height 36
